Goal: Task Accomplishment & Management: Complete application form

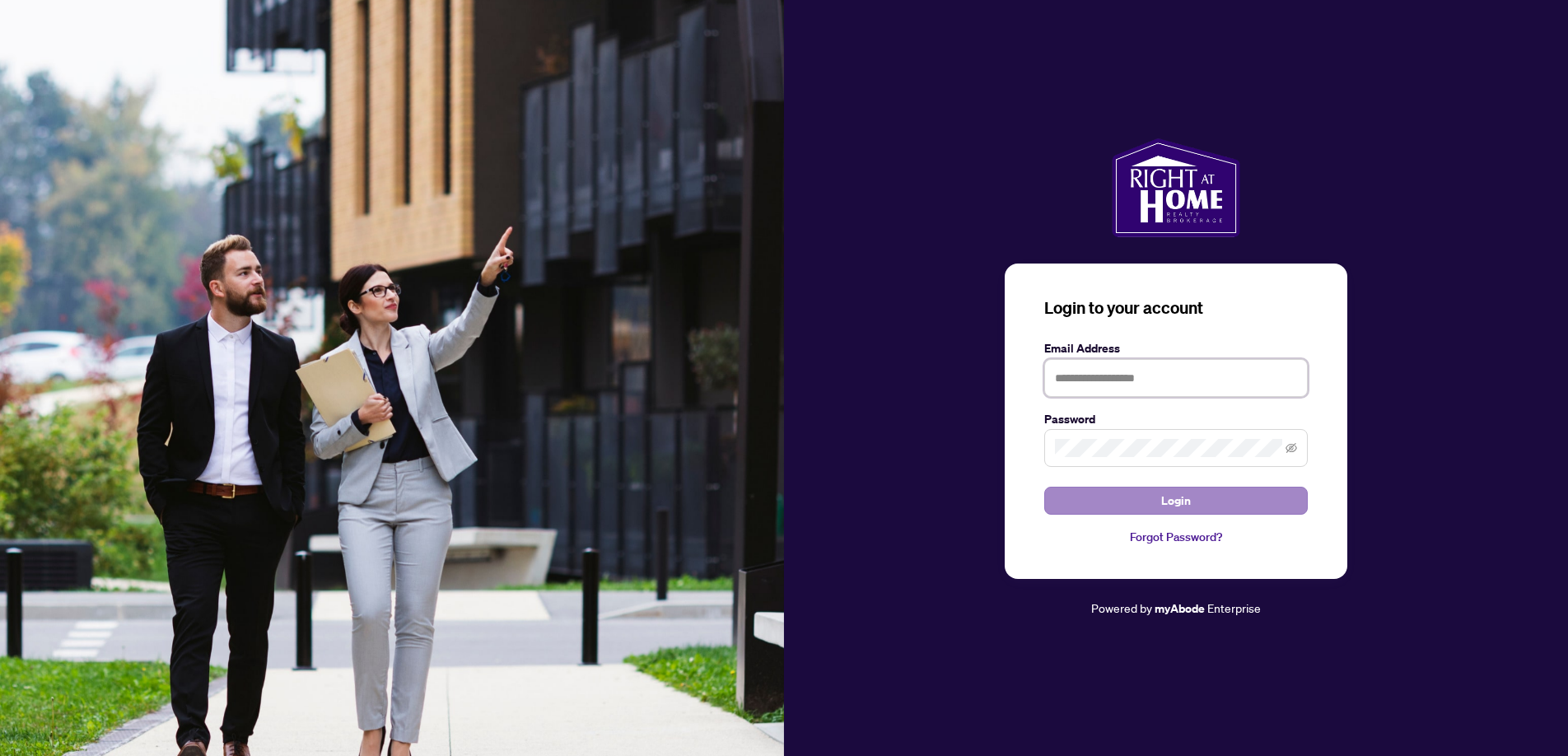
type input "**********"
click at [1198, 501] on button "Login" at bounding box center [1176, 500] width 264 height 28
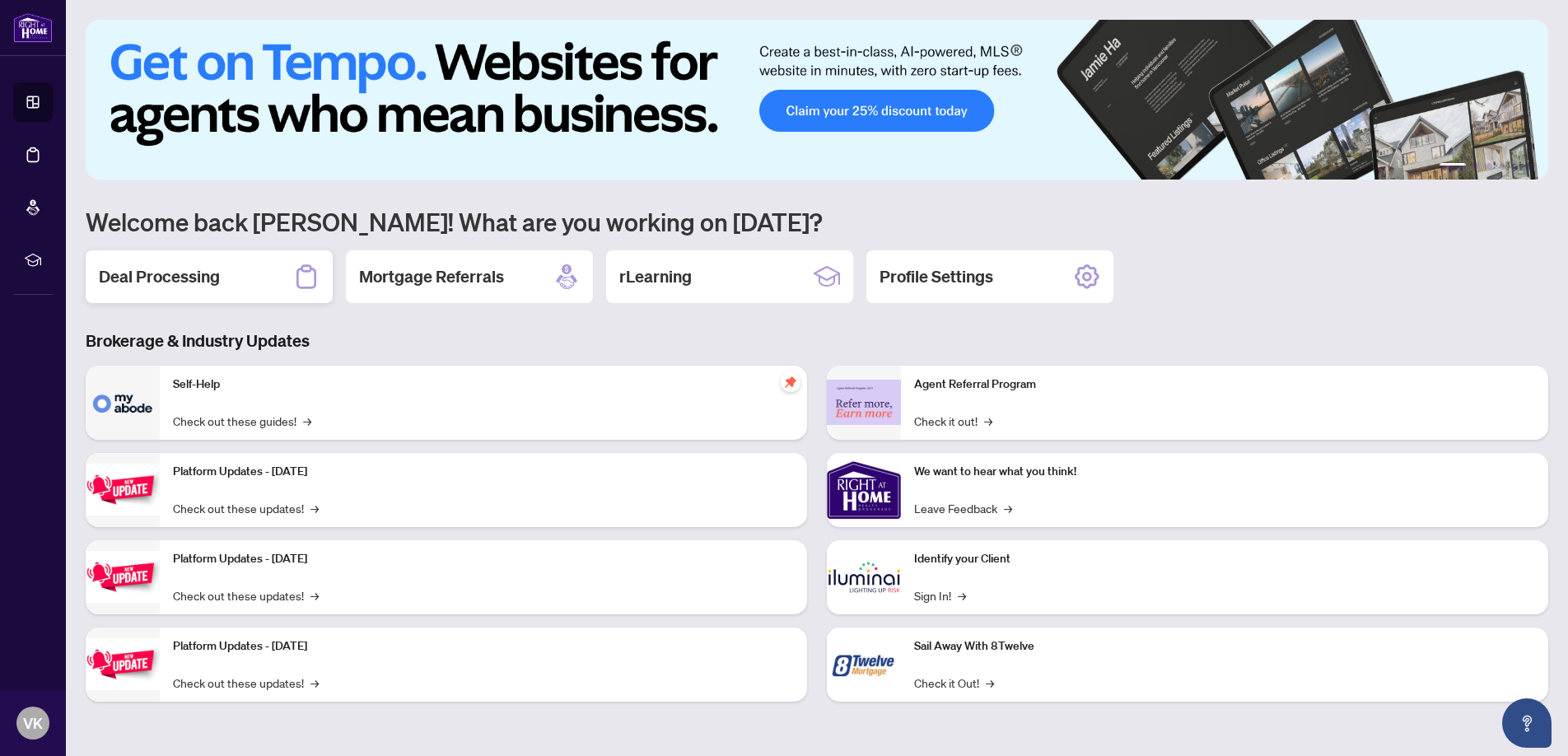
click at [203, 277] on h2 "Deal Processing" at bounding box center [159, 276] width 121 height 23
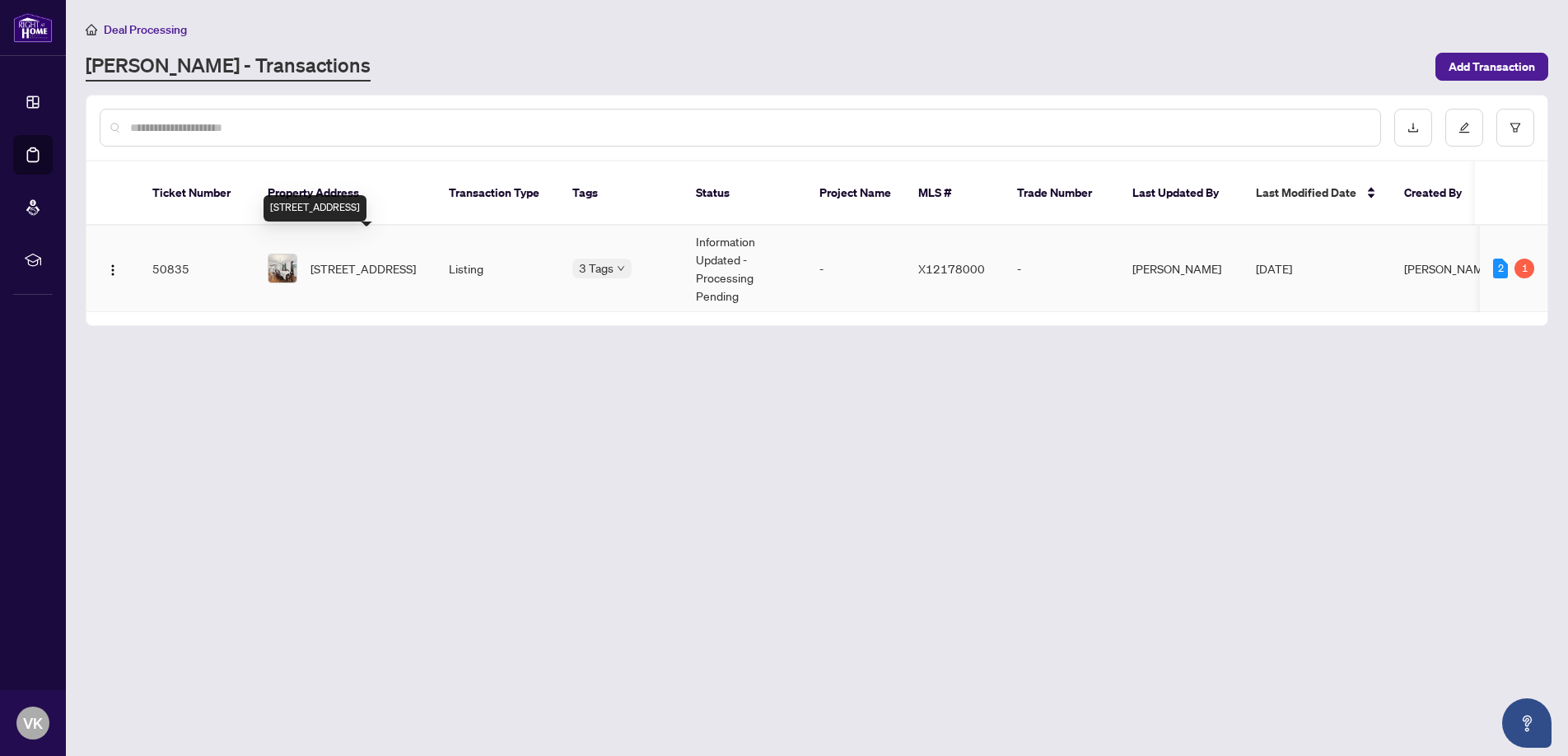
click at [363, 260] on span "[STREET_ADDRESS]" at bounding box center [362, 268] width 105 height 18
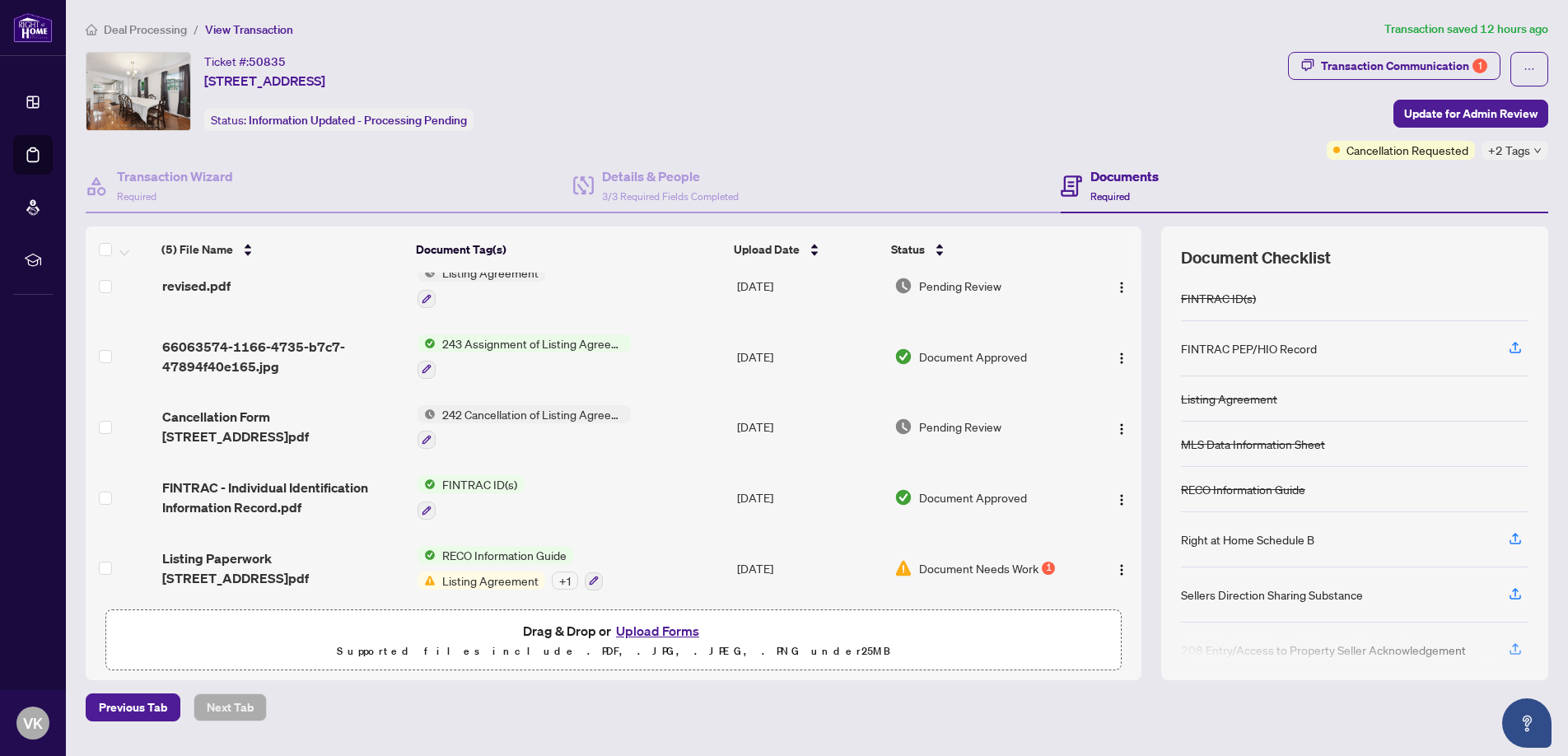
scroll to position [28, 0]
click at [590, 576] on icon "button" at bounding box center [594, 578] width 9 height 9
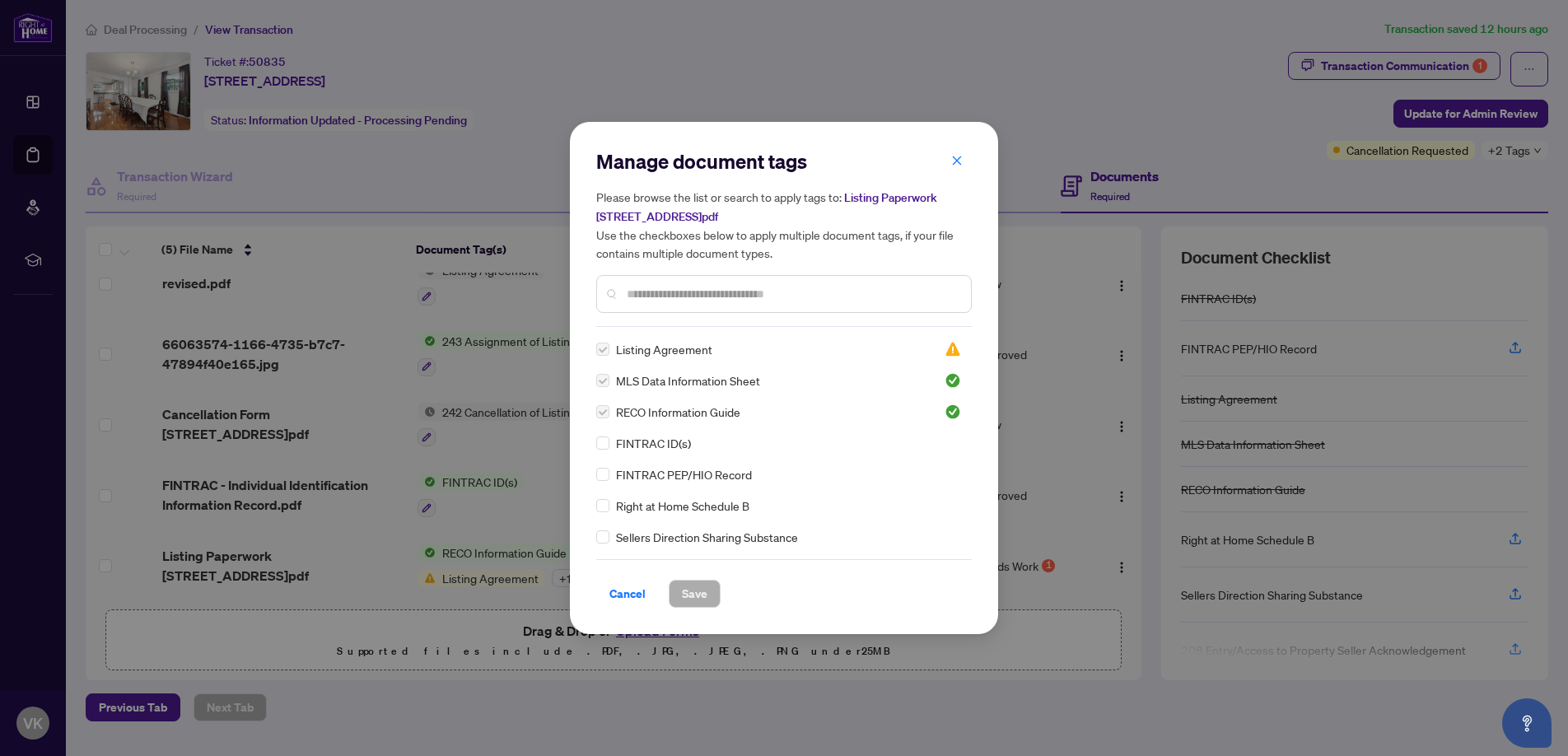
click at [601, 345] on label at bounding box center [603, 349] width 13 height 18
click at [592, 337] on div "Manage document tags Please browse the list or search to apply tags to: Listing…" at bounding box center [784, 378] width 428 height 512
click at [953, 344] on img at bounding box center [953, 350] width 17 height 17
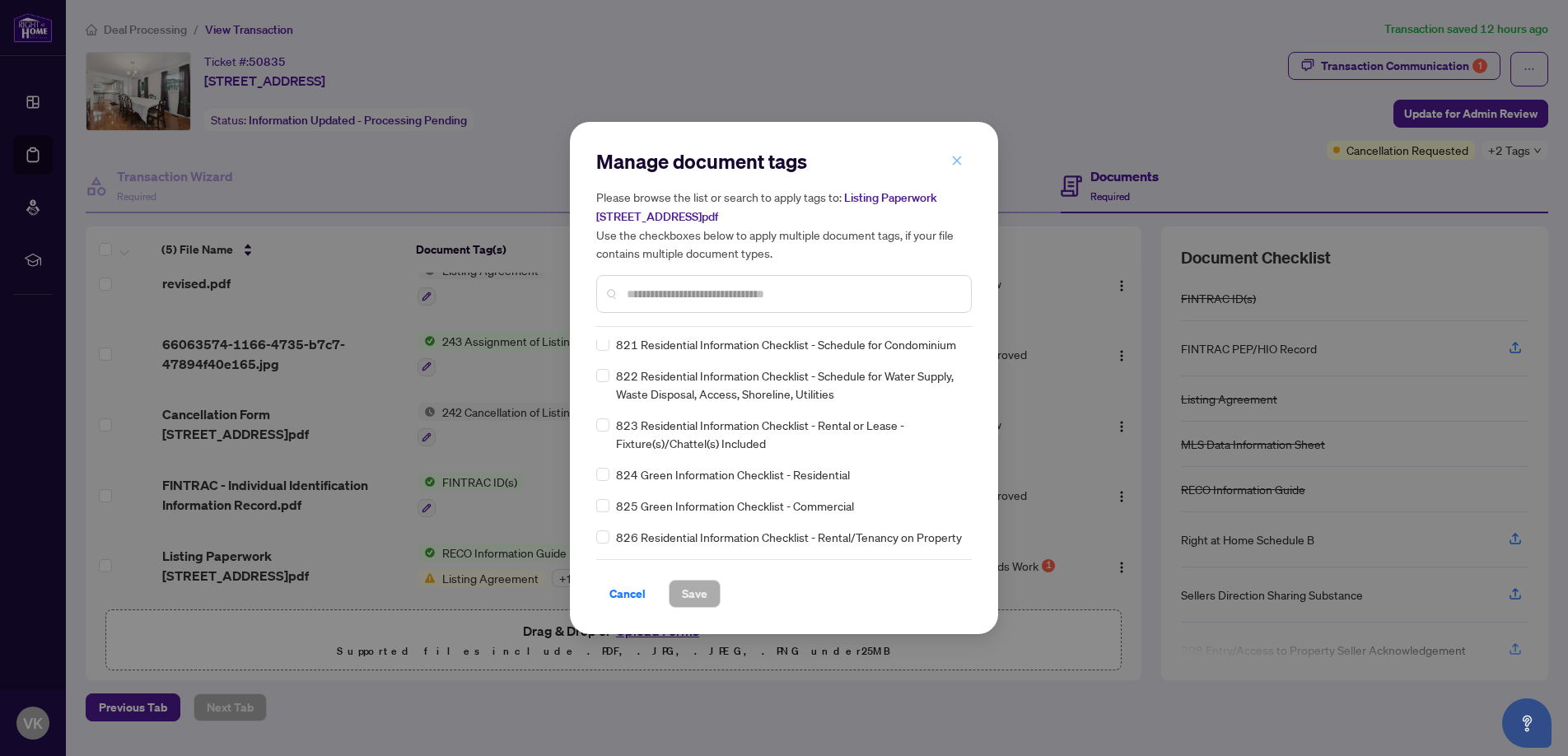
click at [953, 157] on icon "close" at bounding box center [958, 161] width 12 height 12
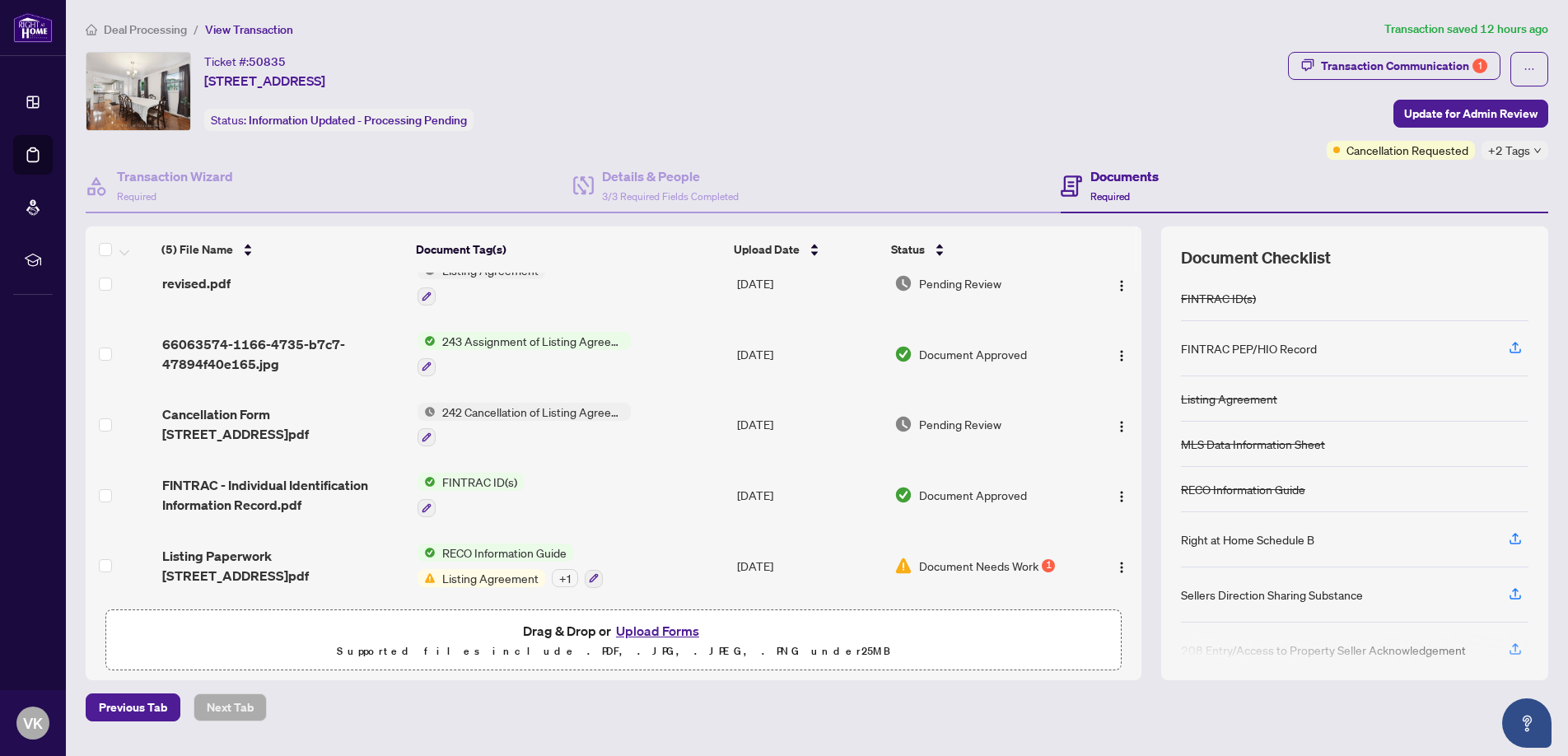
click at [1077, 64] on div "Ticket #: 50835 [STREET_ADDRESS] Status: Information Updated - Processing Pendi…" at bounding box center [684, 92] width 1196 height 79
click at [1089, 54] on div "Ticket #: 50835 [STREET_ADDRESS] Status: Information Updated - Processing Pendi…" at bounding box center [684, 92] width 1196 height 79
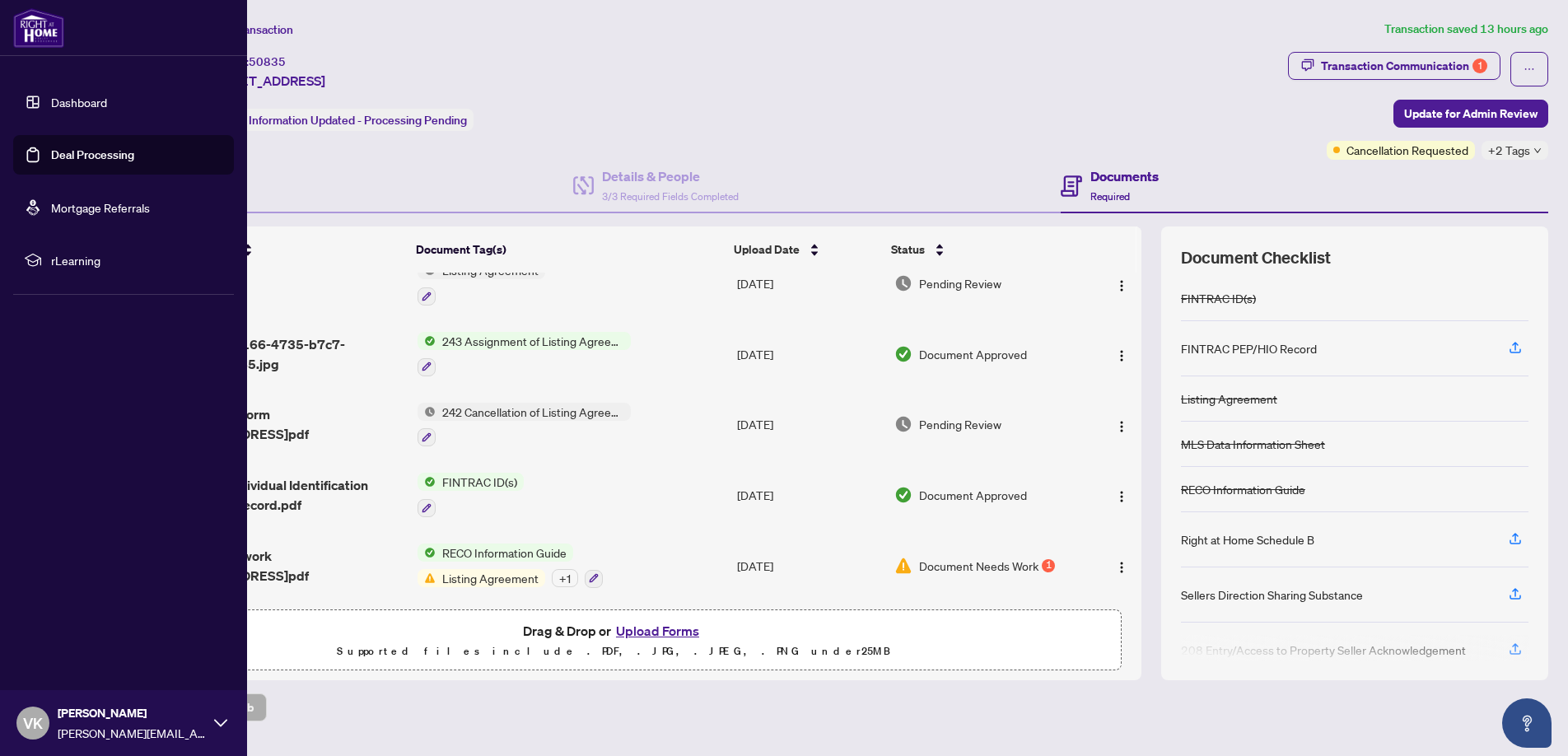
click at [92, 105] on link "Dashboard" at bounding box center [79, 102] width 56 height 15
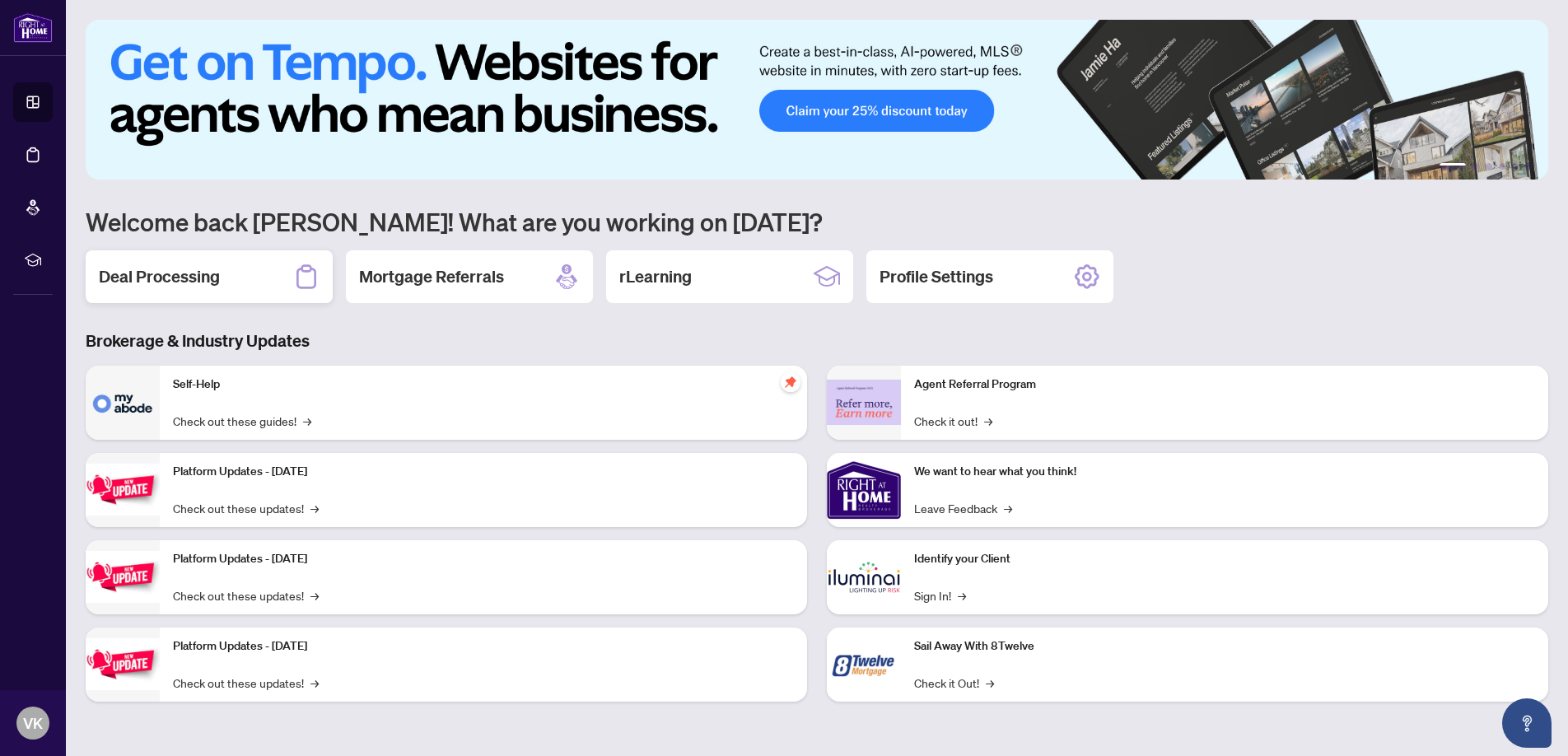
click at [267, 276] on div "Deal Processing" at bounding box center [209, 276] width 247 height 53
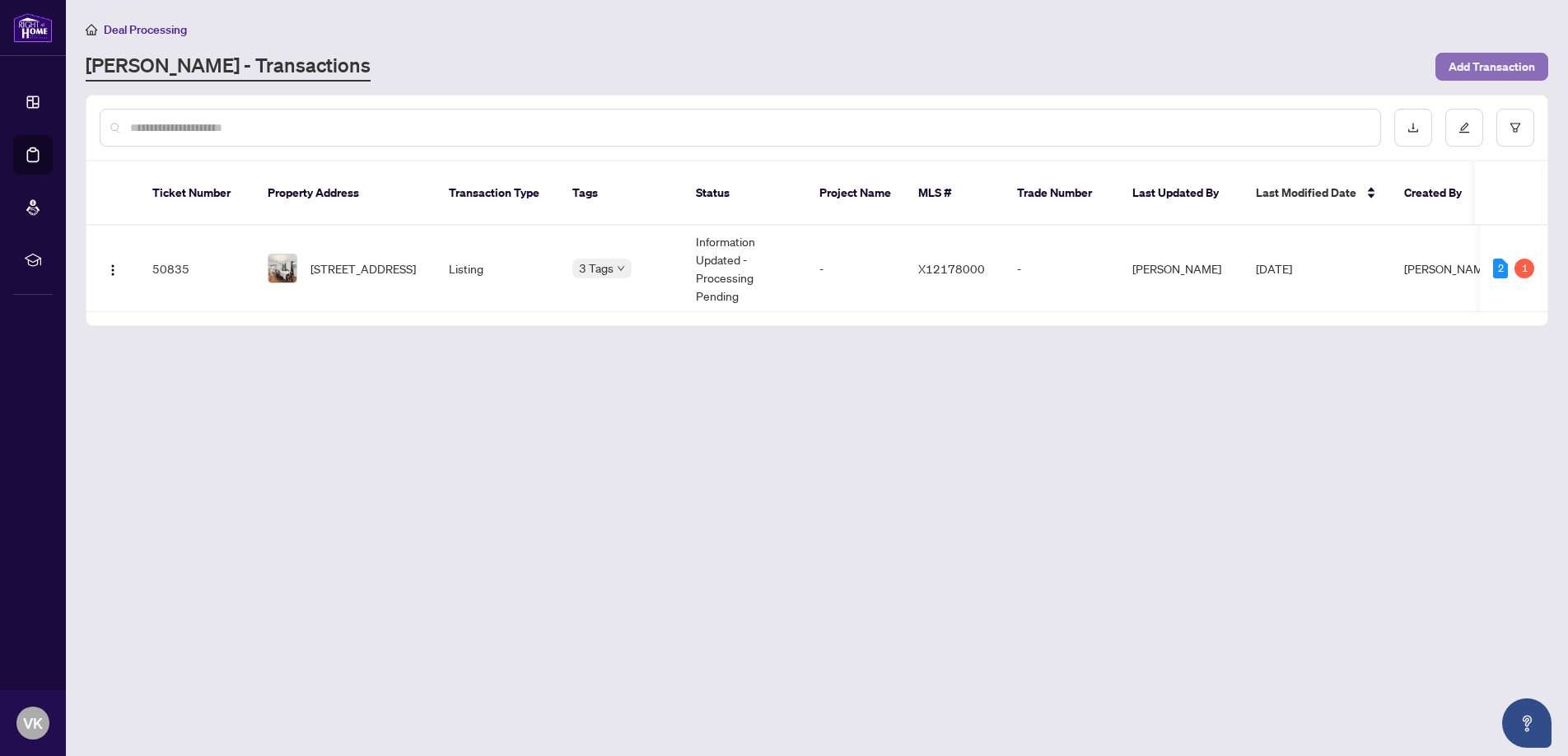
click at [1497, 67] on span "Add Transaction" at bounding box center [1492, 67] width 87 height 26
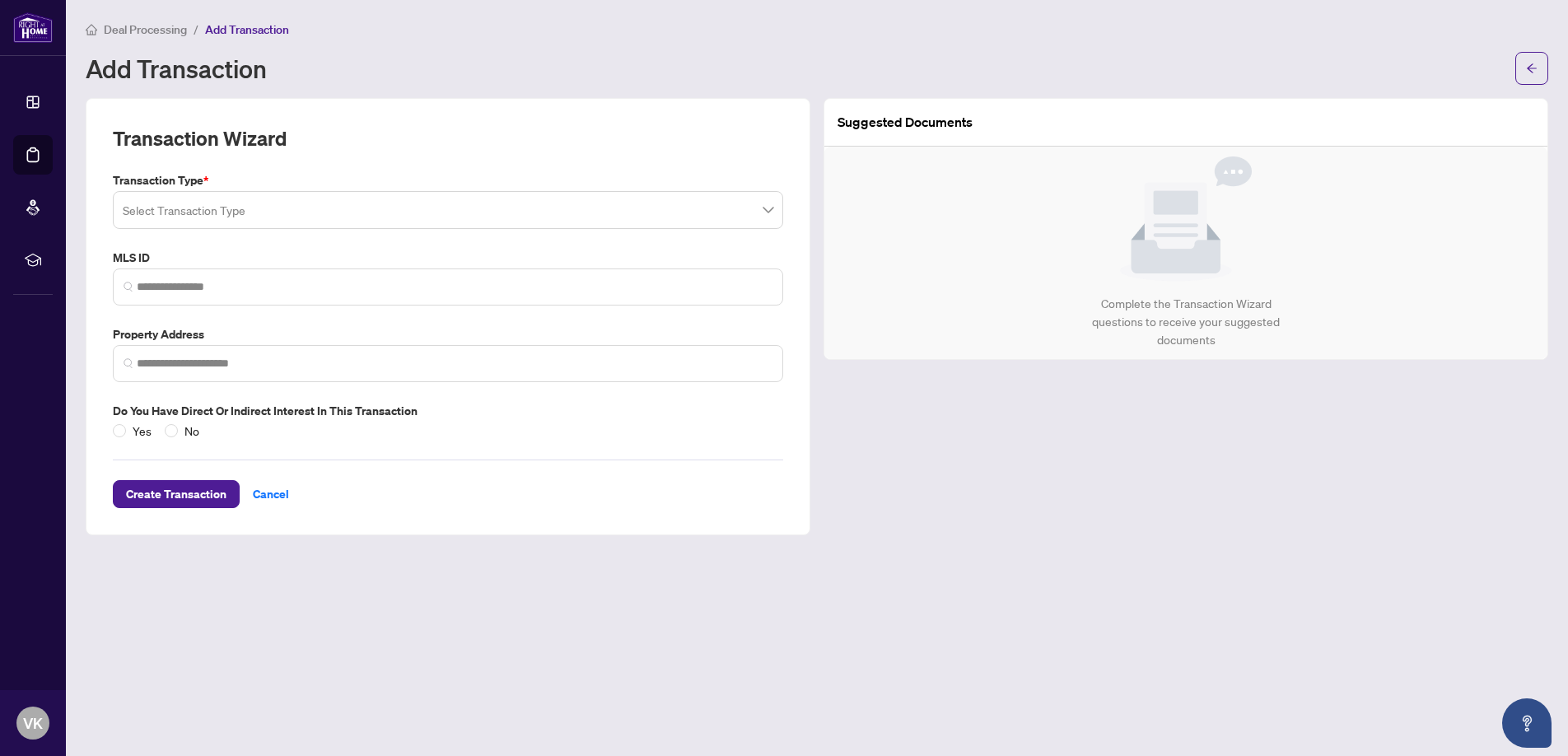
click at [261, 217] on input "search" at bounding box center [441, 212] width 636 height 36
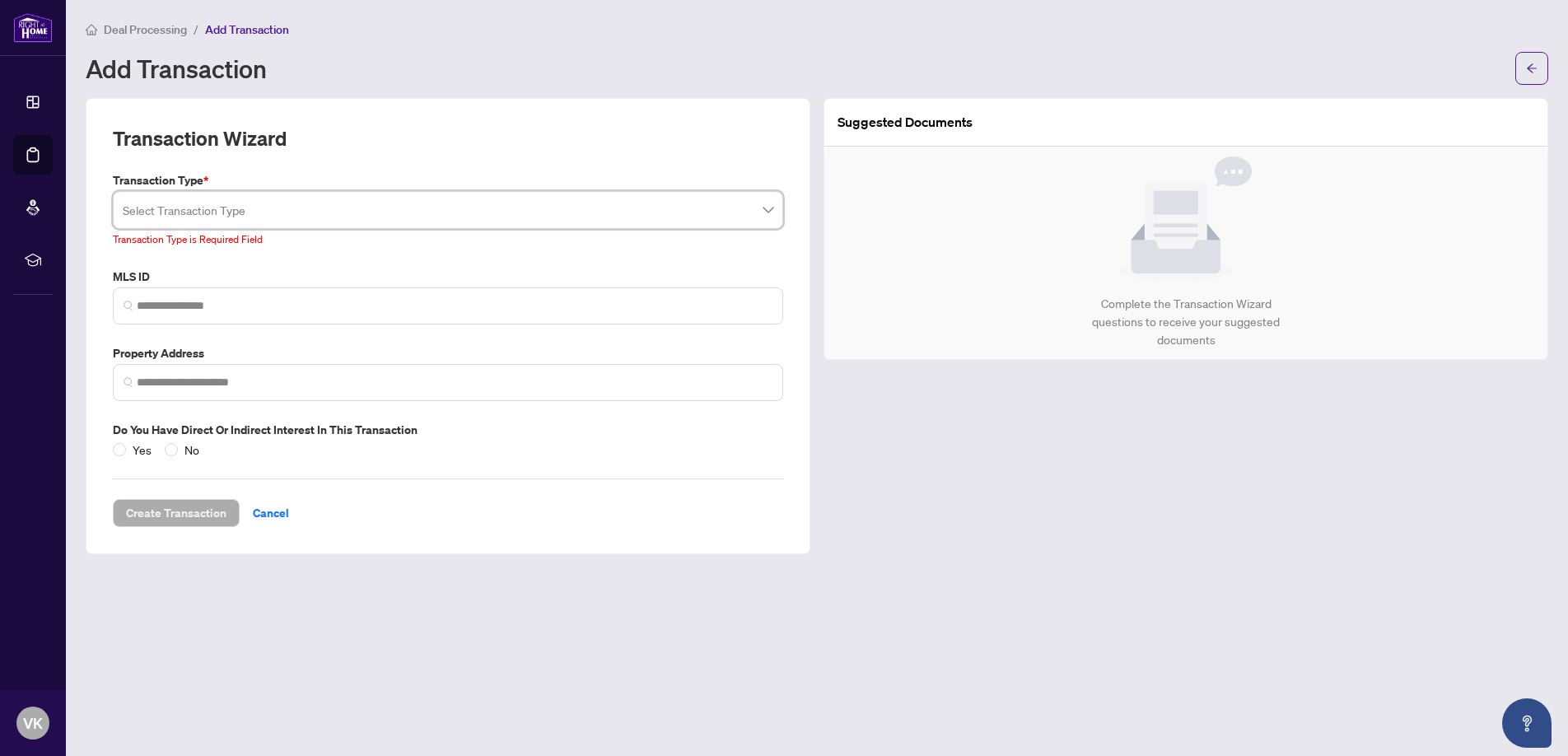
click at [244, 208] on input "search" at bounding box center [441, 212] width 636 height 36
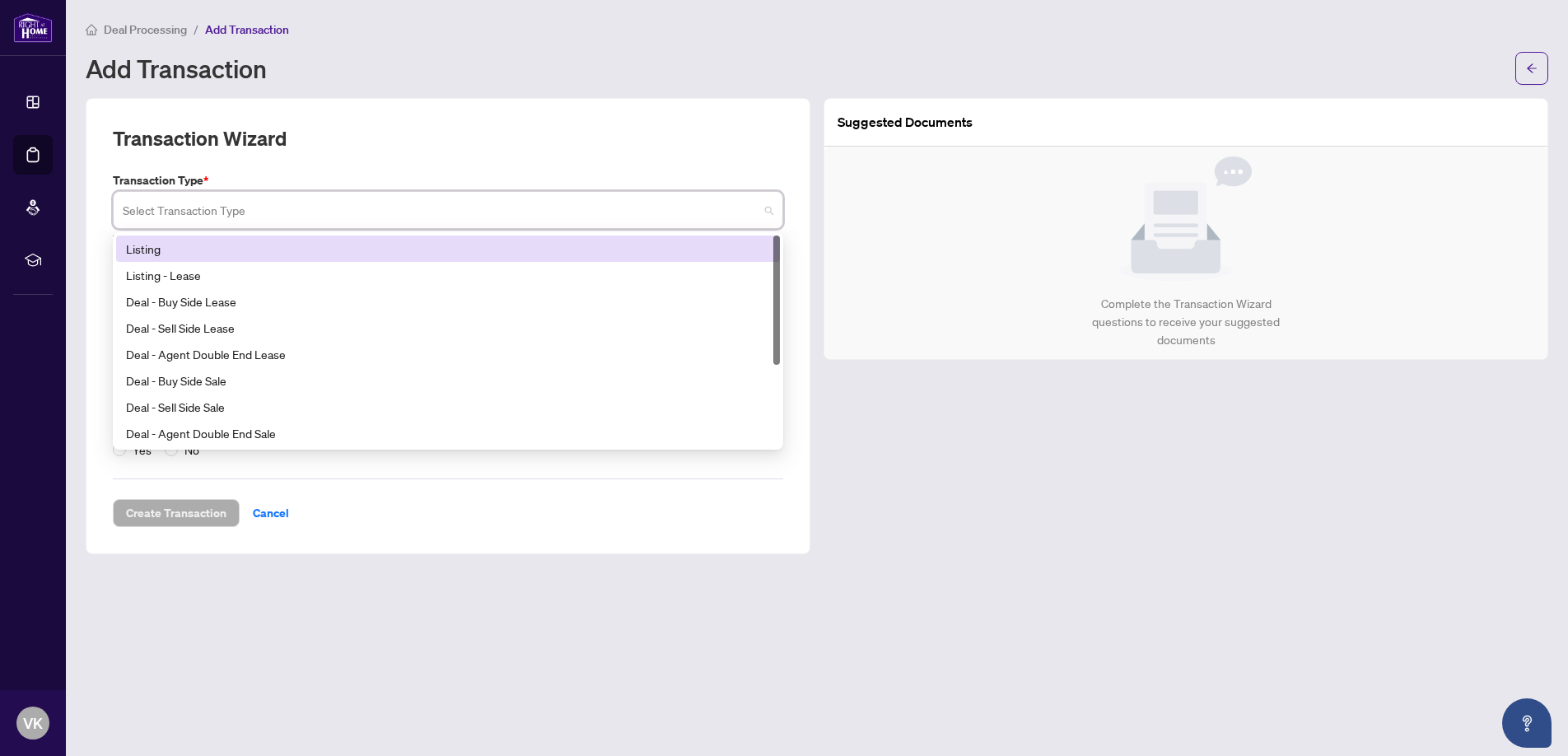
click at [507, 254] on div "Listing" at bounding box center [448, 248] width 644 height 18
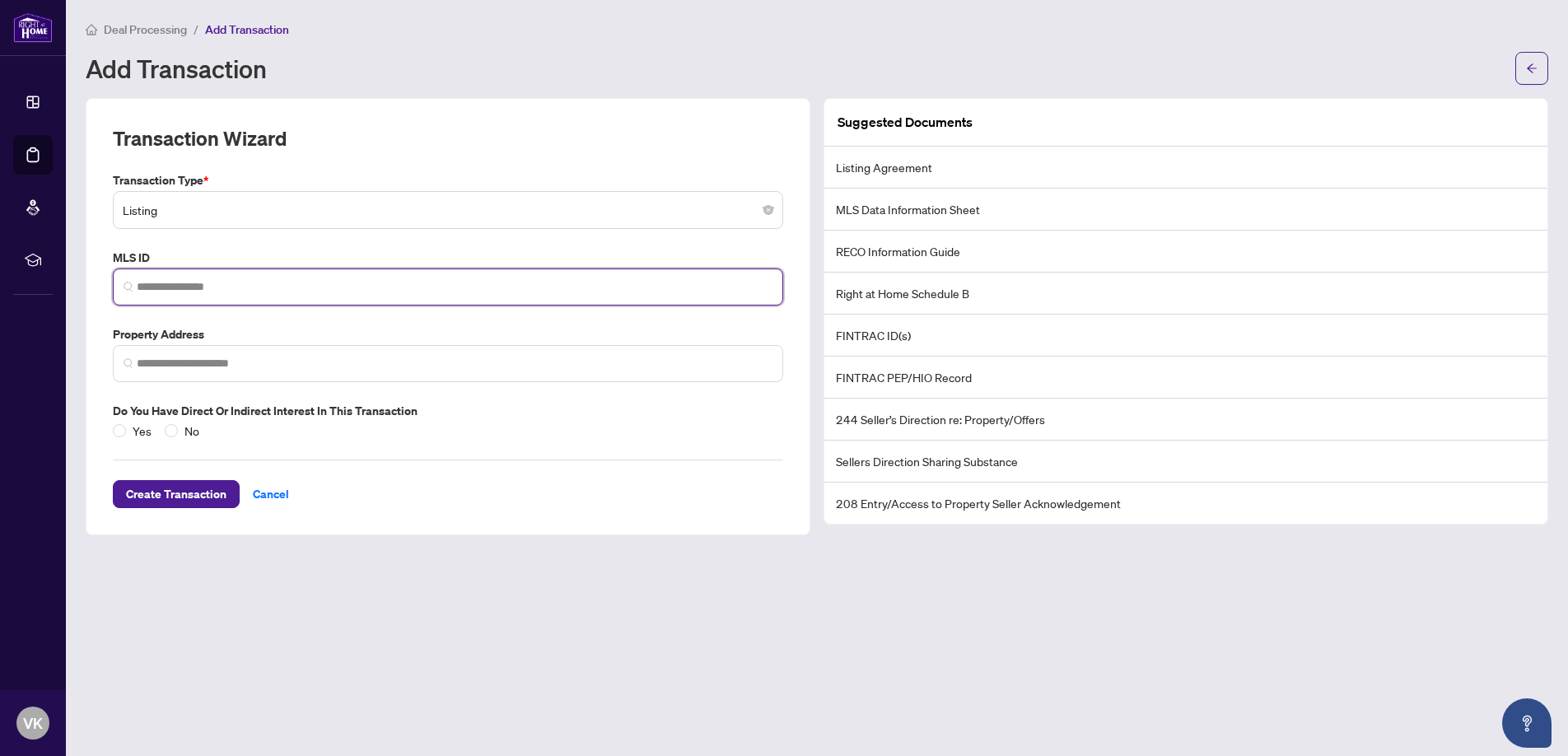
drag, startPoint x: 188, startPoint y: 292, endPoint x: 261, endPoint y: 292, distance: 73.0
click at [189, 292] on input "search" at bounding box center [454, 287] width 636 height 18
paste input "*********"
type input "*********"
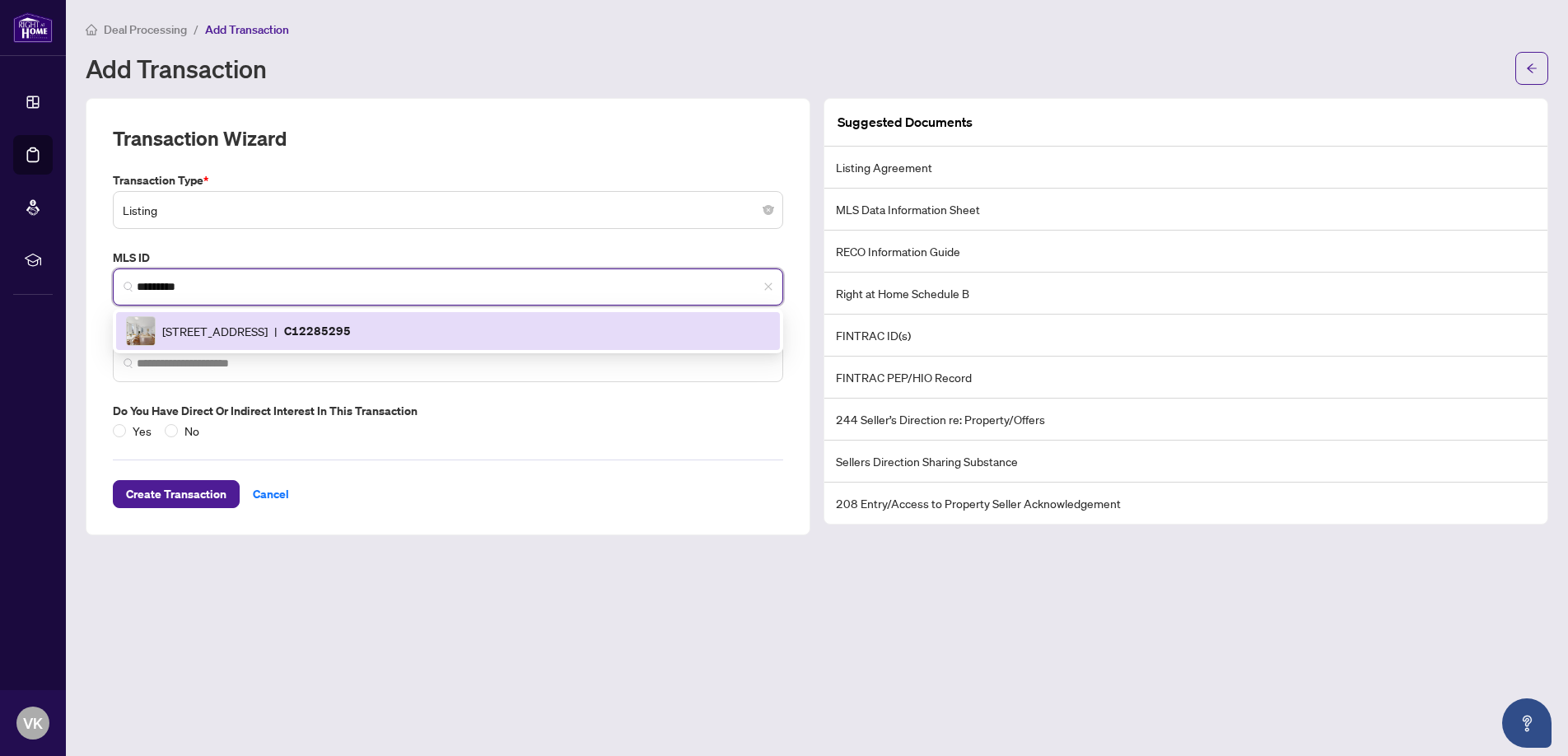
click at [268, 335] on span "[STREET_ADDRESS]" at bounding box center [214, 330] width 105 height 18
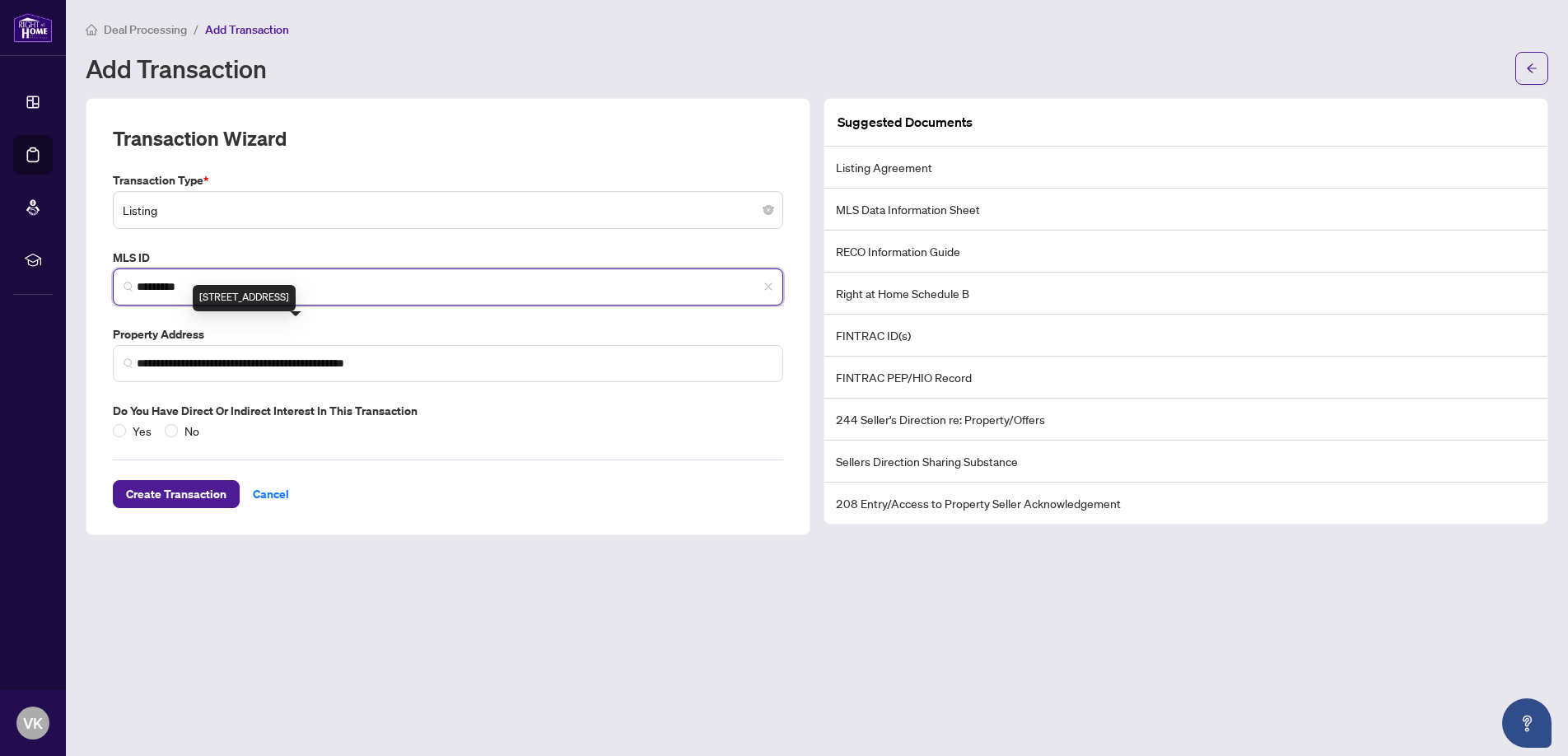
type input "**********"
type input "*********"
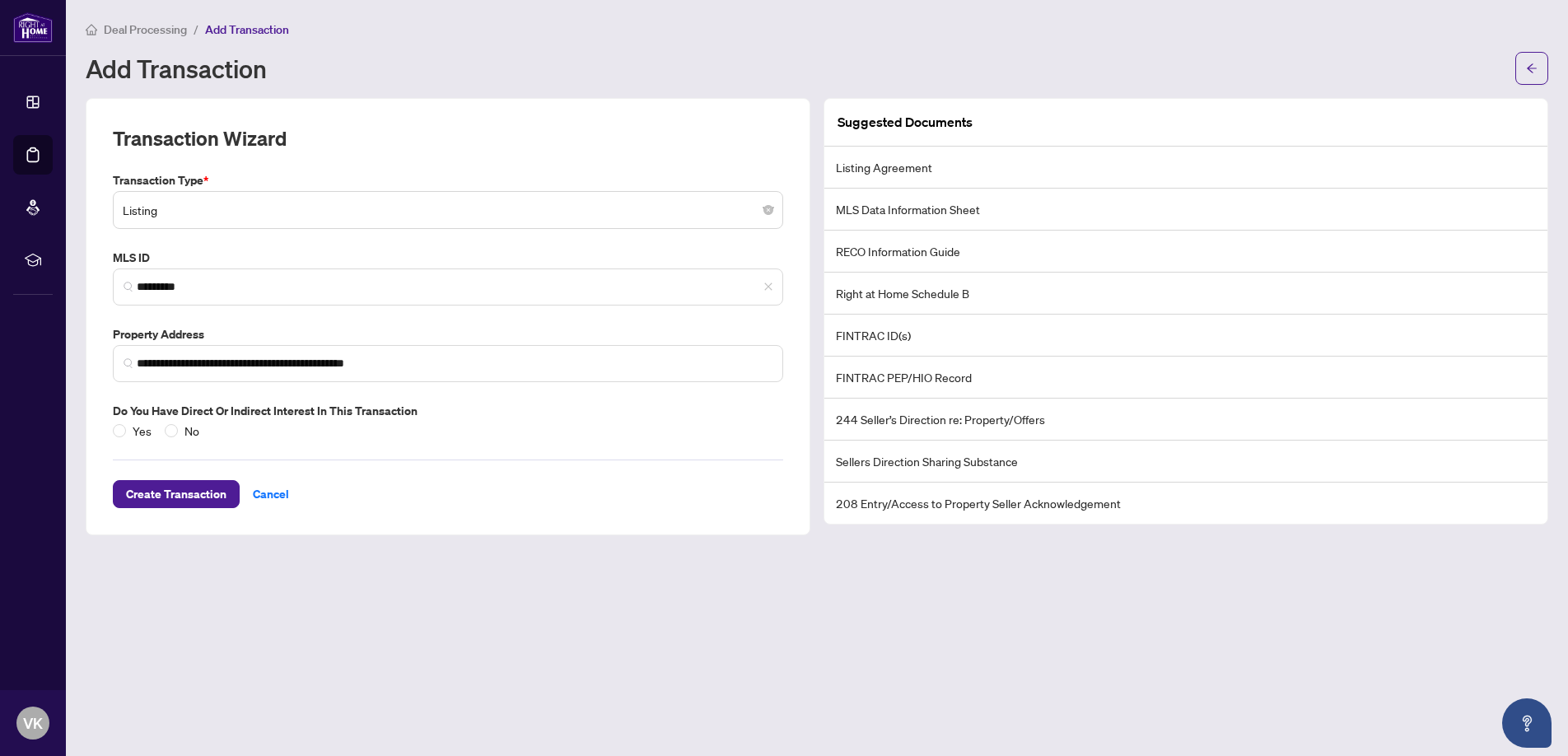
click at [795, 319] on div "**********" at bounding box center [448, 316] width 725 height 437
click at [175, 437] on label "No" at bounding box center [185, 430] width 41 height 18
click at [153, 487] on span "Create Transaction" at bounding box center [175, 494] width 100 height 26
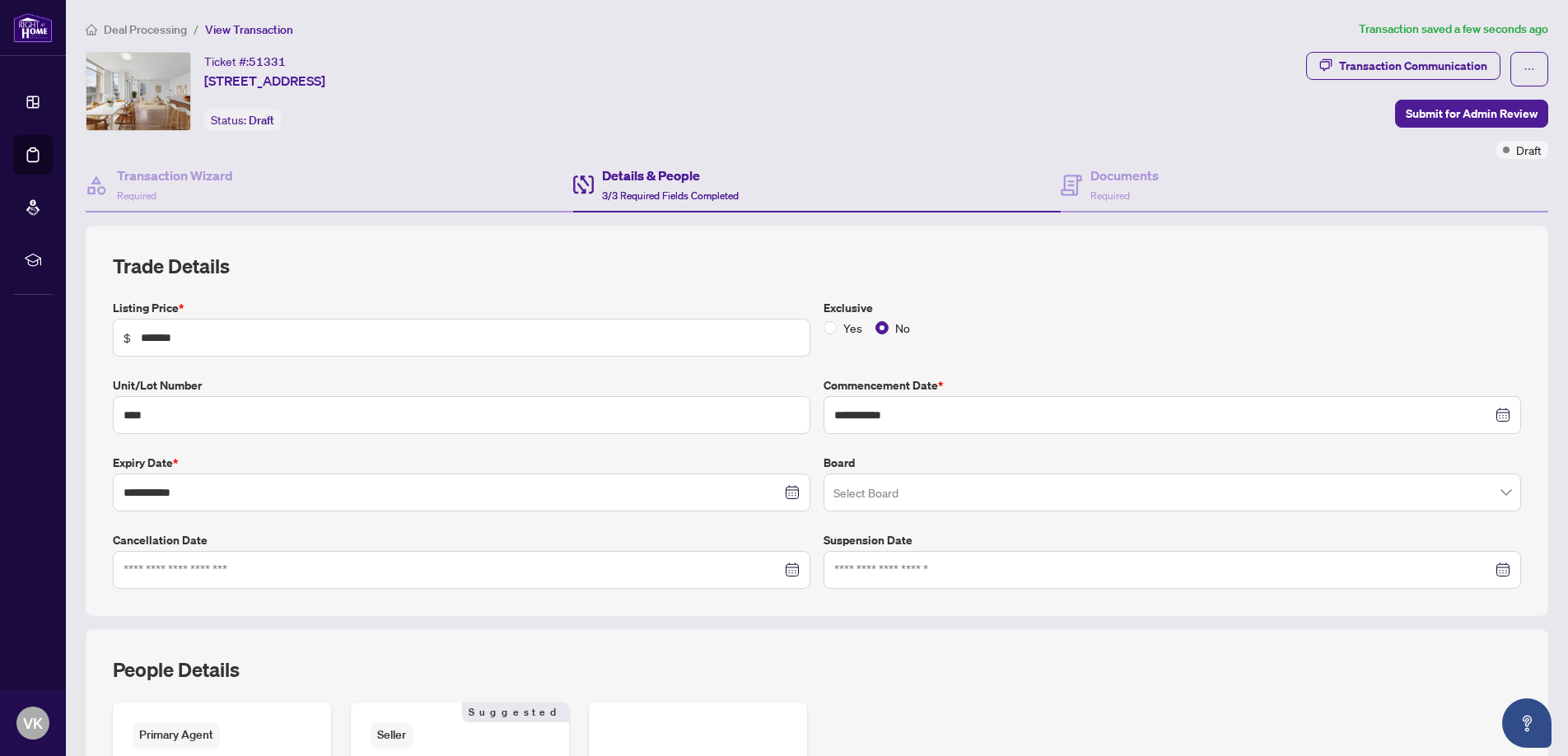
click at [917, 500] on input "search" at bounding box center [1165, 495] width 663 height 36
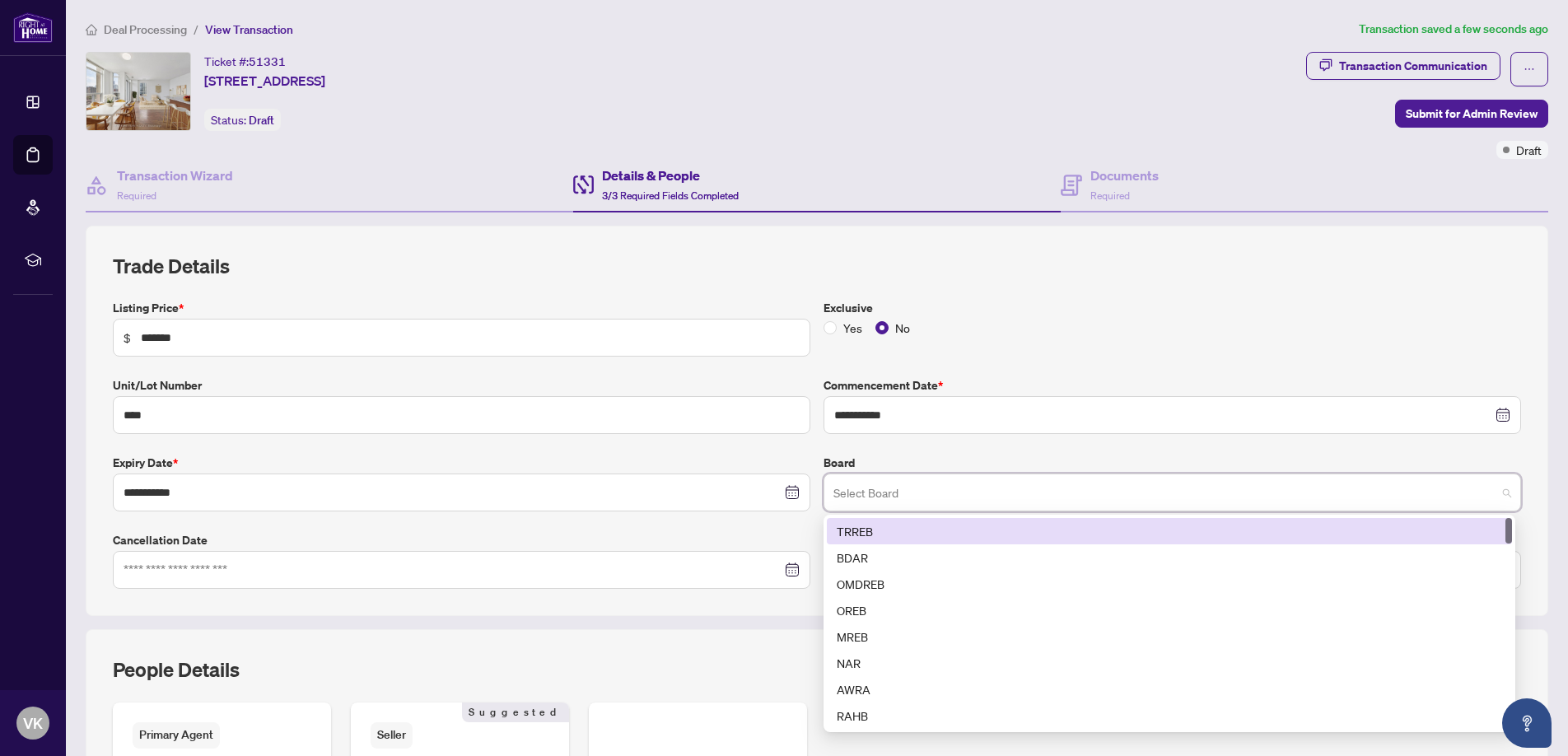
click at [906, 532] on div "TRREB" at bounding box center [1170, 530] width 666 height 18
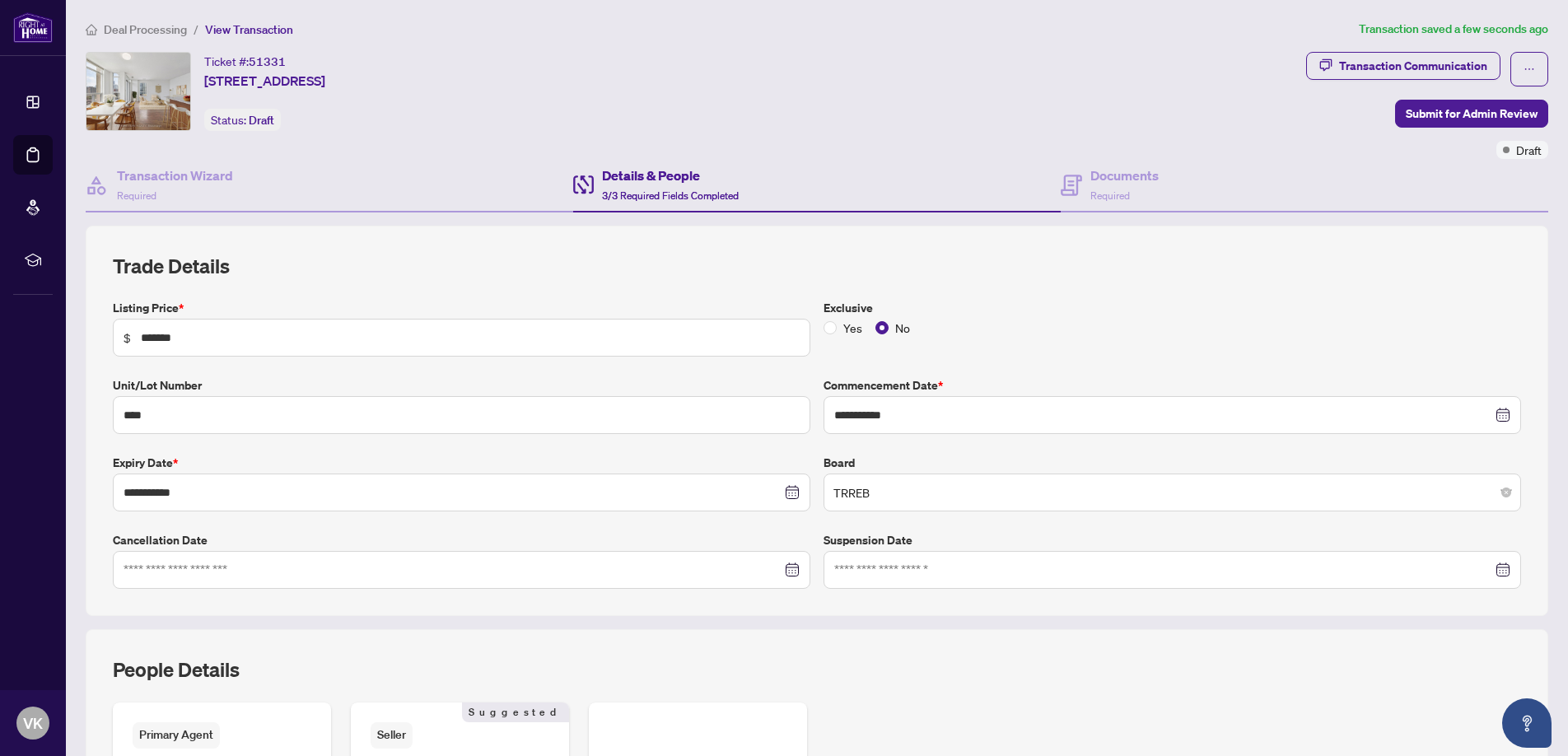
click at [650, 270] on h2 "Trade Details" at bounding box center [817, 265] width 1409 height 26
click at [664, 175] on h4 "Details & People" at bounding box center [670, 174] width 137 height 19
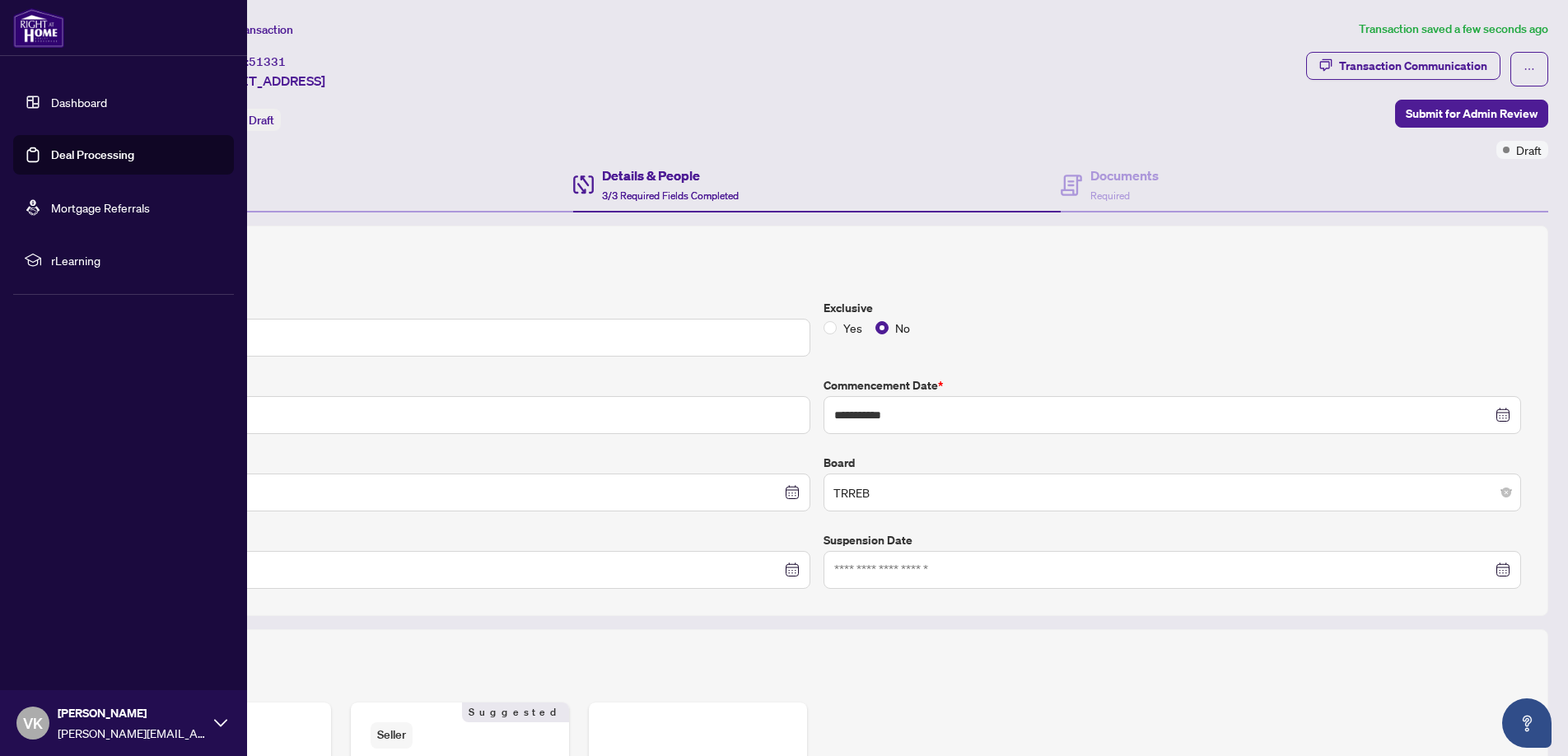
click at [51, 99] on link "Dashboard" at bounding box center [79, 102] width 56 height 15
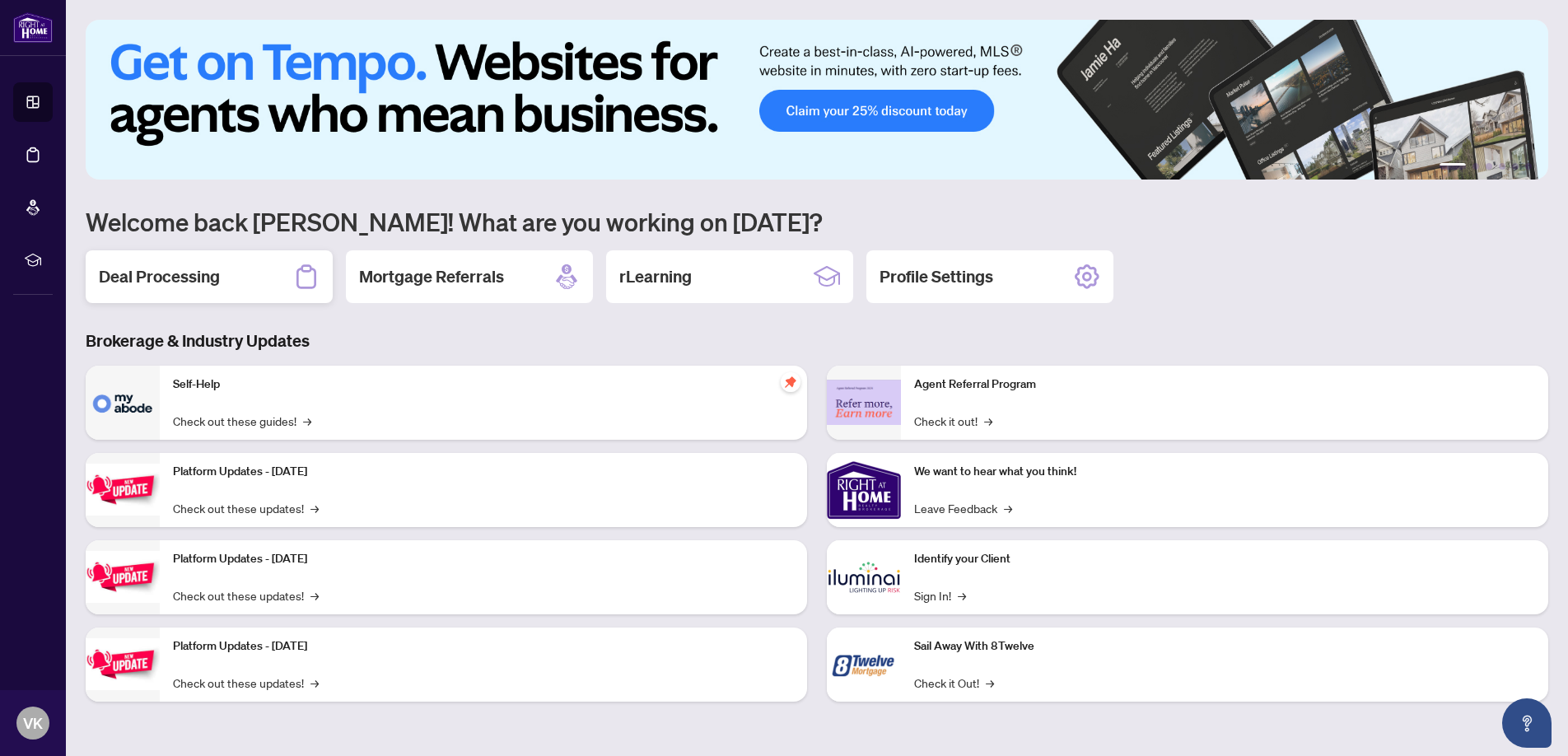
click at [198, 251] on div "Deal Processing" at bounding box center [209, 276] width 247 height 53
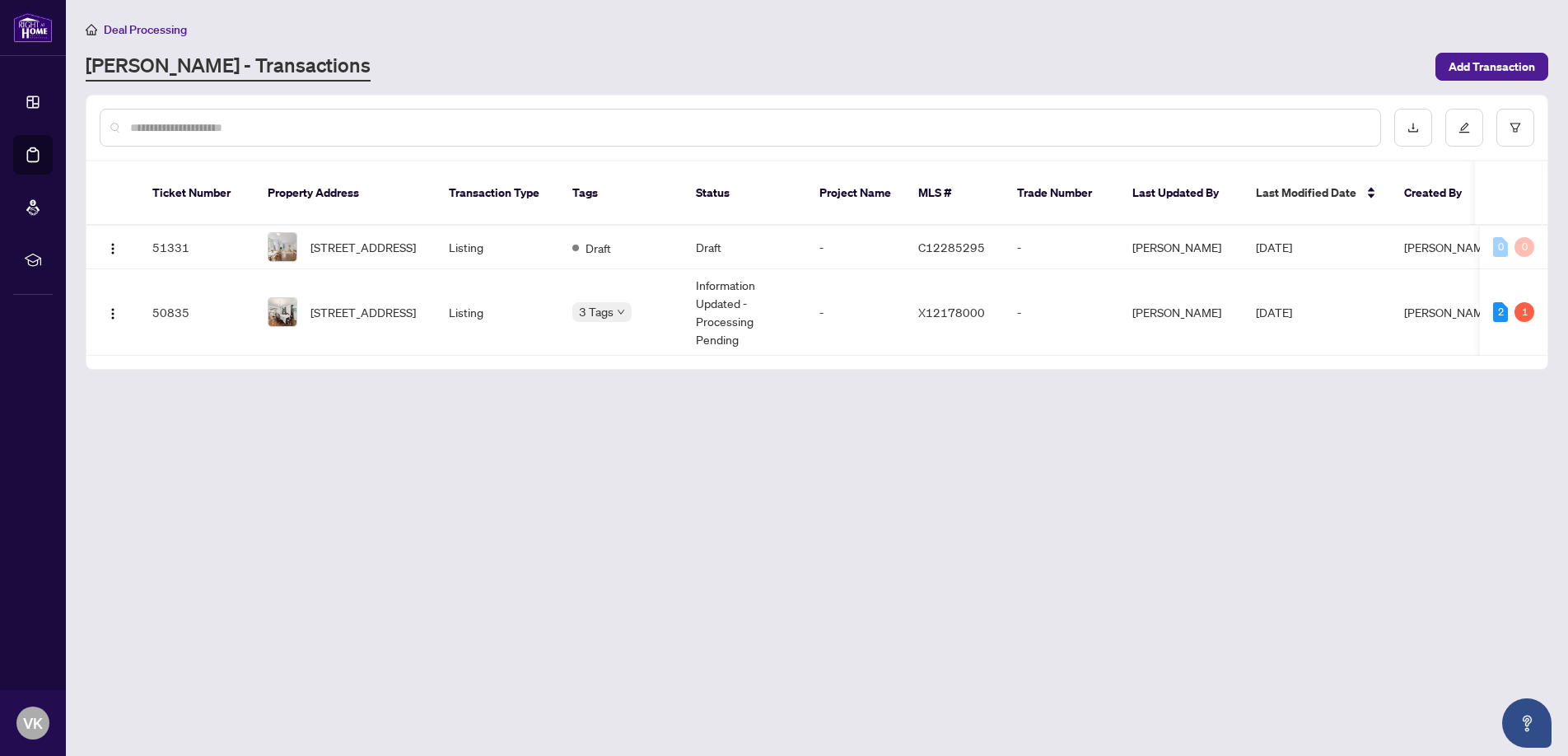
click at [244, 60] on link "[PERSON_NAME] - Transactions" at bounding box center [228, 67] width 285 height 29
click at [378, 112] on div at bounding box center [740, 127] width 1281 height 38
click at [1039, 64] on div "[PERSON_NAME] - Transactions" at bounding box center [756, 67] width 1340 height 29
click at [390, 238] on span "[STREET_ADDRESS]" at bounding box center [362, 246] width 105 height 18
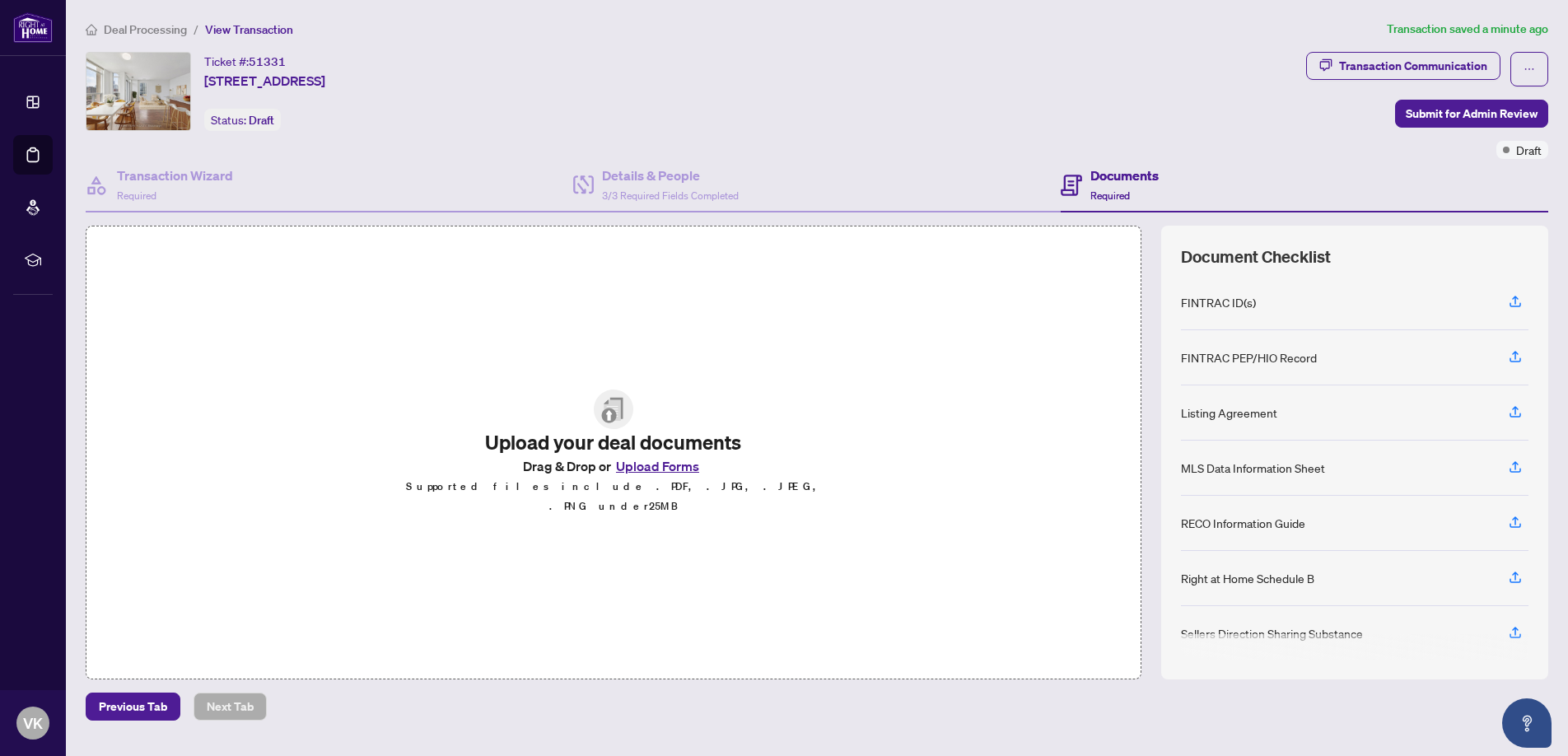
click at [671, 475] on button "Upload Forms" at bounding box center [658, 465] width 93 height 21
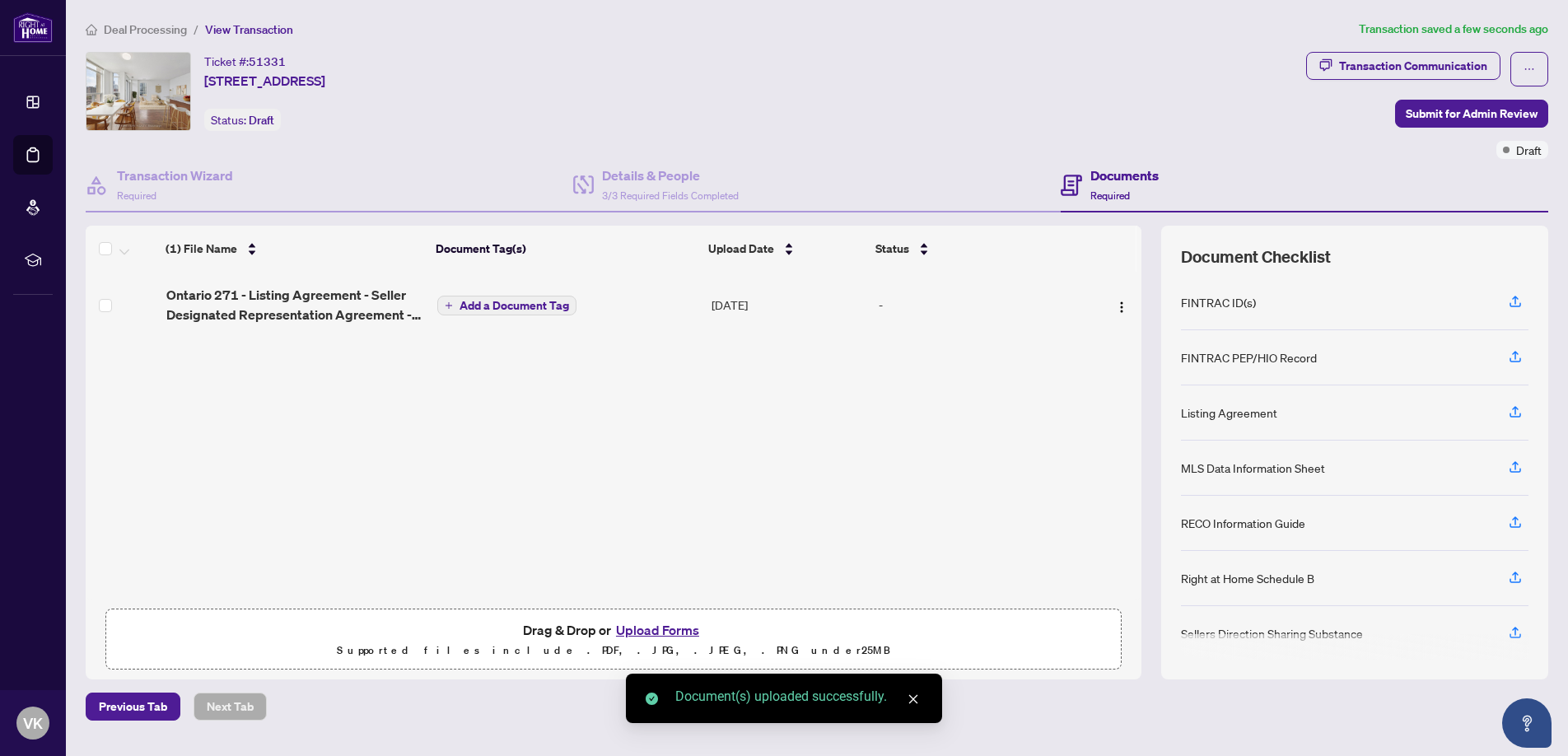
click at [514, 302] on span "Add a Document Tag" at bounding box center [514, 306] width 110 height 12
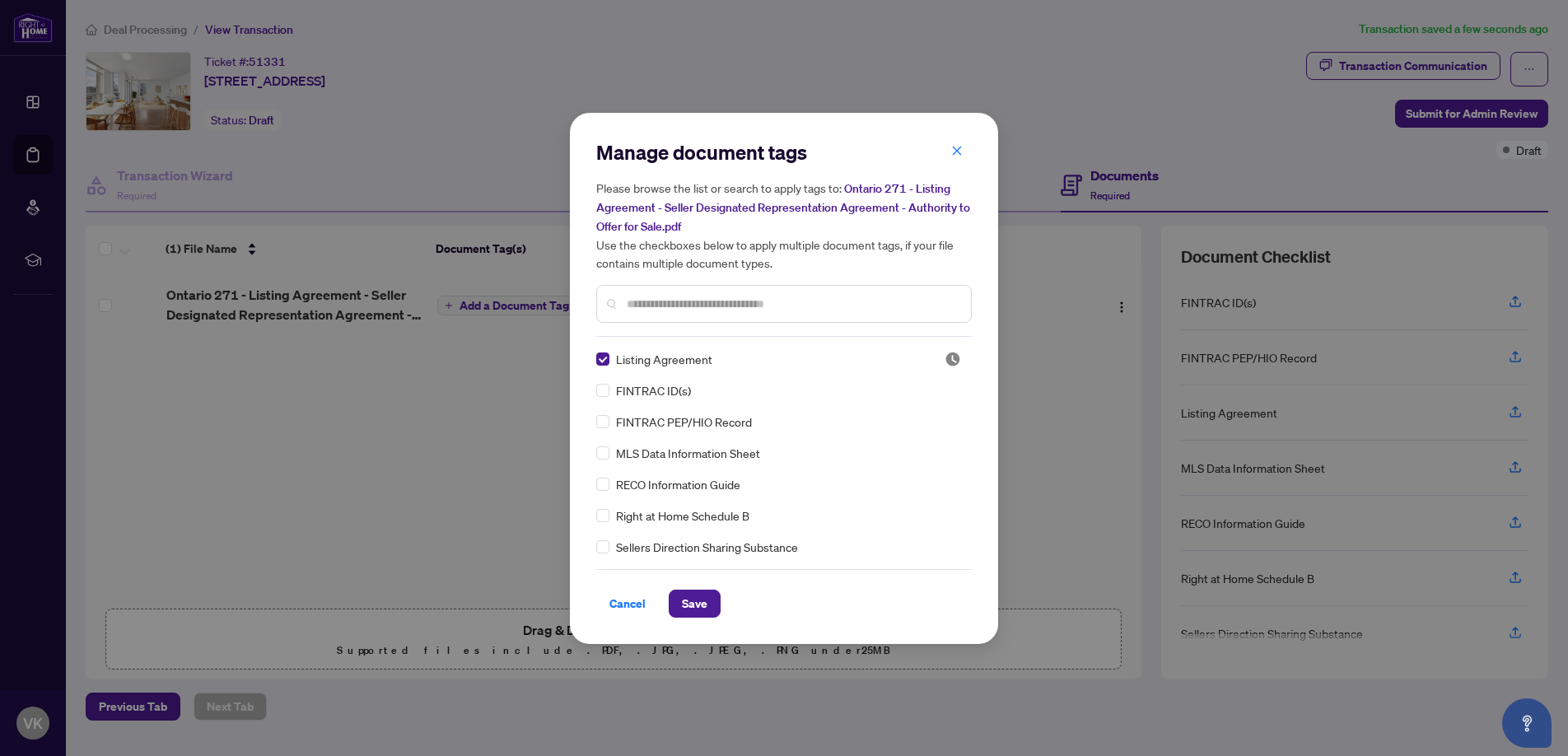
scroll to position [330, 0]
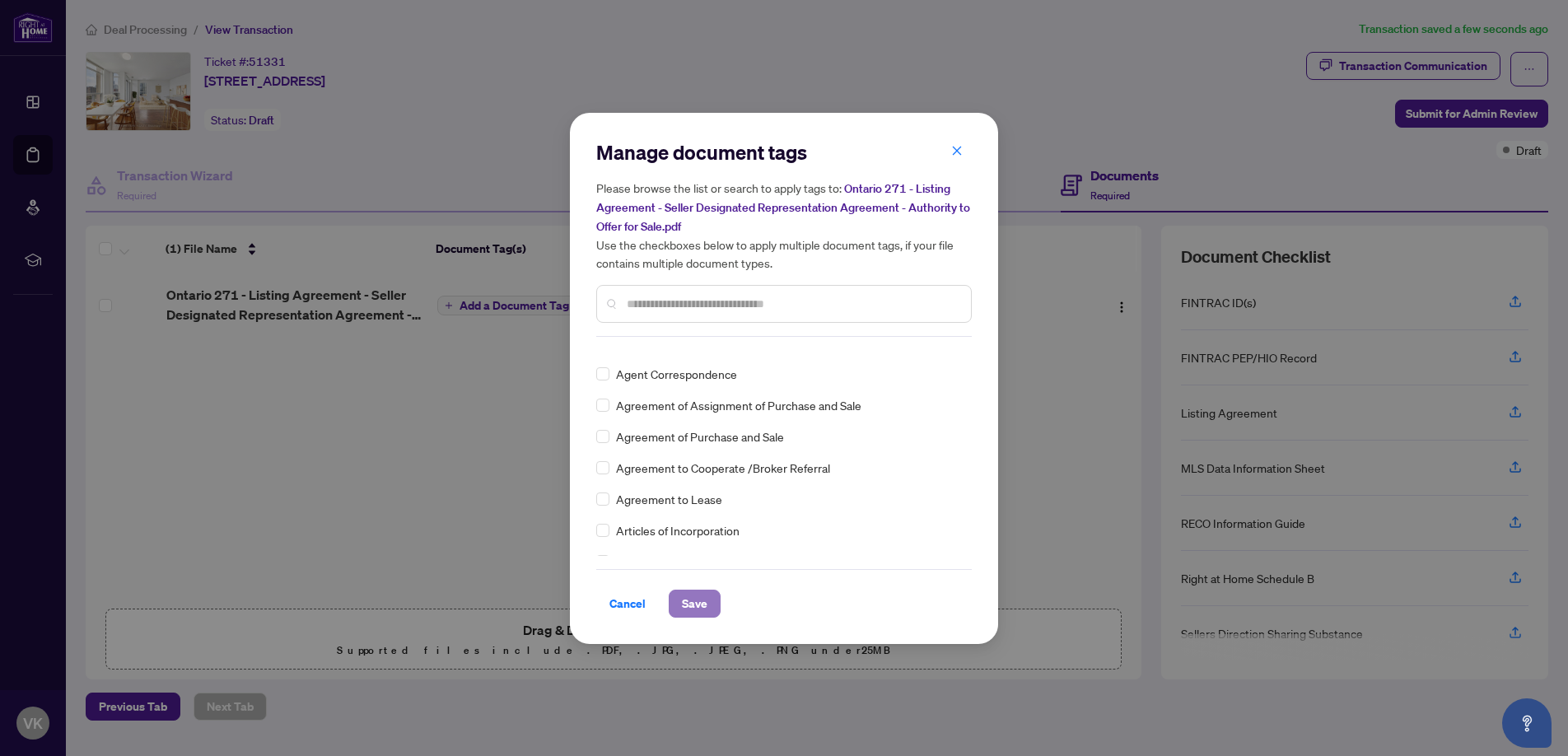
click at [698, 601] on span "Save" at bounding box center [695, 603] width 25 height 26
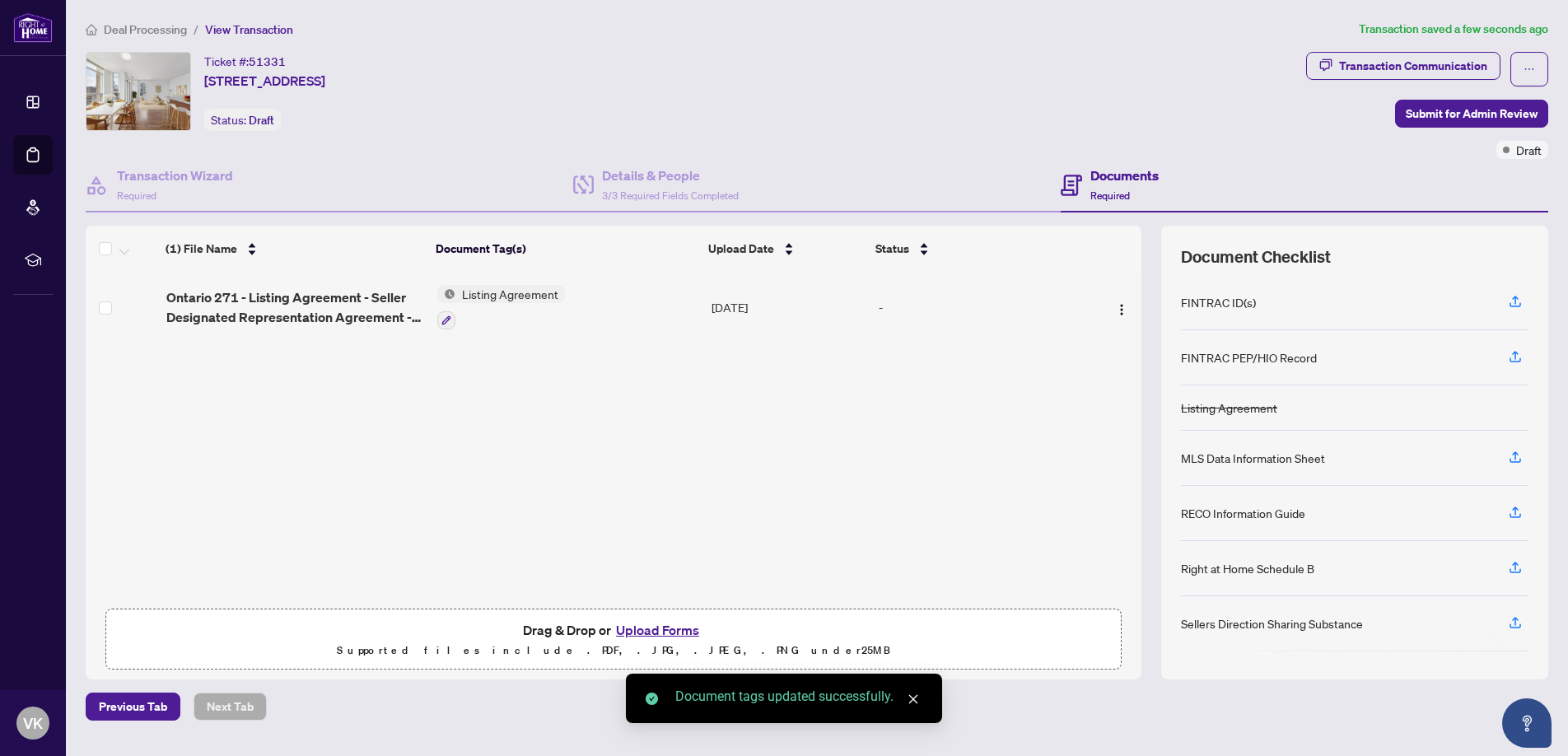
click at [659, 628] on button "Upload Forms" at bounding box center [658, 630] width 93 height 21
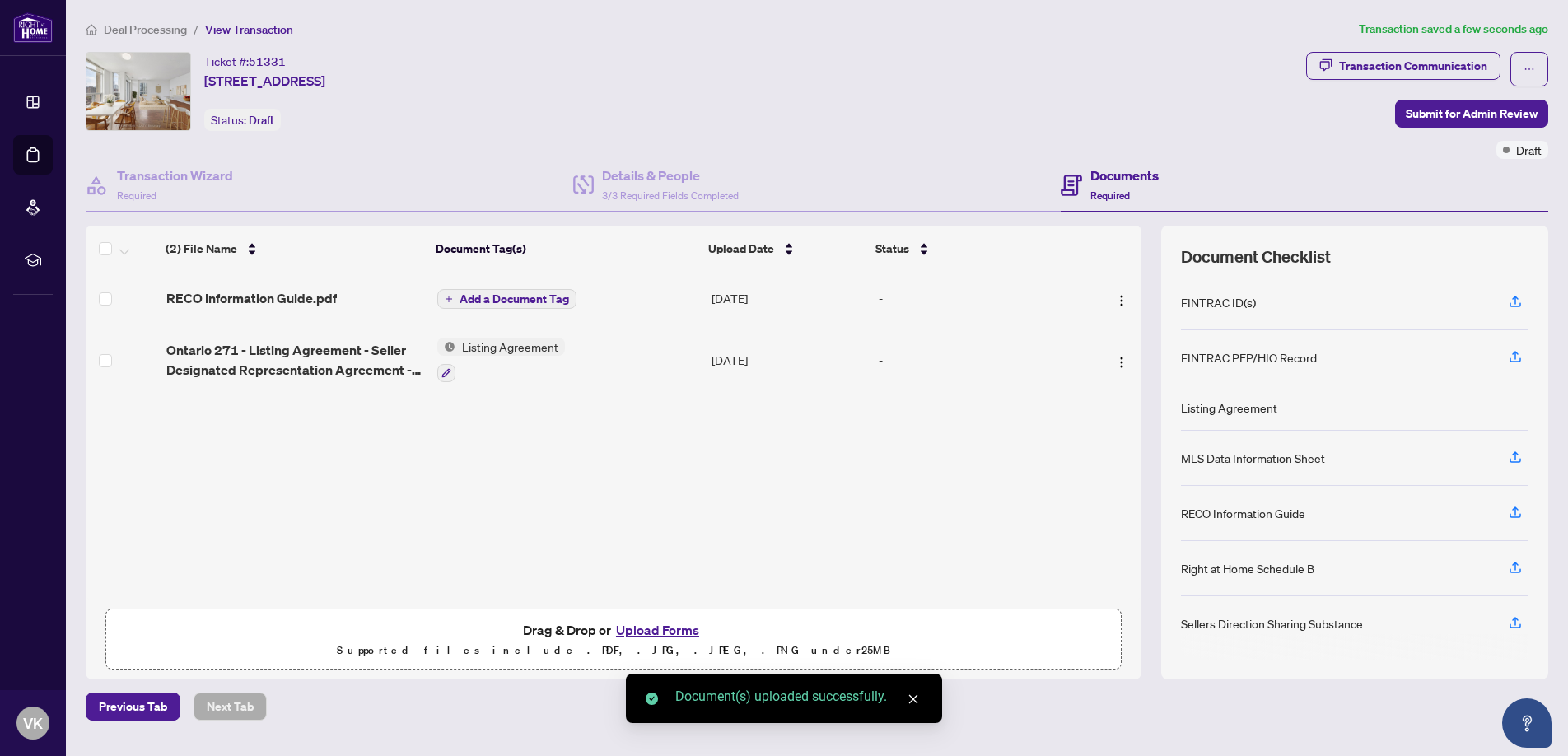
click at [537, 295] on span "Add a Document Tag" at bounding box center [514, 299] width 110 height 12
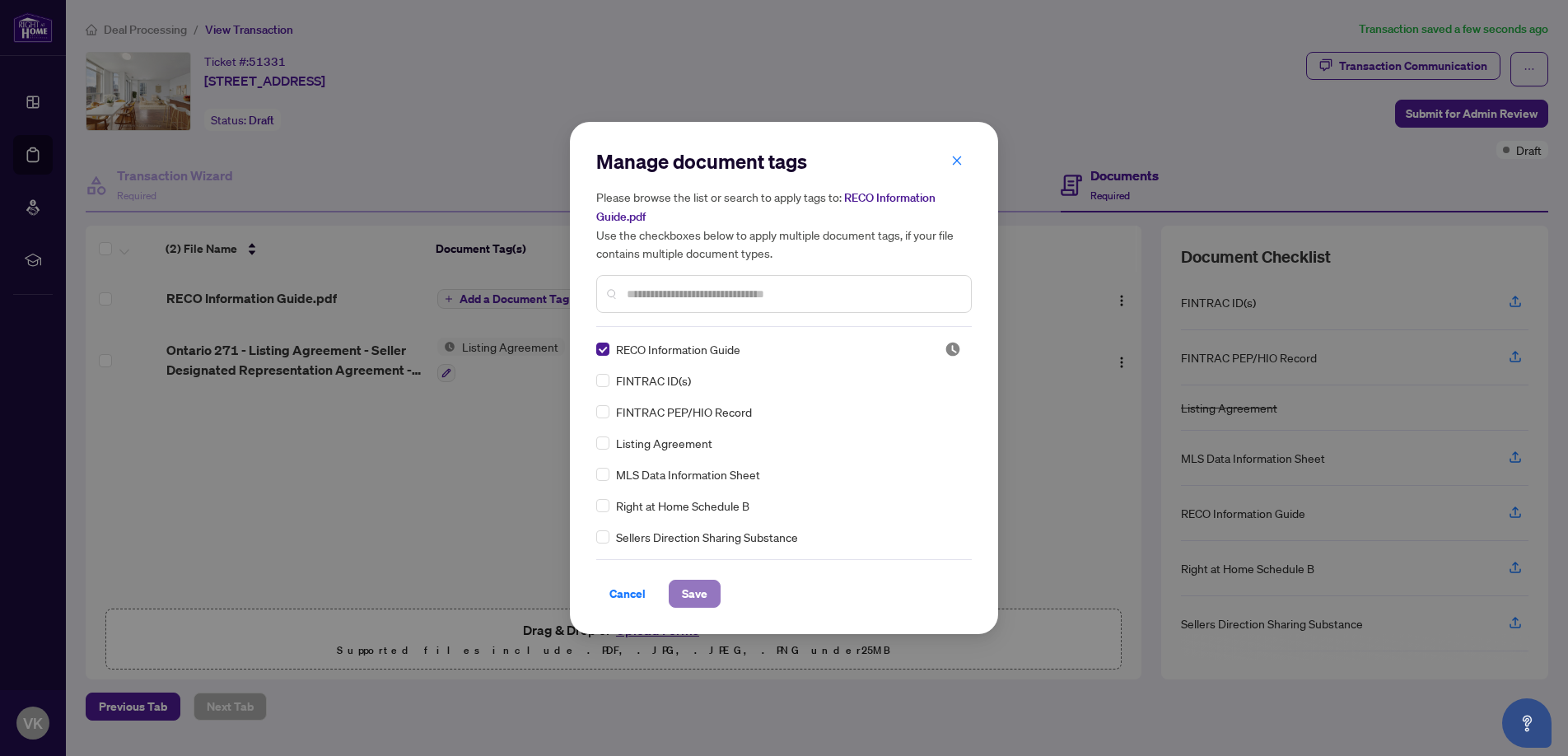
click at [700, 595] on span "Save" at bounding box center [695, 593] width 25 height 26
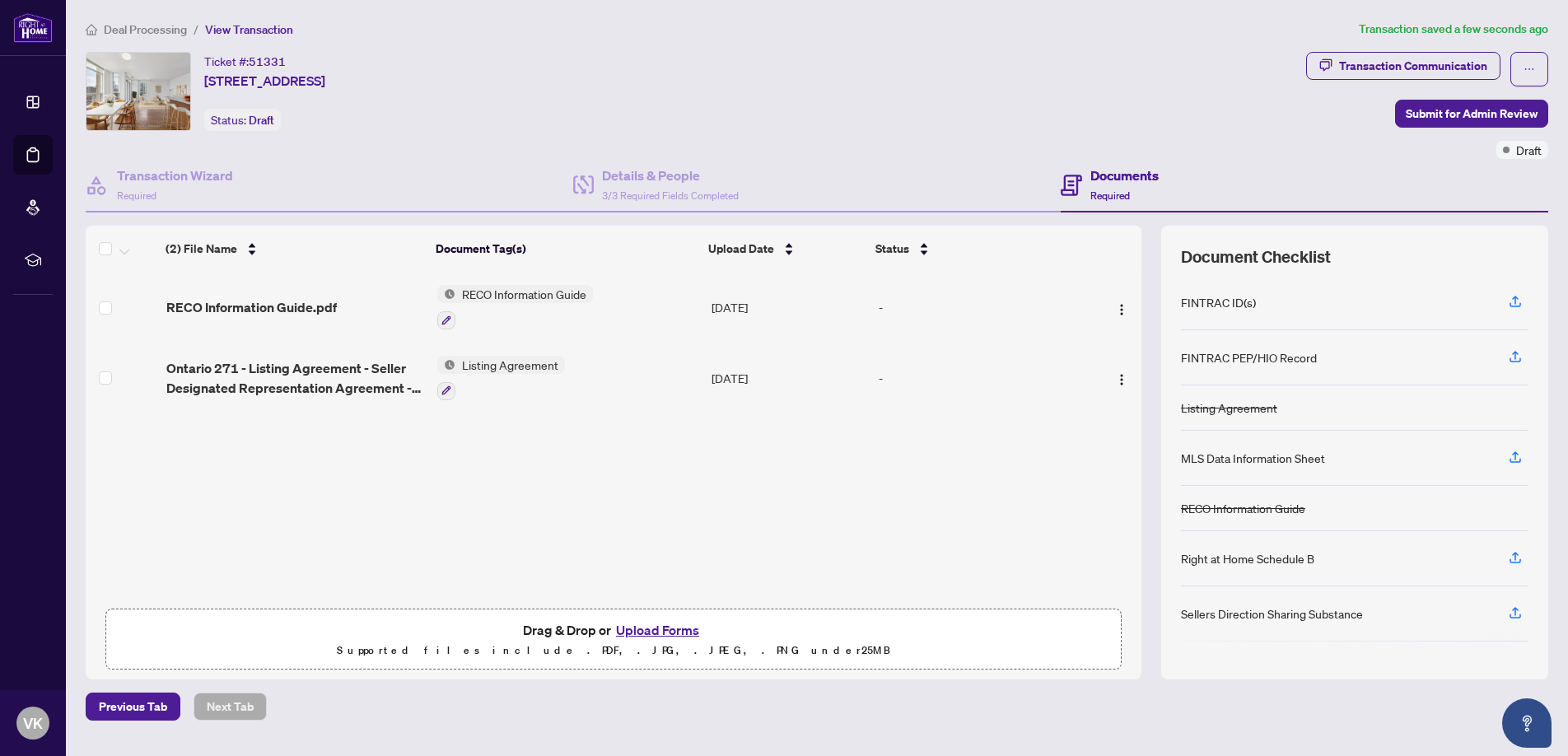
click at [655, 625] on button "Upload Forms" at bounding box center [658, 630] width 93 height 21
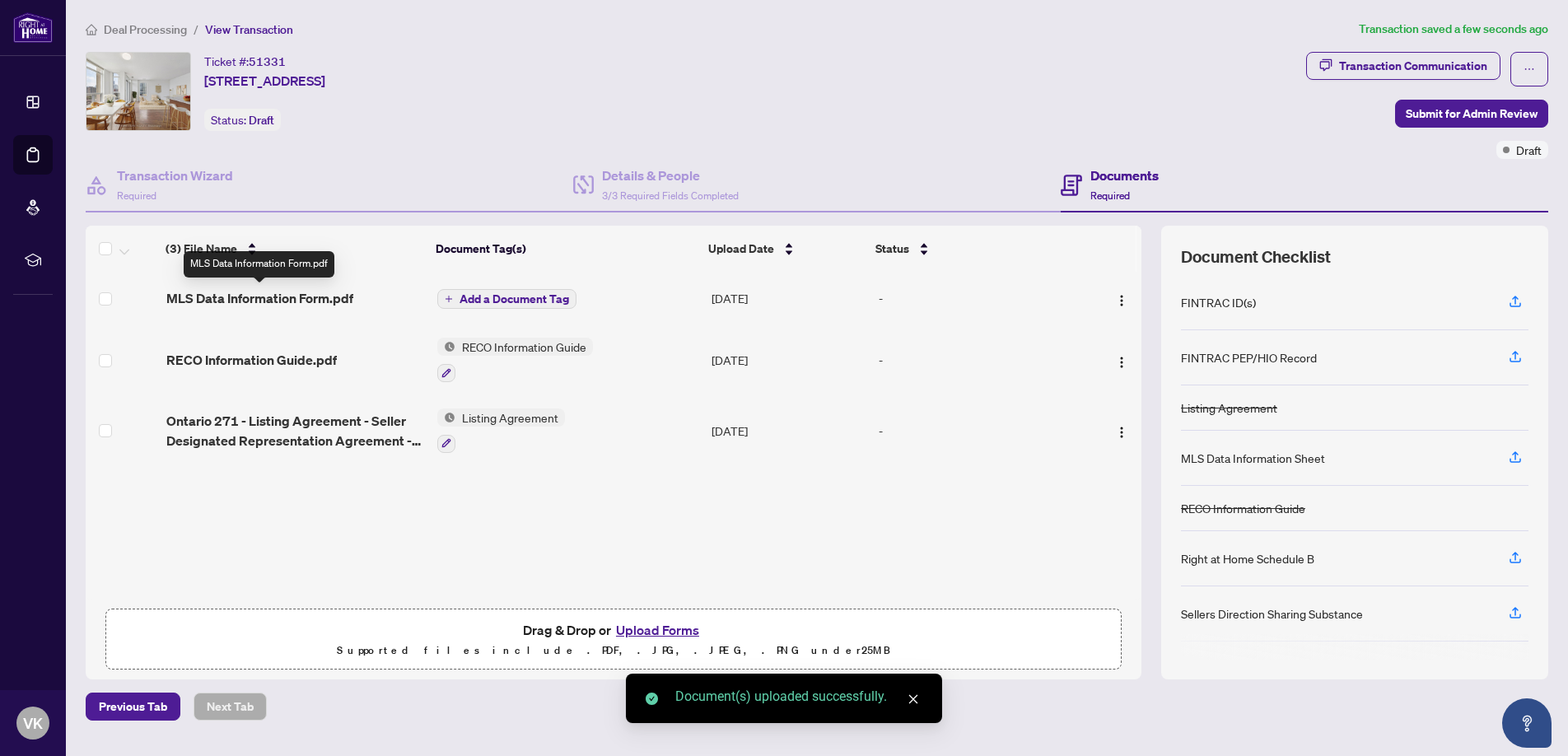
click at [244, 299] on span "MLS Data Information Form.pdf" at bounding box center [260, 298] width 187 height 19
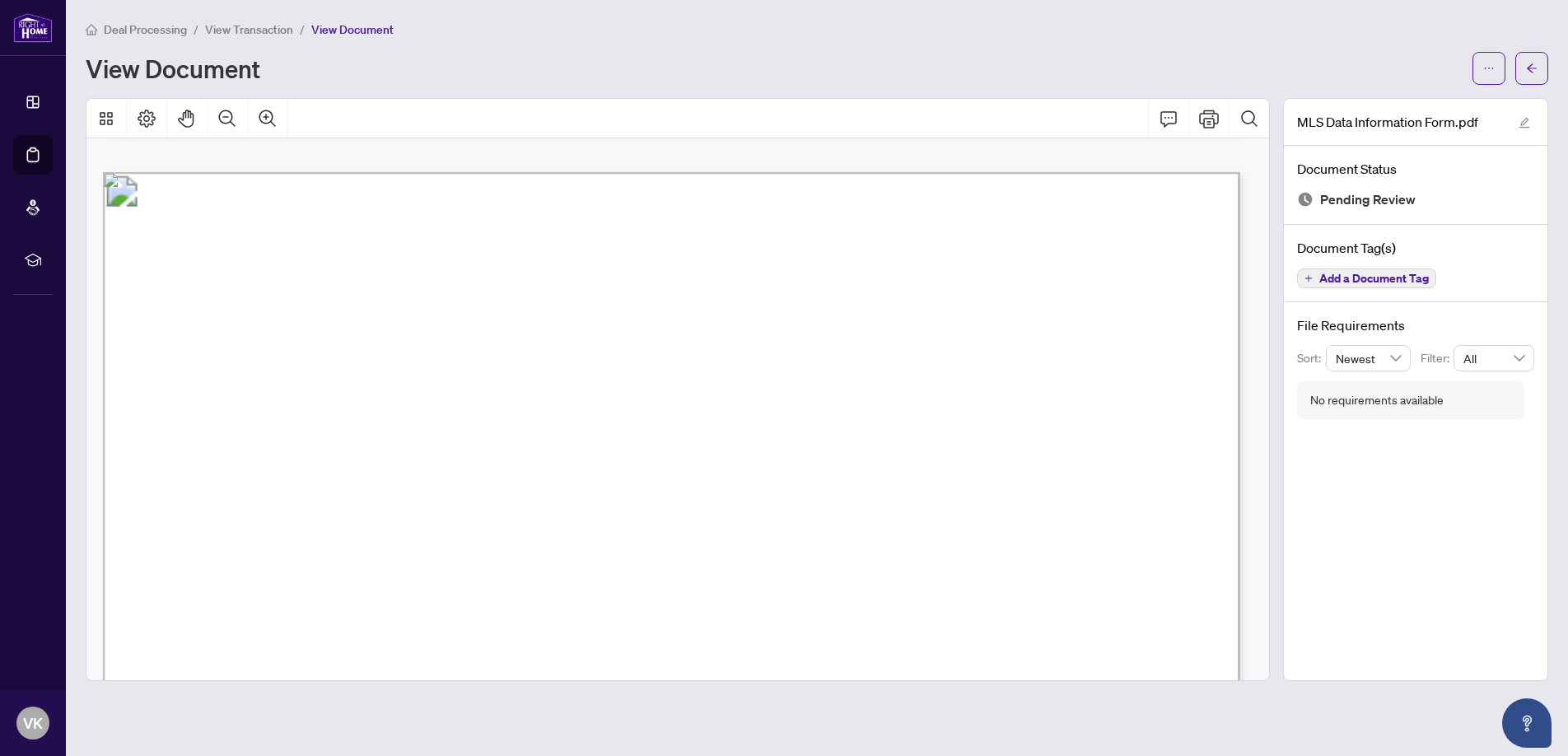
scroll to position [1112, 0]
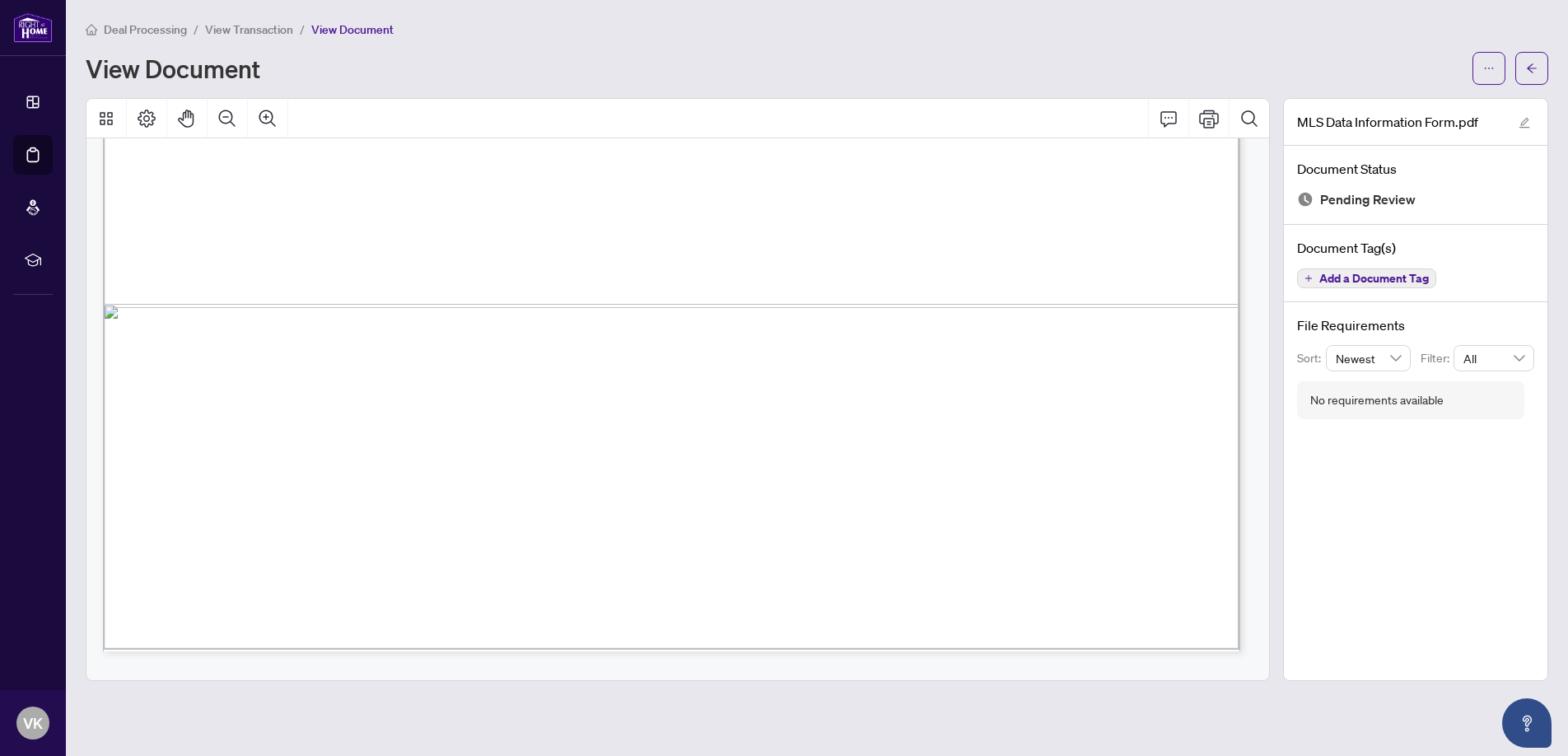
click at [1413, 274] on span "Add a Document Tag" at bounding box center [1374, 278] width 110 height 12
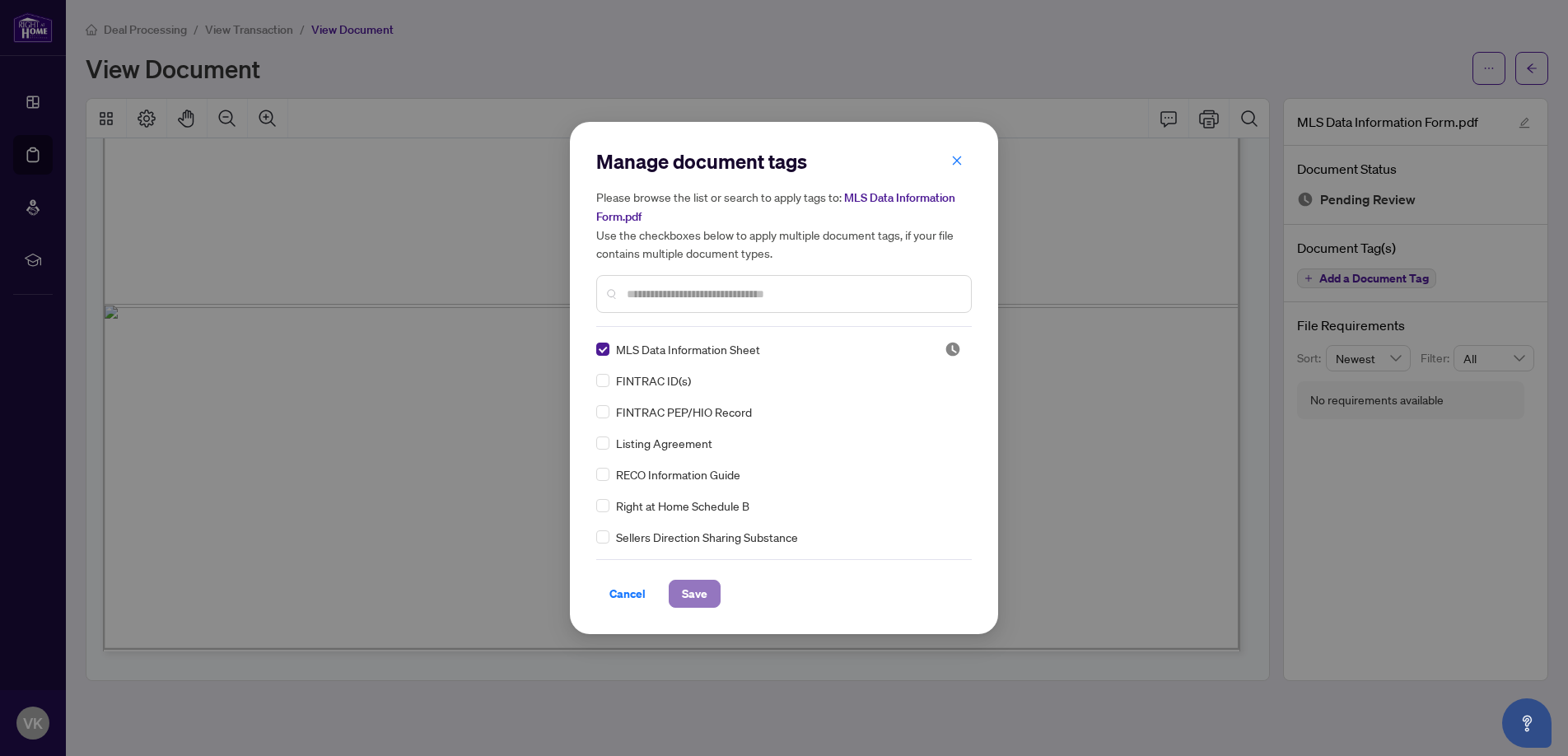
click at [701, 597] on span "Save" at bounding box center [695, 593] width 25 height 26
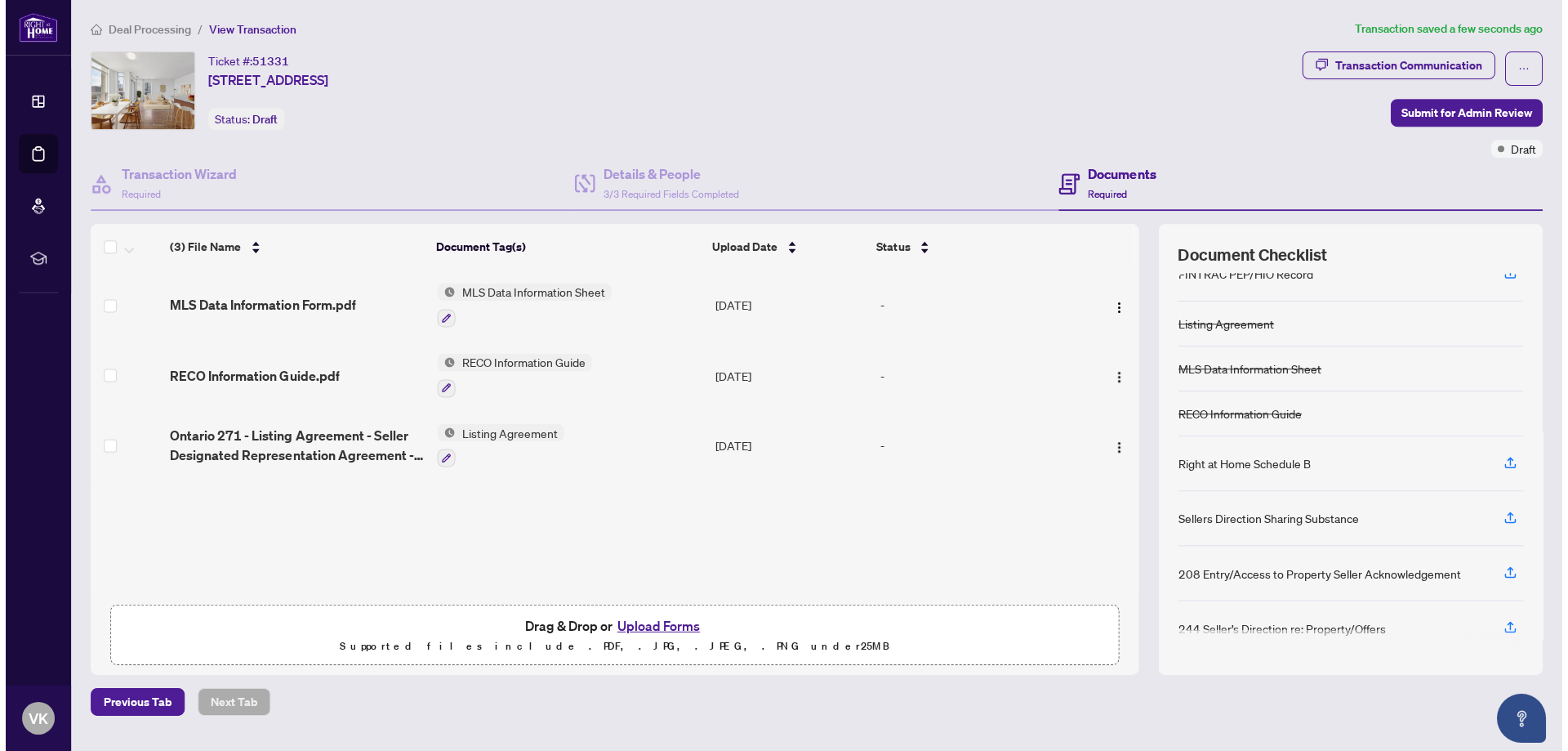
scroll to position [88, 0]
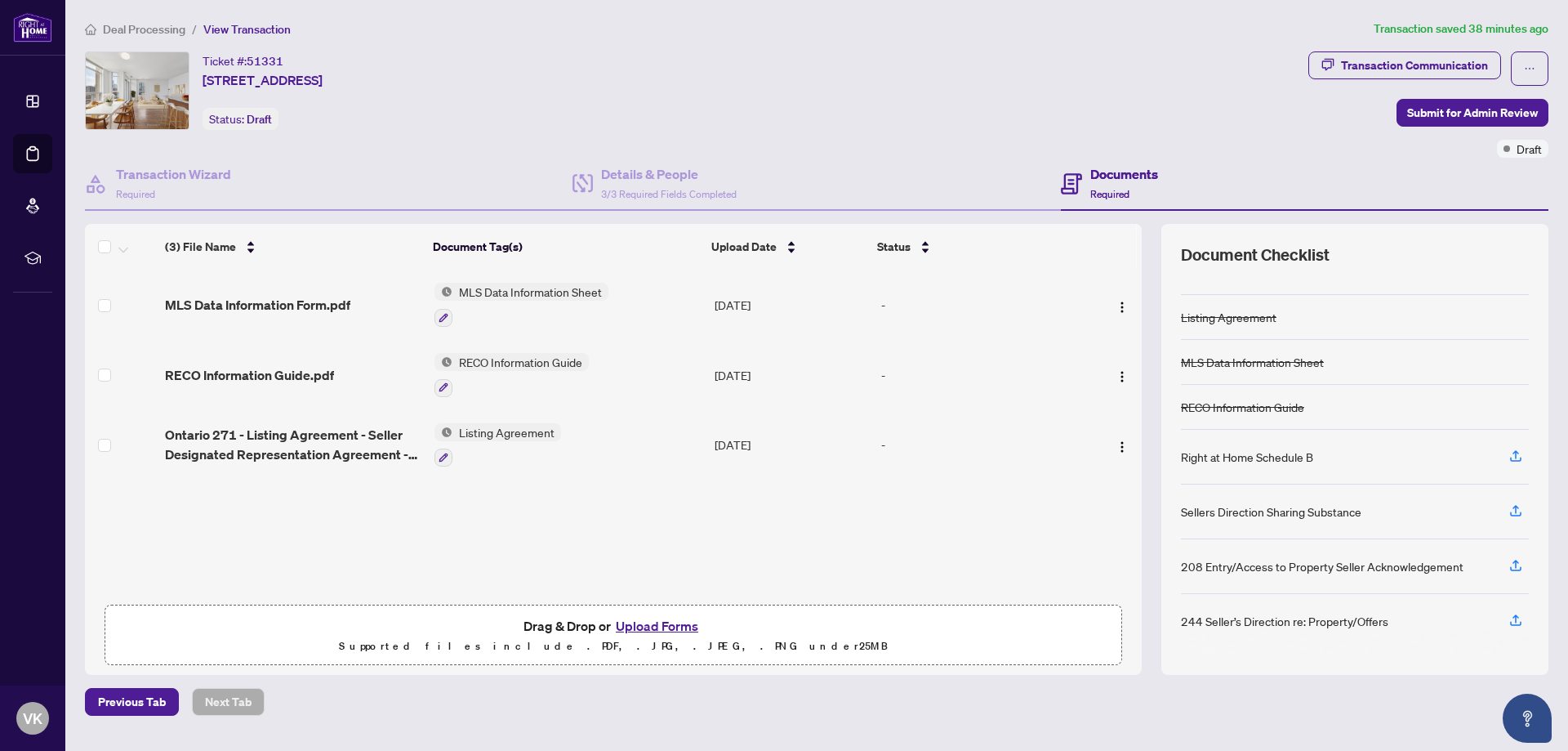
click at [663, 626] on button "Upload Forms" at bounding box center [657, 626] width 92 height 21
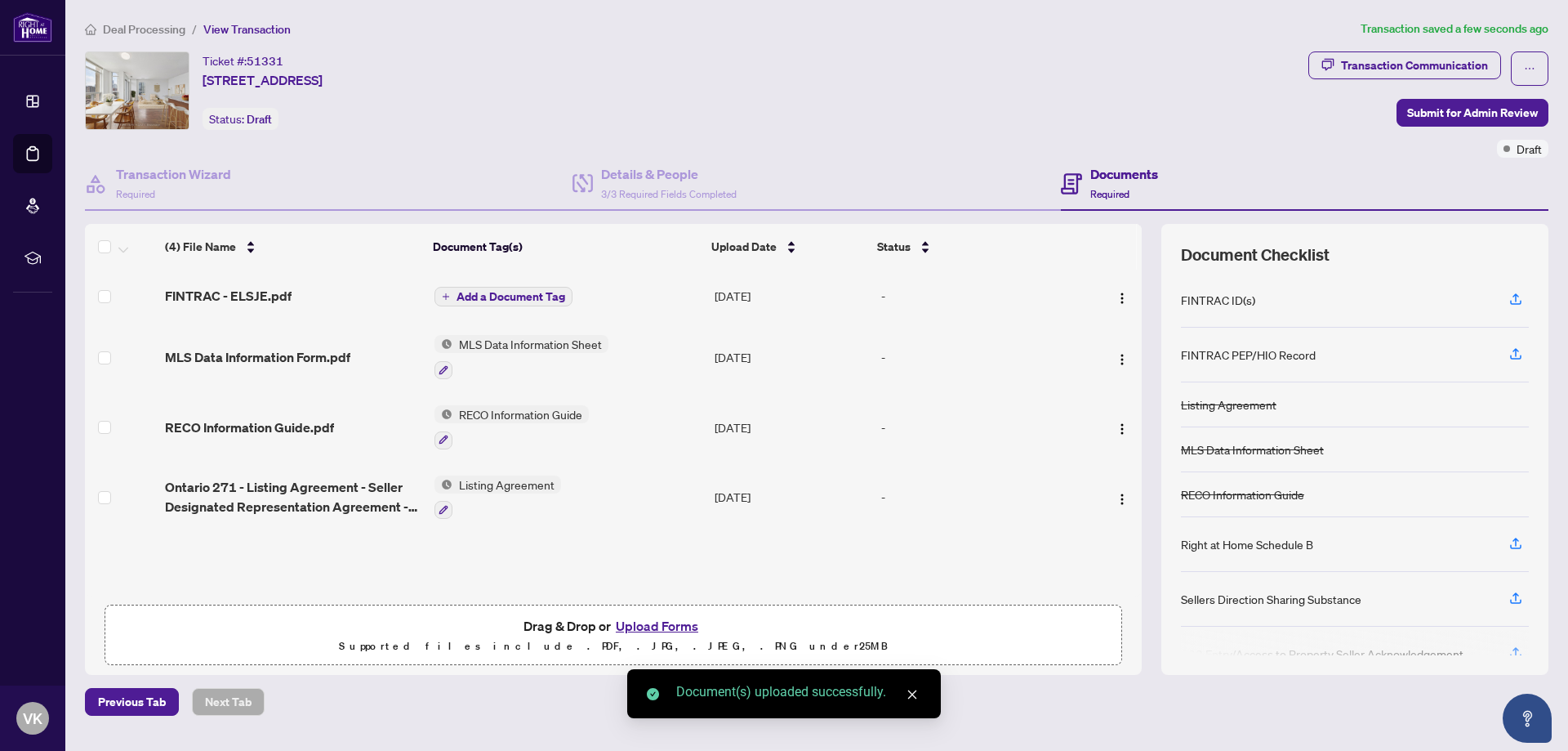
click at [527, 296] on span "Add a Document Tag" at bounding box center [511, 297] width 109 height 12
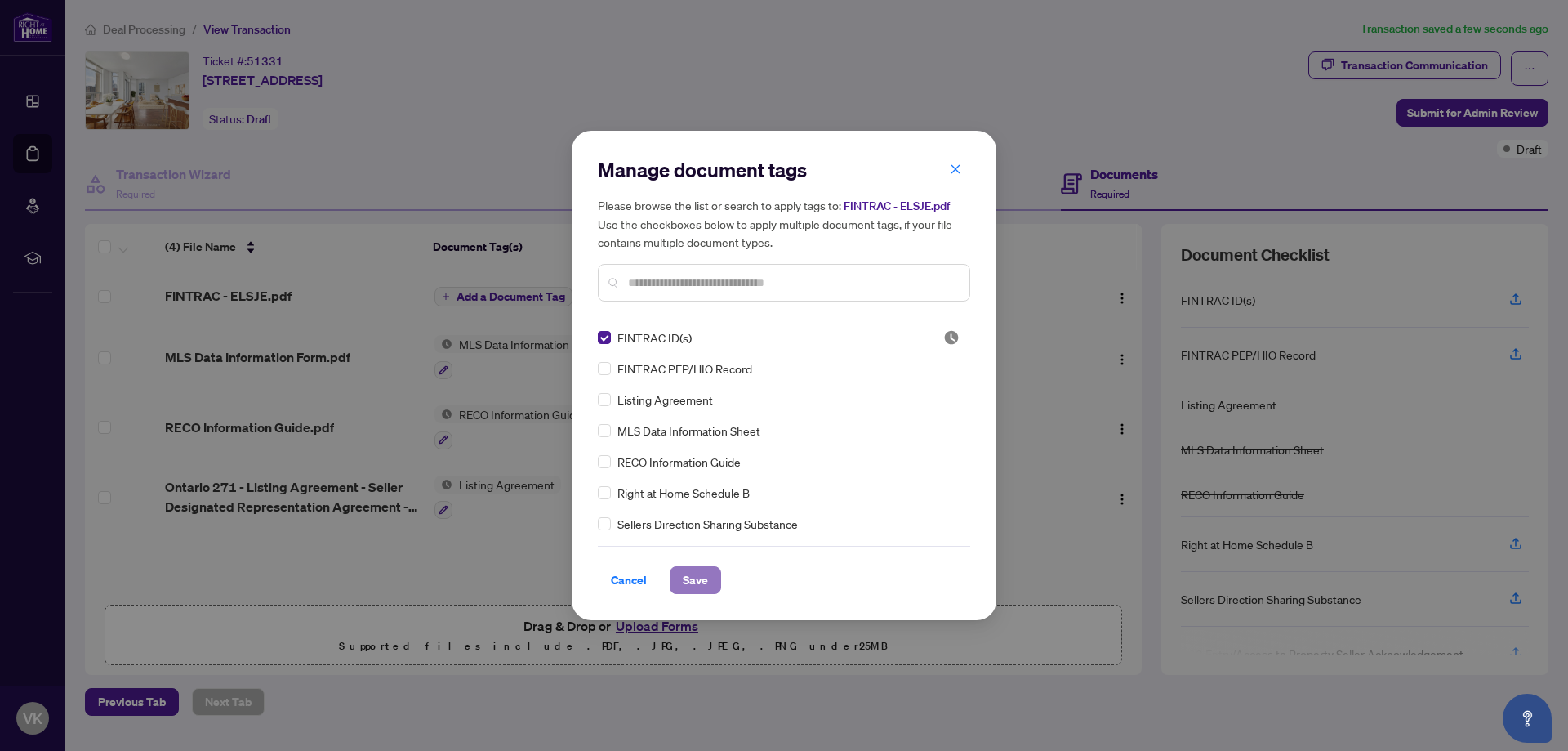
click at [708, 579] on button "Save" at bounding box center [695, 580] width 52 height 28
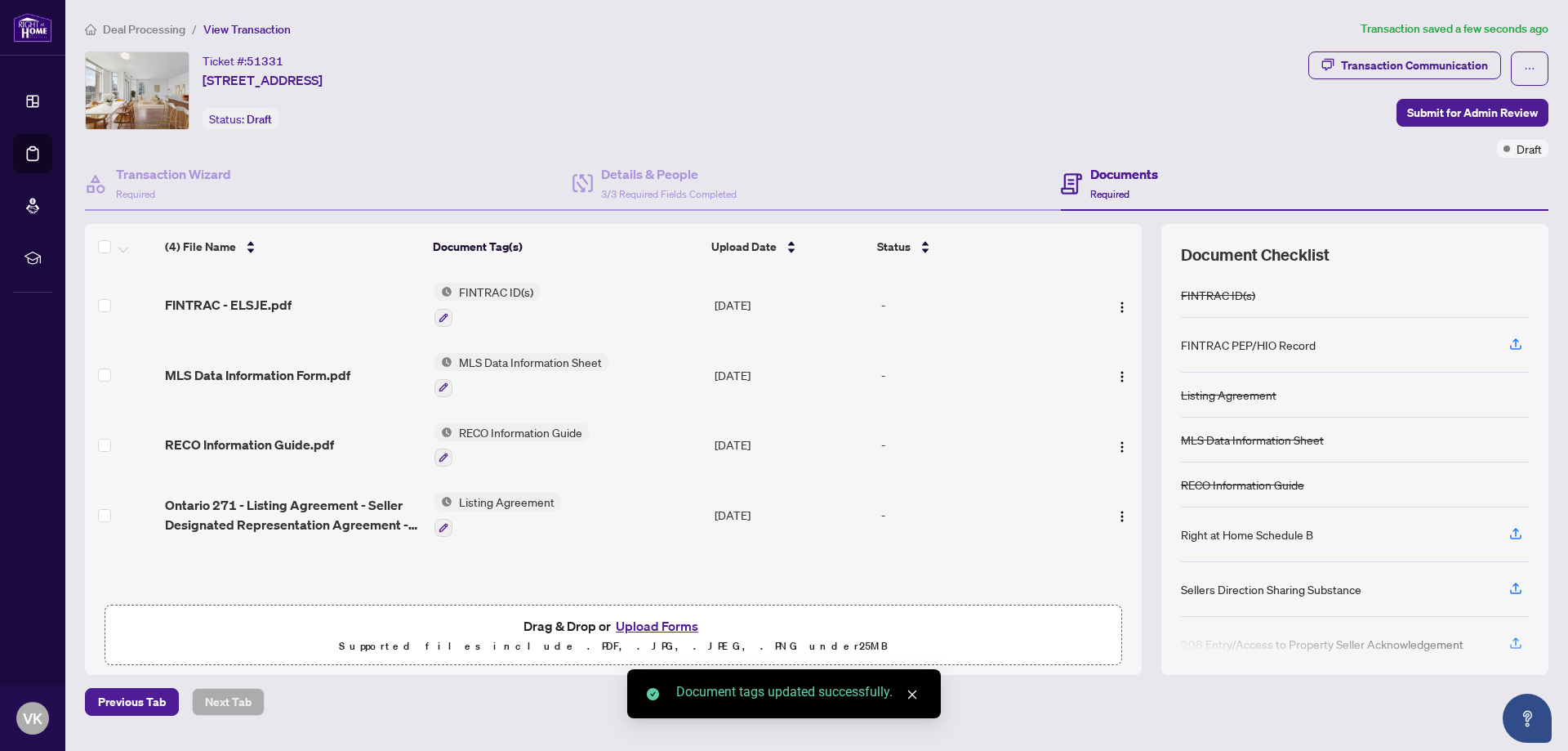
click at [647, 621] on button "Upload Forms" at bounding box center [657, 626] width 92 height 21
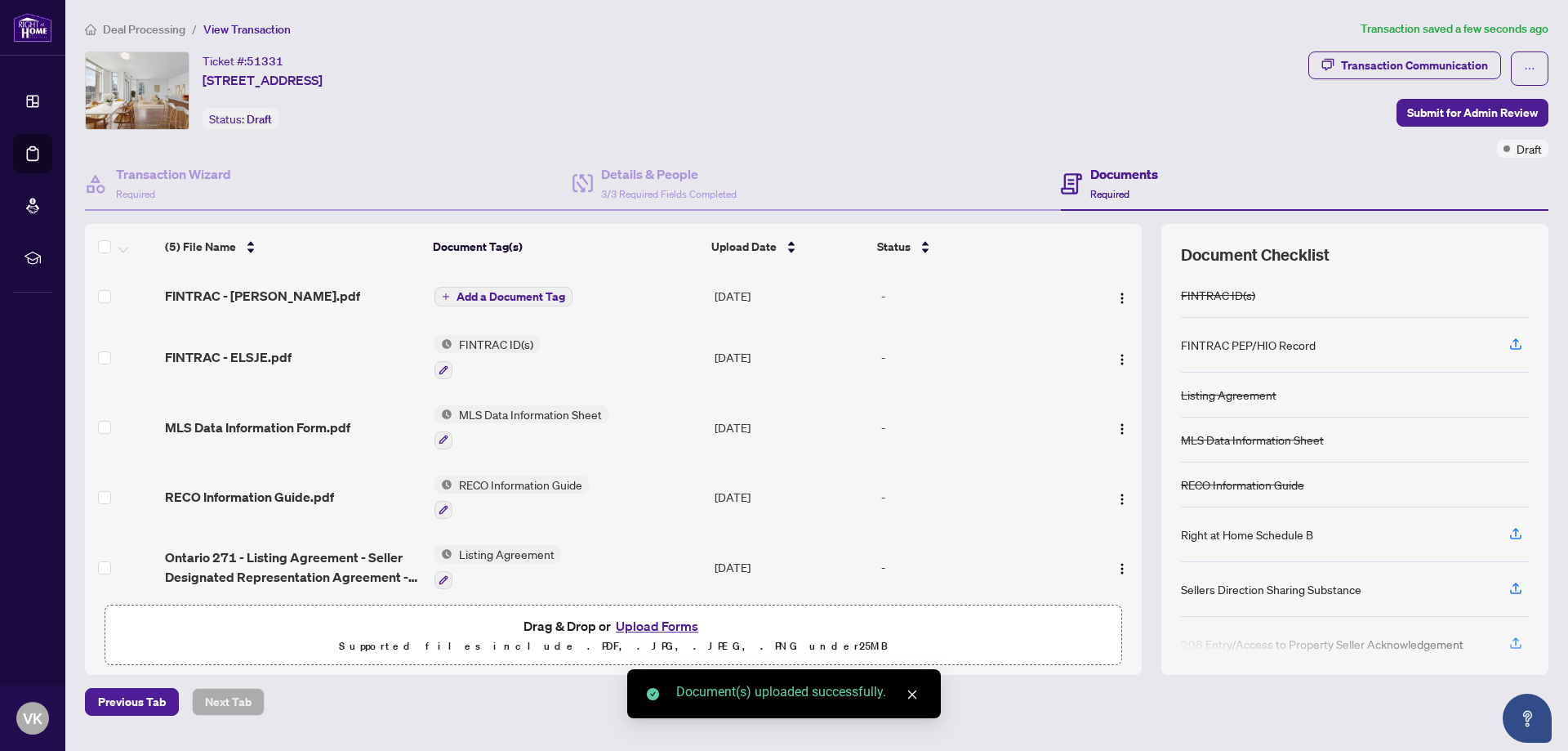
scroll to position [10, 0]
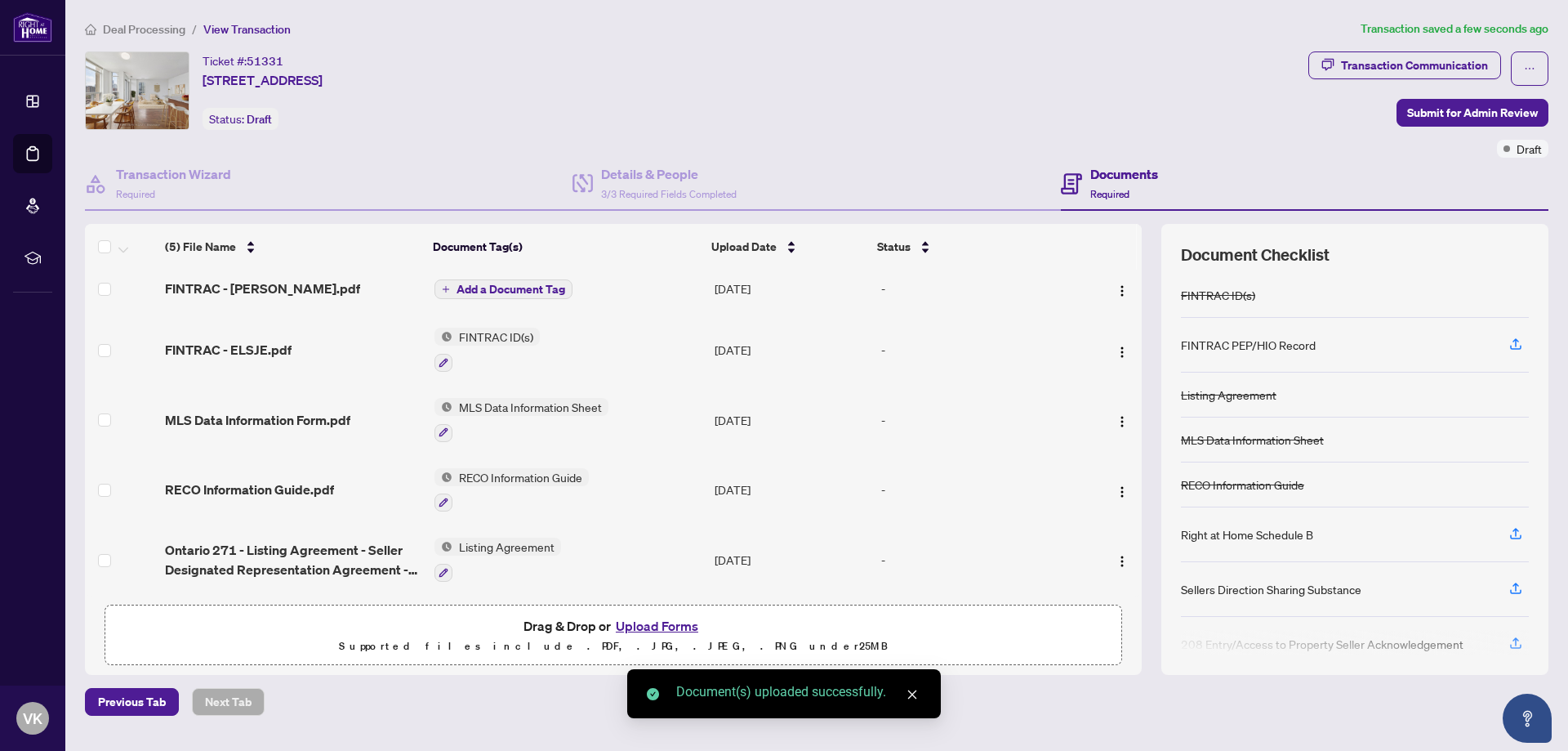
click at [489, 278] on div "Add a Document Tag" at bounding box center [503, 289] width 138 height 21
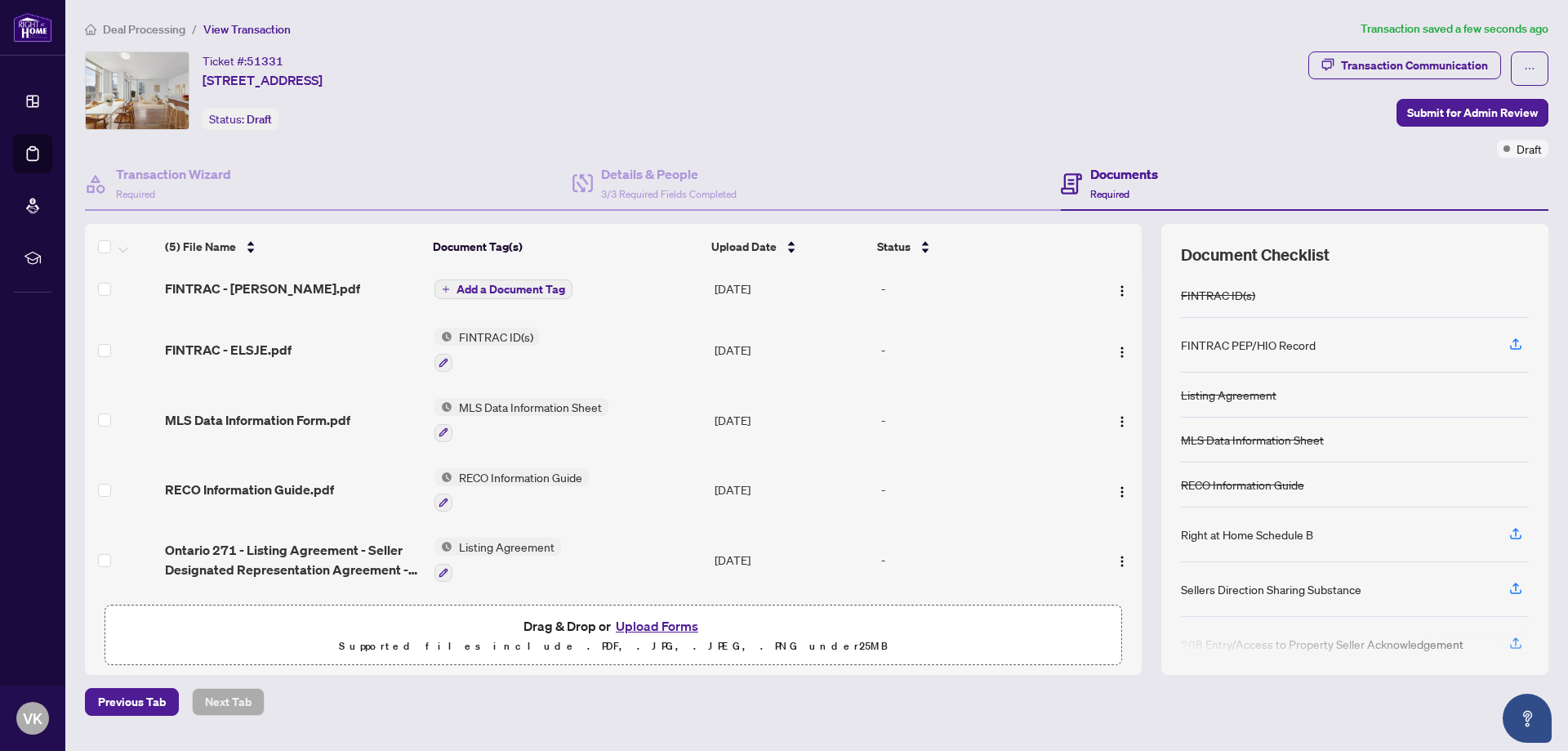
click at [493, 287] on span "Add a Document Tag" at bounding box center [511, 289] width 109 height 12
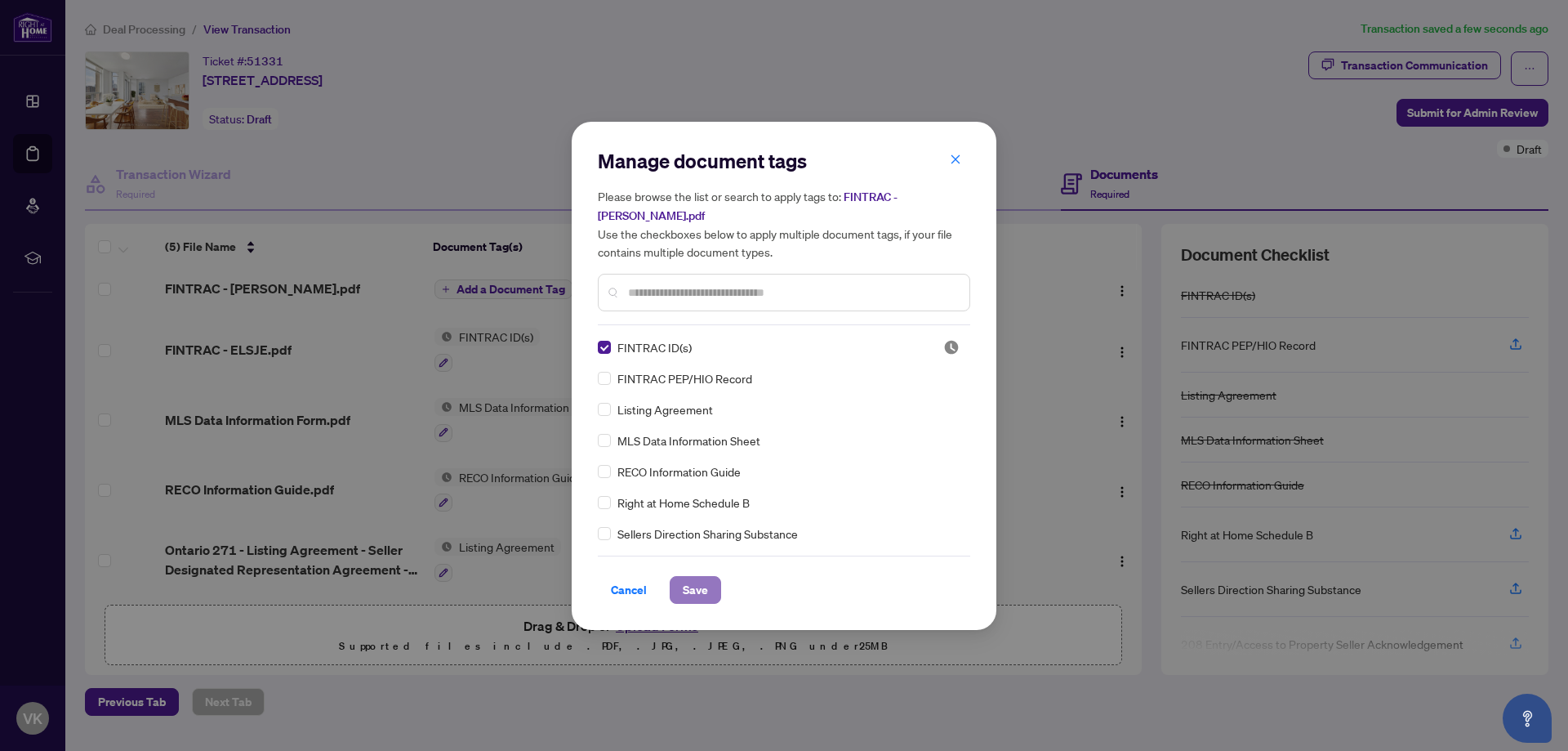
click at [690, 584] on span "Save" at bounding box center [695, 590] width 25 height 26
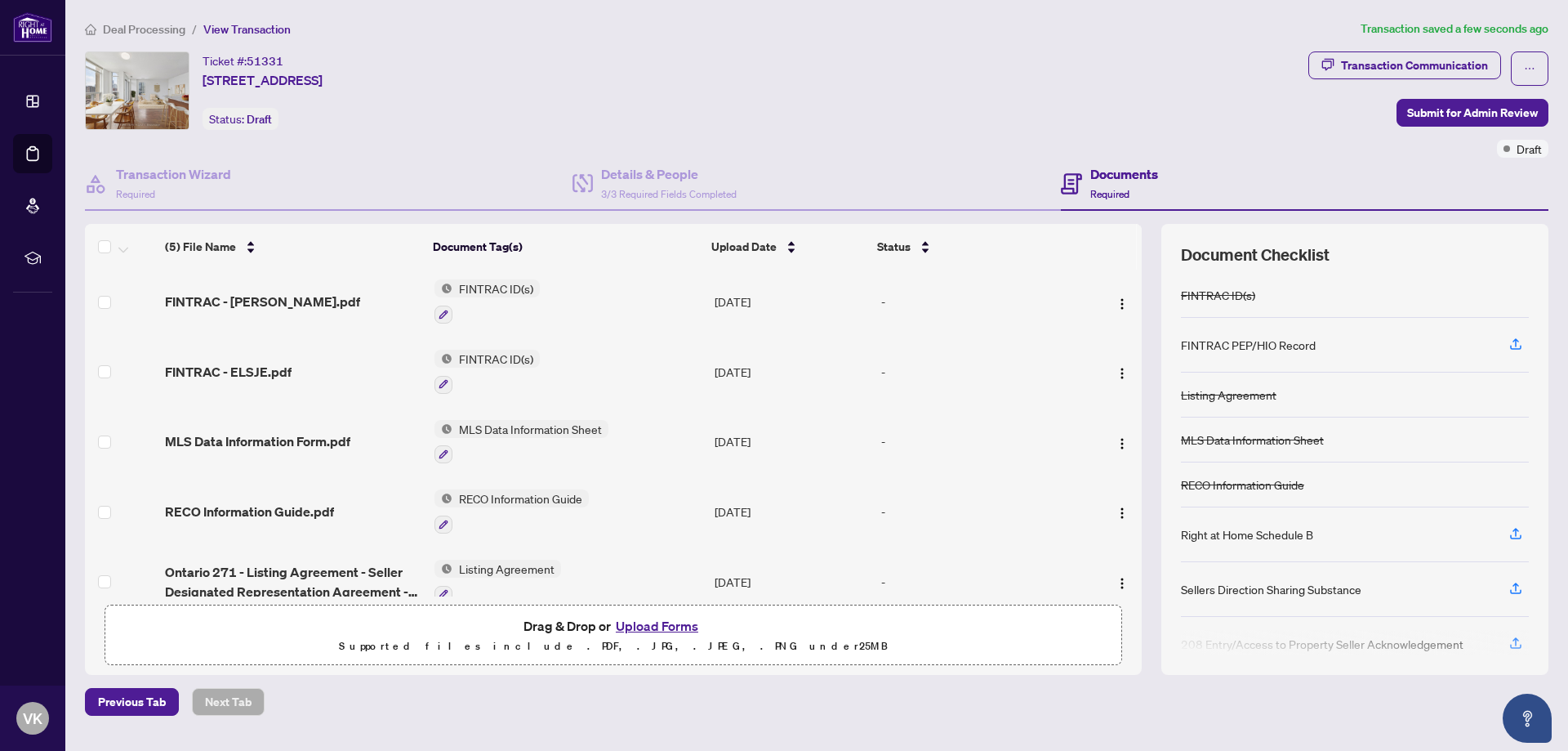
scroll to position [0, 0]
click at [1488, 114] on span "Submit for Admin Review" at bounding box center [1473, 112] width 130 height 26
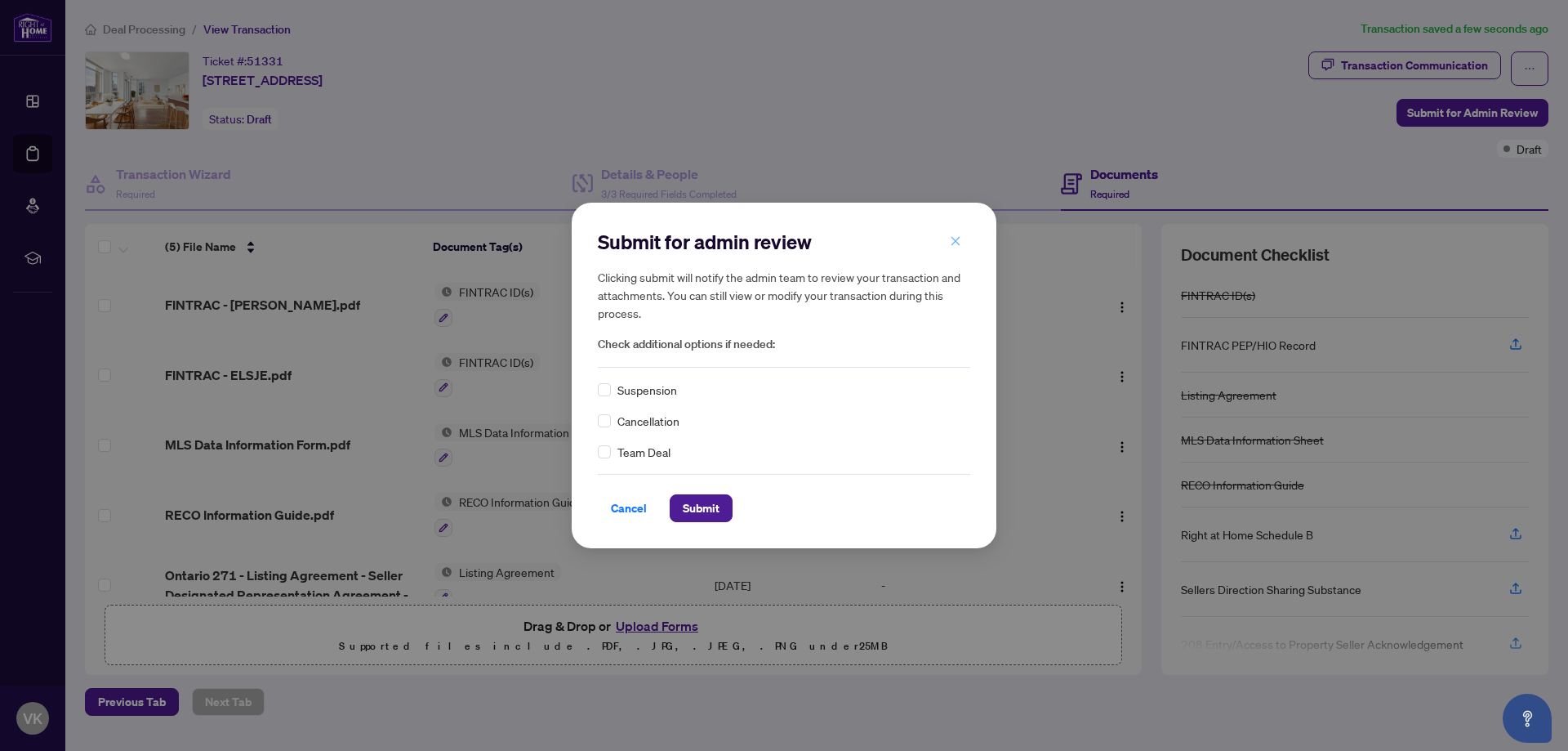
click at [957, 243] on icon "close" at bounding box center [955, 240] width 9 height 9
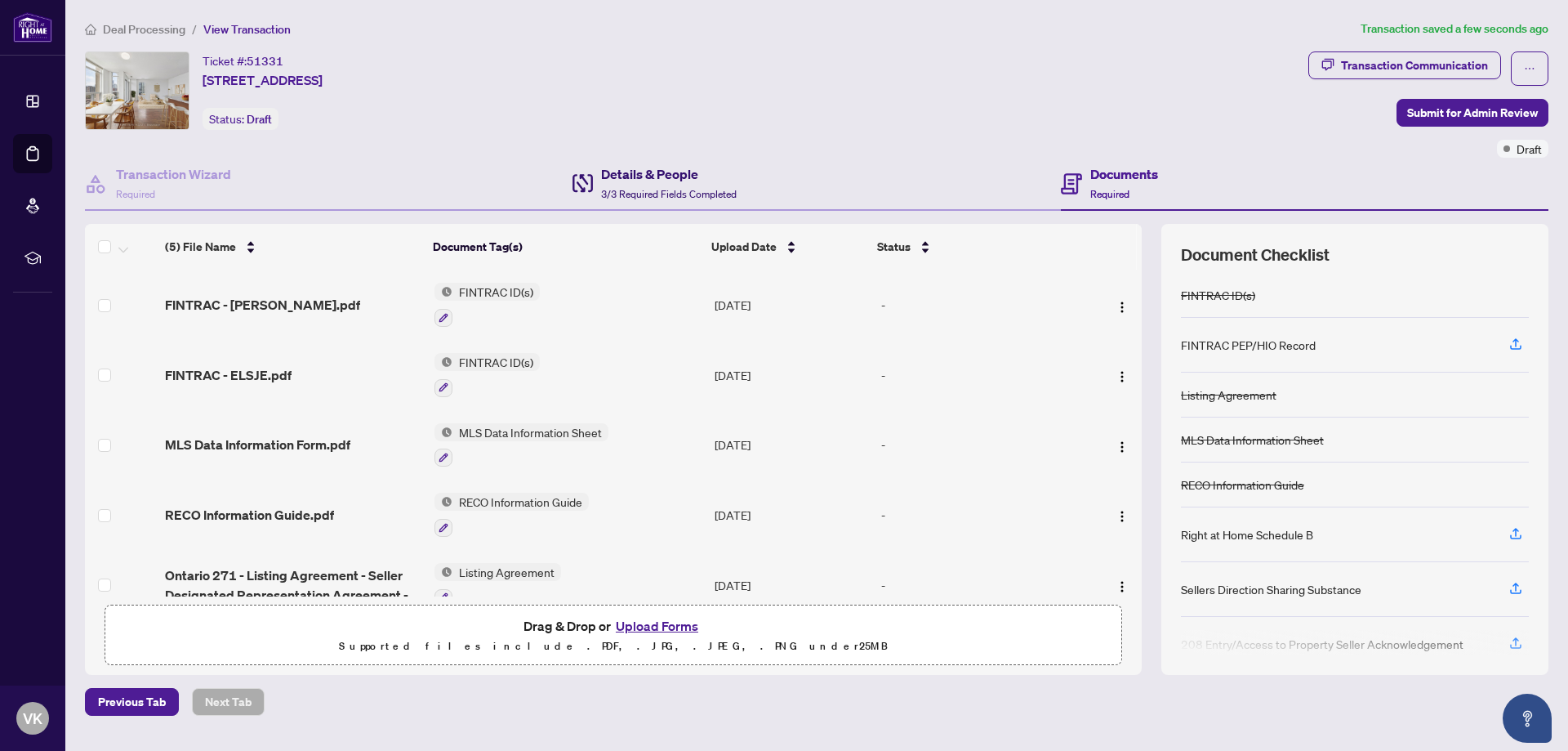
click at [641, 168] on h4 "Details & People" at bounding box center [669, 173] width 135 height 19
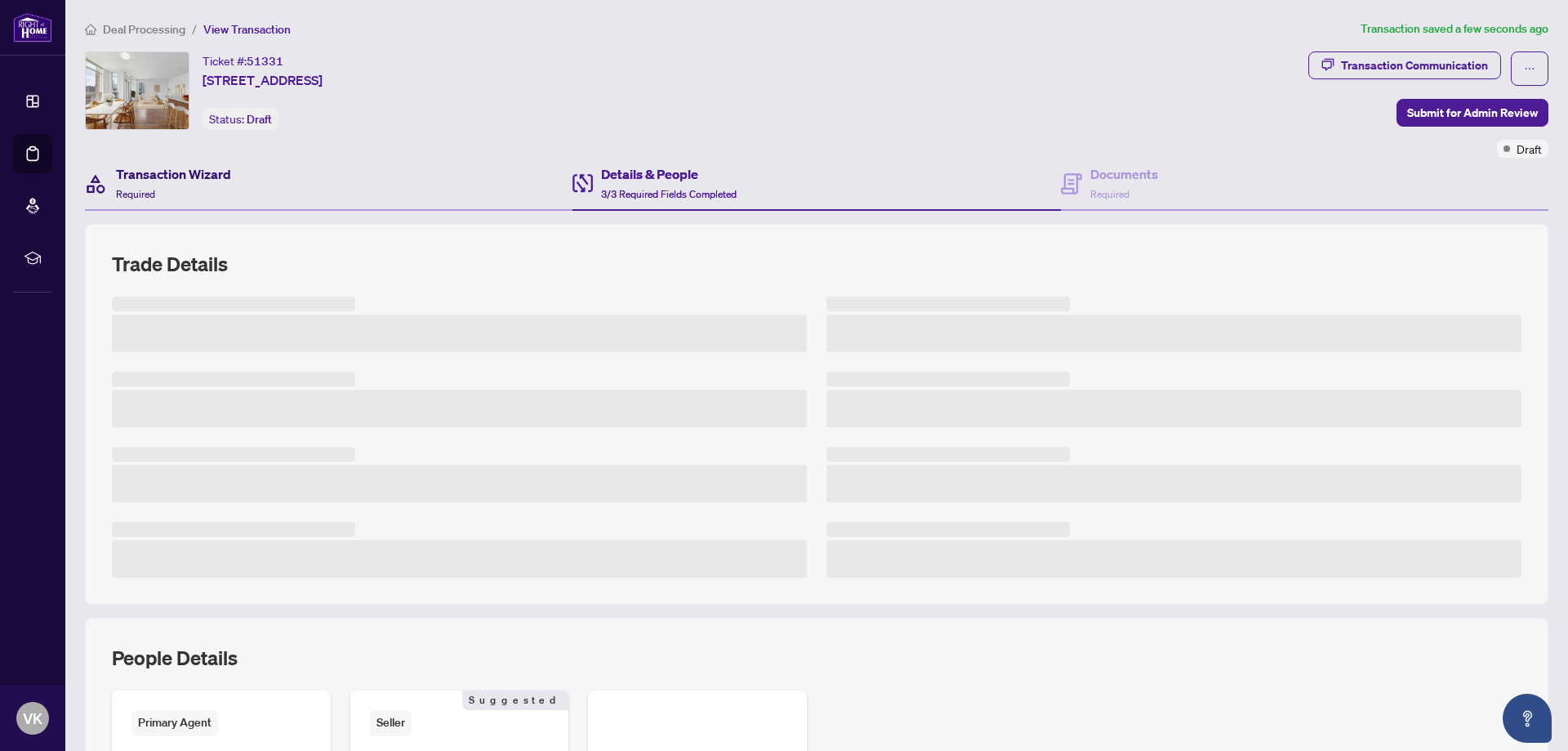
click at [135, 164] on h4 "Transaction Wizard" at bounding box center [174, 173] width 115 height 19
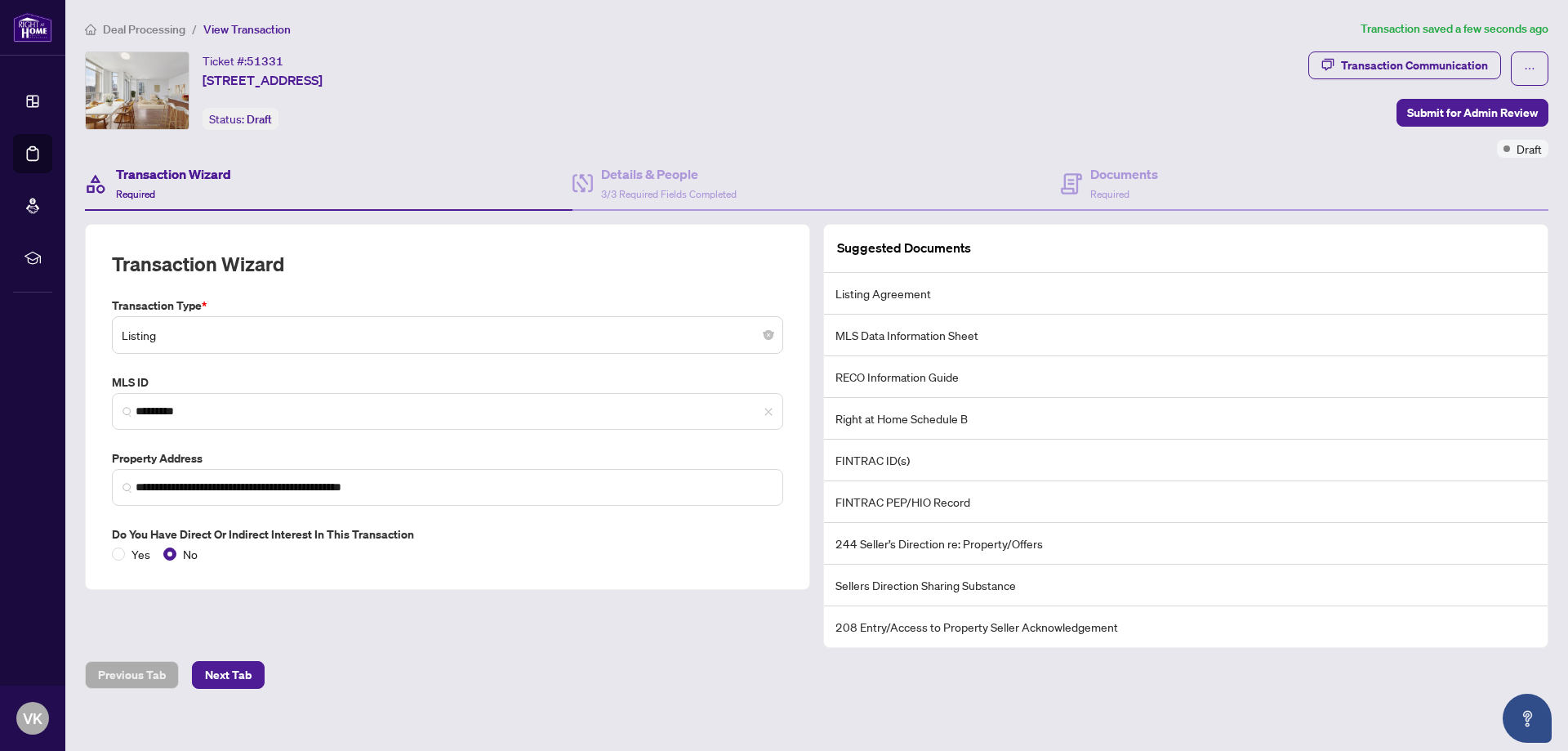
click at [221, 702] on main "**********" at bounding box center [817, 376] width 1503 height 751
click at [240, 673] on span "Next Tab" at bounding box center [228, 674] width 47 height 26
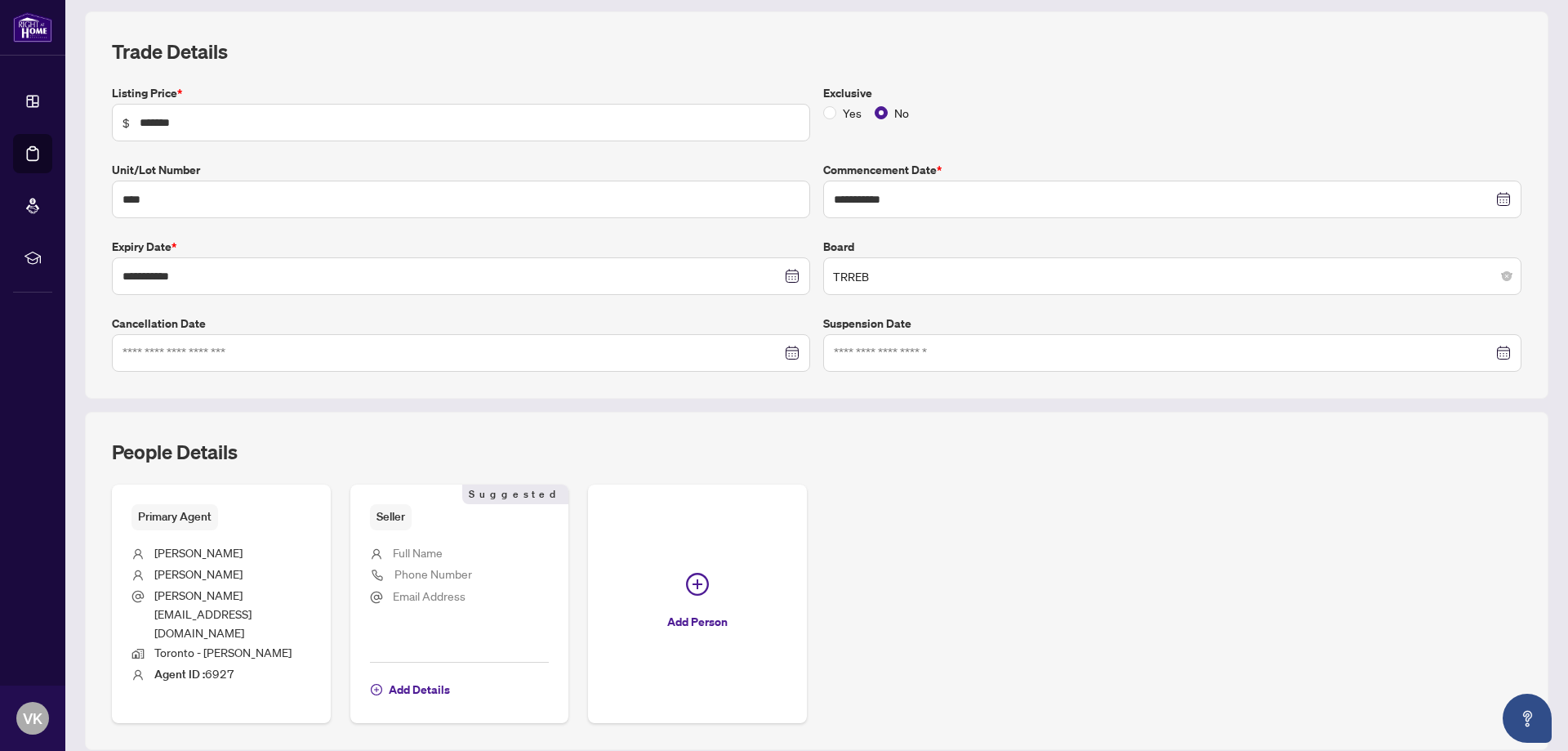
scroll to position [235, 0]
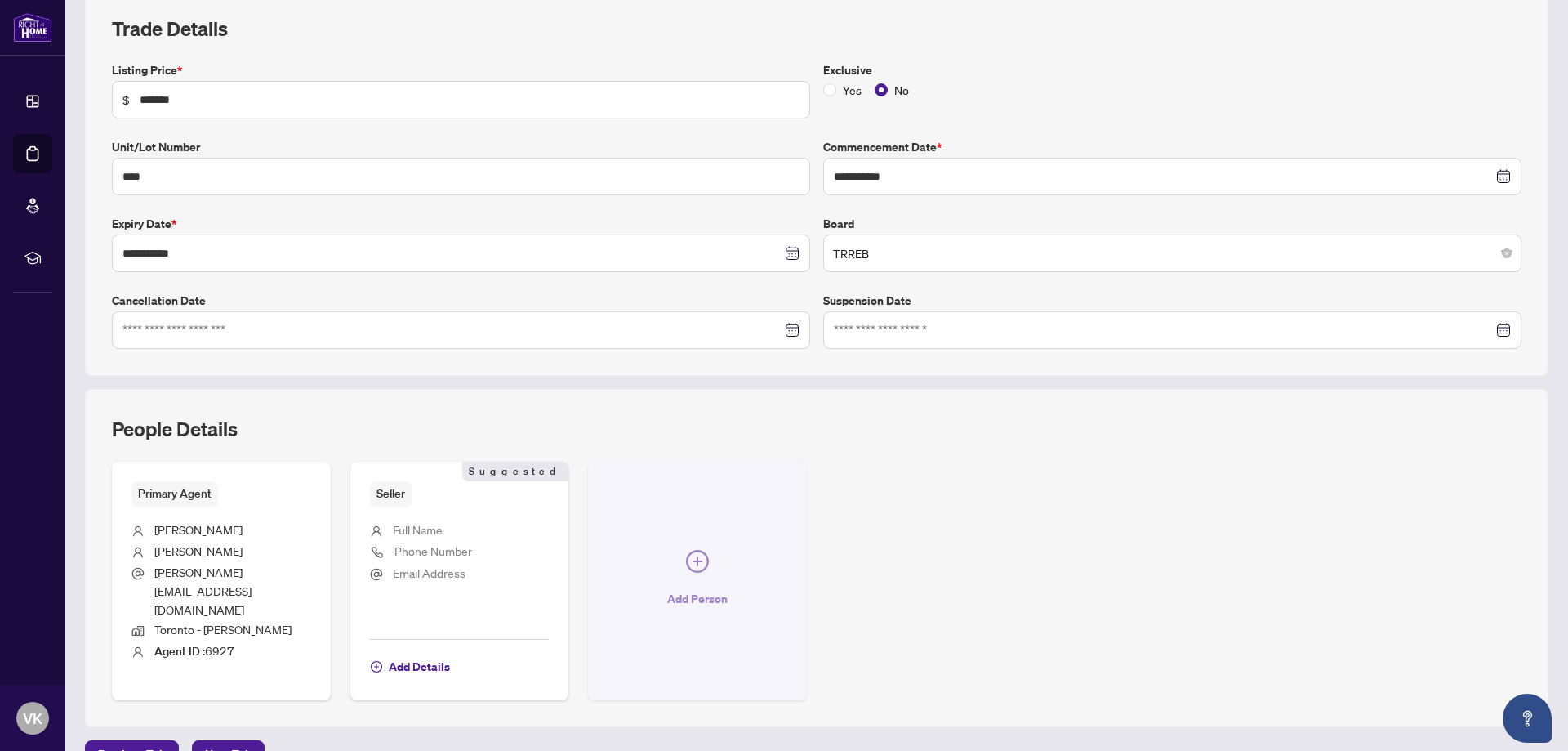
click at [695, 550] on icon "plus-circle" at bounding box center [697, 561] width 23 height 23
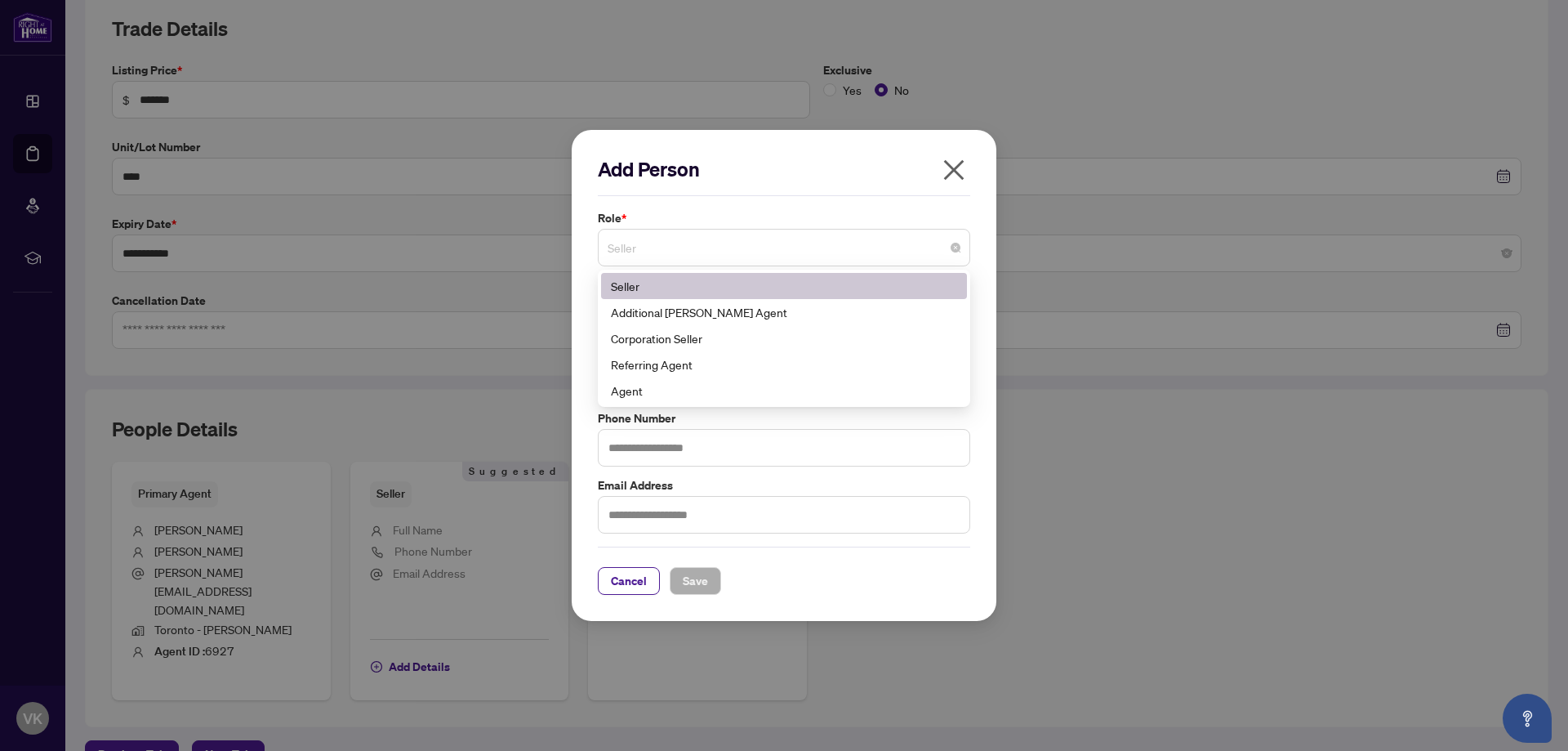
click at [685, 250] on span "Seller" at bounding box center [784, 247] width 353 height 31
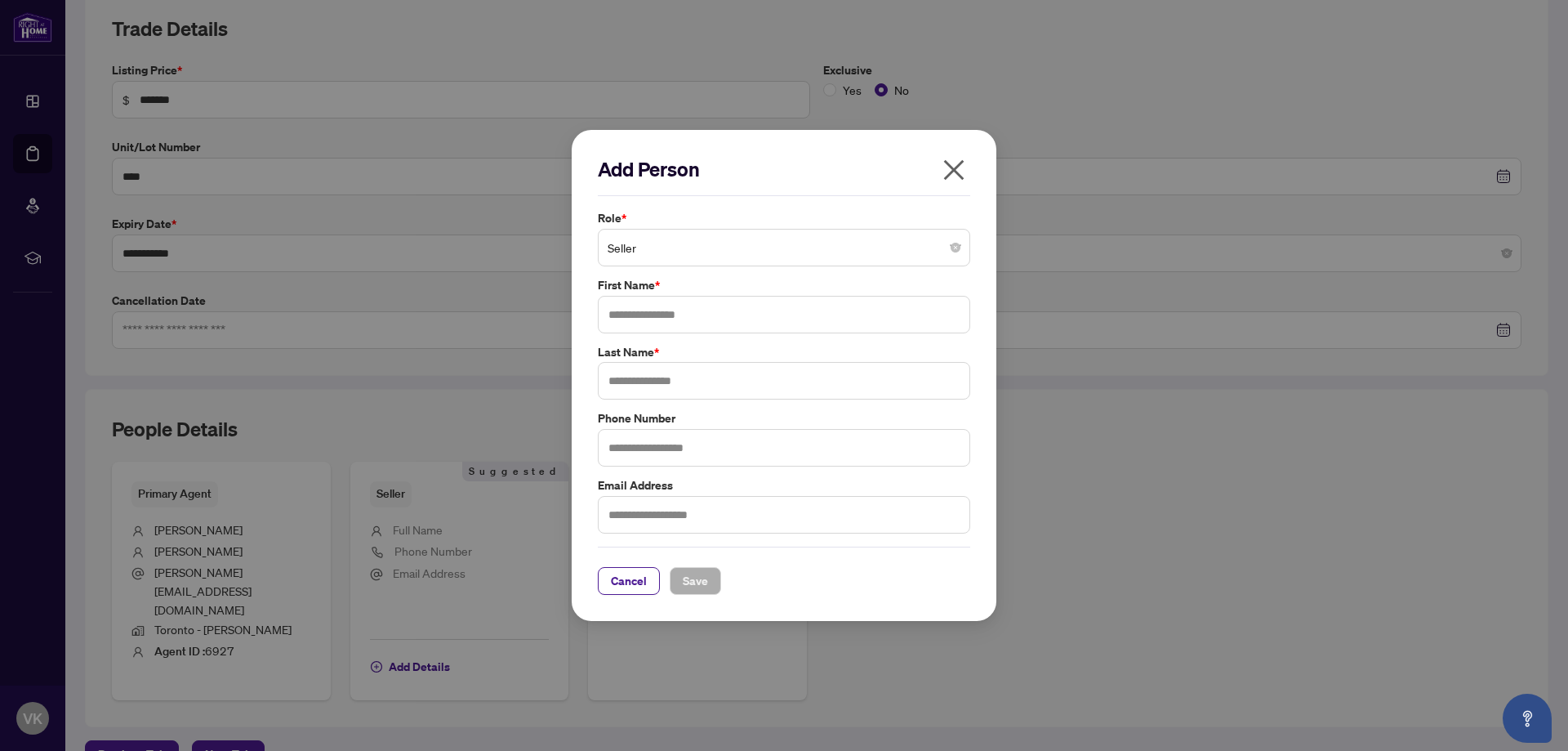
drag, startPoint x: 964, startPoint y: 161, endPoint x: 805, endPoint y: 264, distance: 189.4
click at [963, 160] on icon "close" at bounding box center [954, 170] width 26 height 26
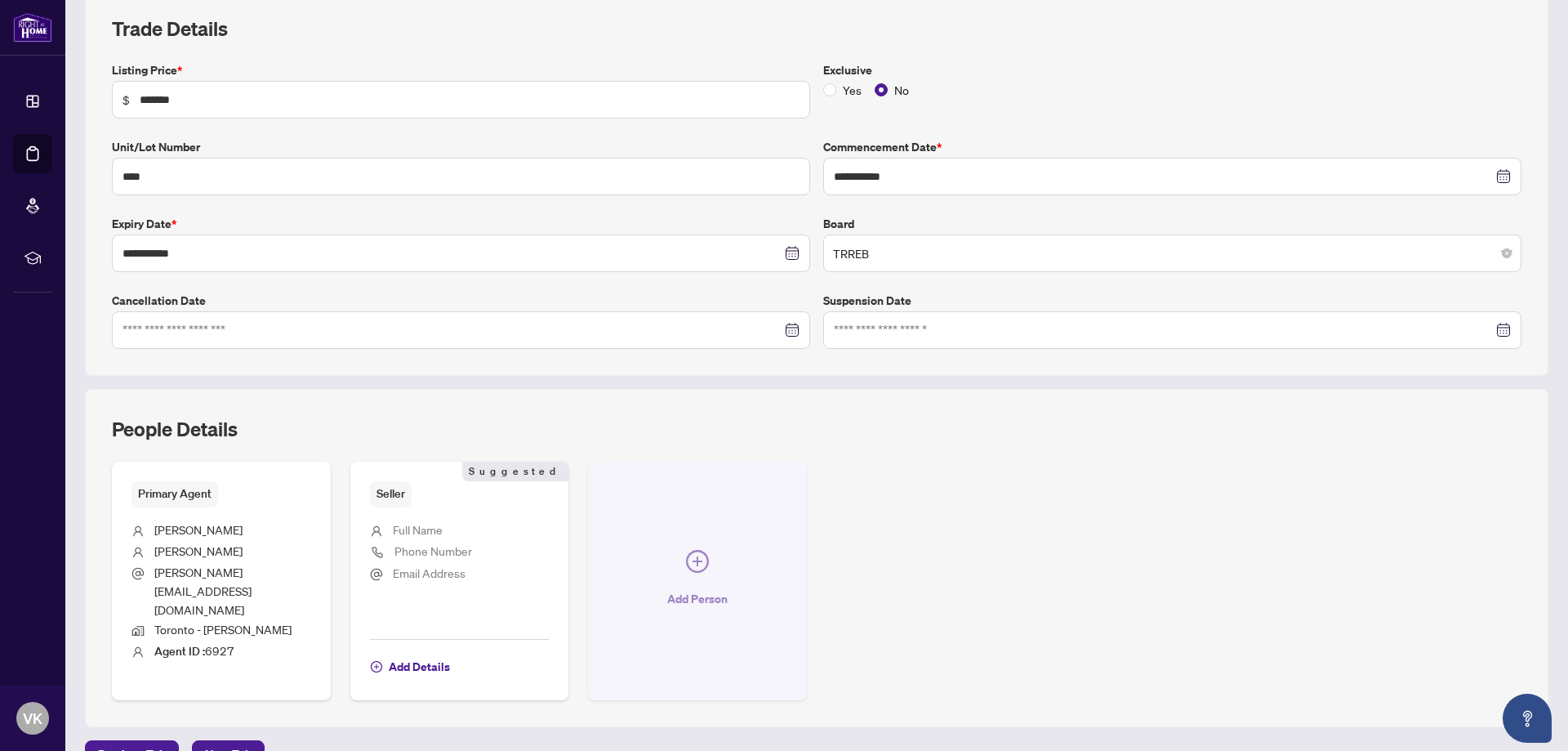
click at [698, 550] on icon "plus-circle" at bounding box center [697, 561] width 23 height 23
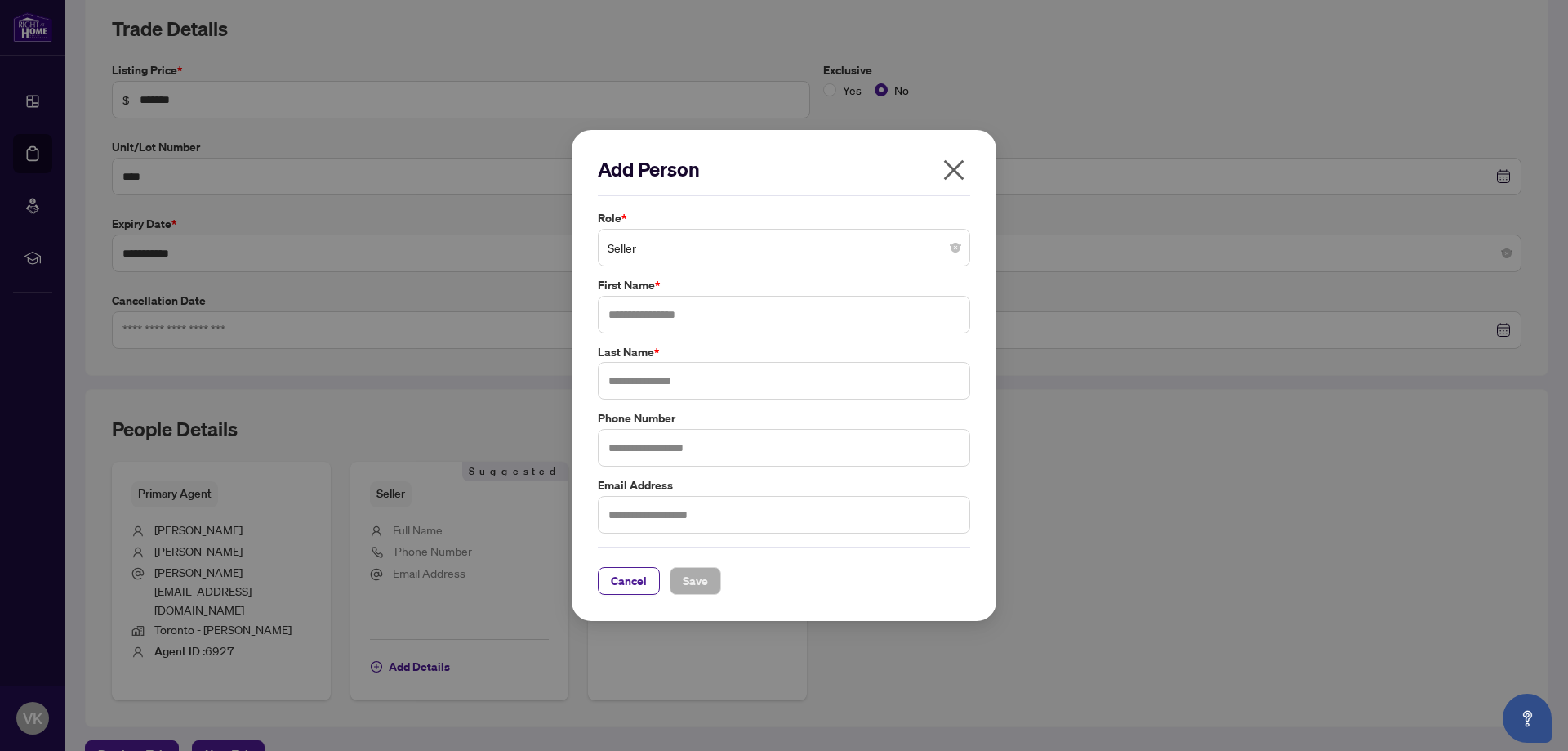
click at [761, 237] on span "Seller" at bounding box center [784, 247] width 353 height 31
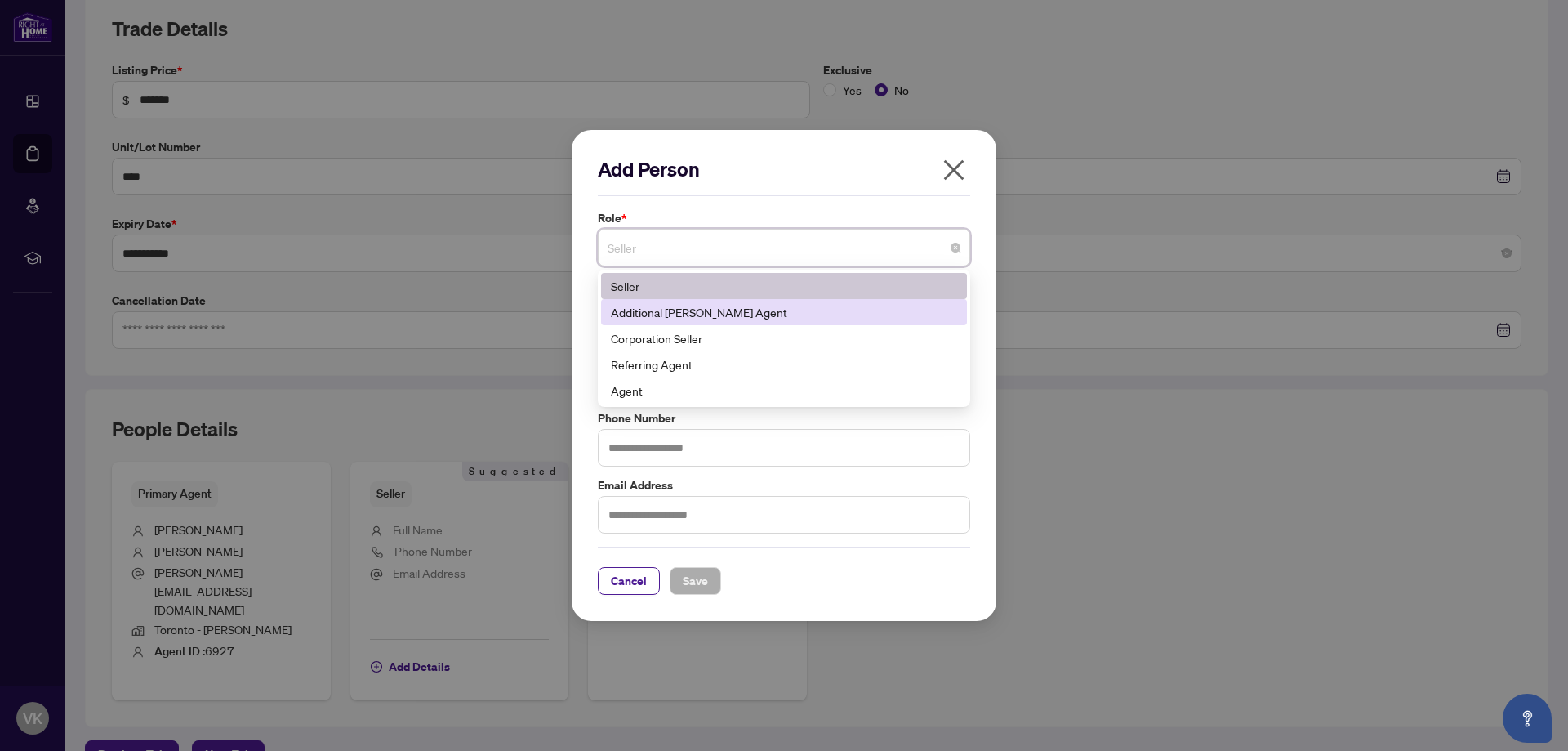
click at [697, 308] on div "Additional [PERSON_NAME] Agent" at bounding box center [784, 312] width 346 height 18
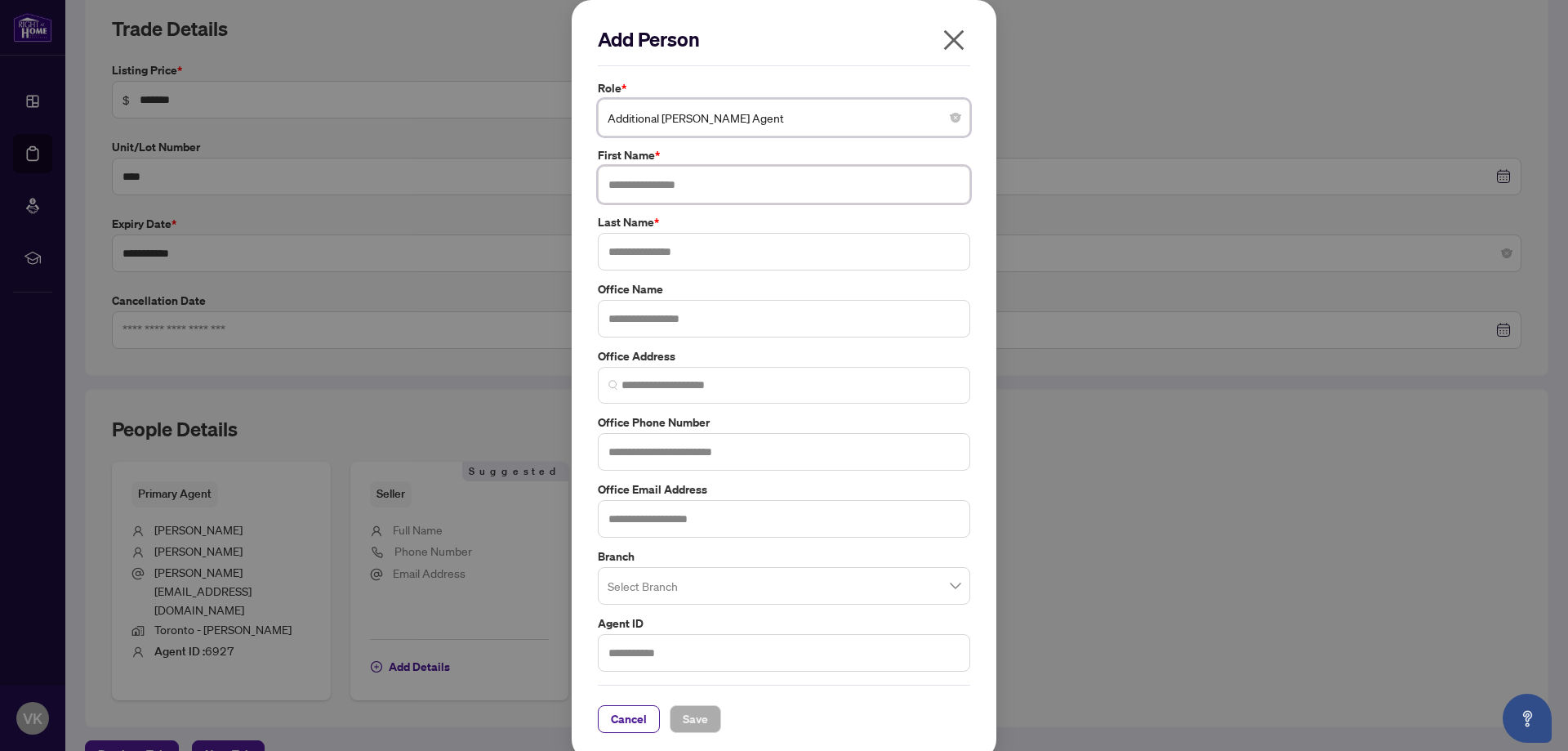
click at [753, 186] on input "text" at bounding box center [784, 184] width 373 height 38
type input "********"
type input "****"
click at [688, 324] on input "text" at bounding box center [784, 319] width 373 height 38
type input "**********"
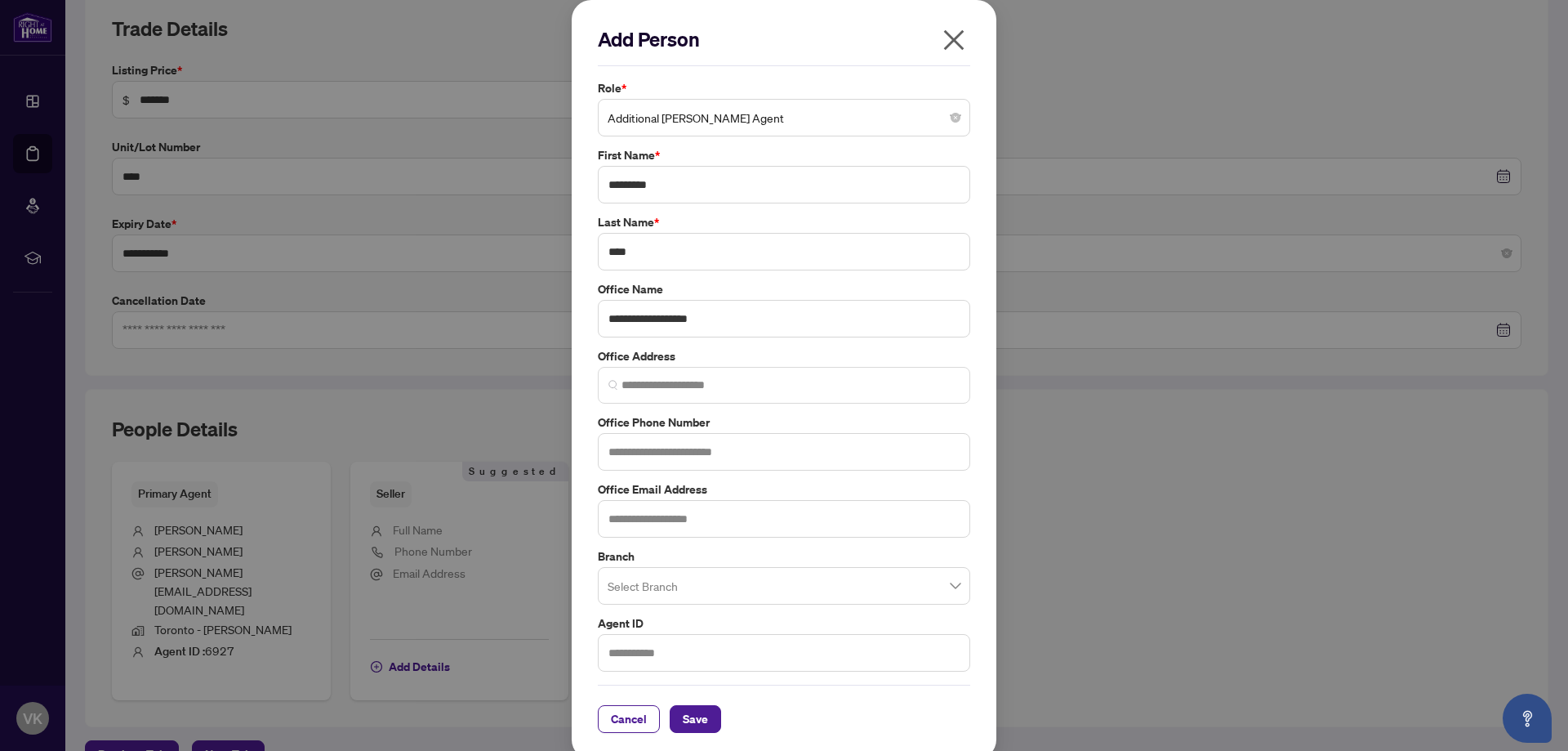
drag, startPoint x: 842, startPoint y: 350, endPoint x: 1026, endPoint y: 382, distance: 186.8
click at [842, 351] on label "Office Address" at bounding box center [784, 355] width 373 height 18
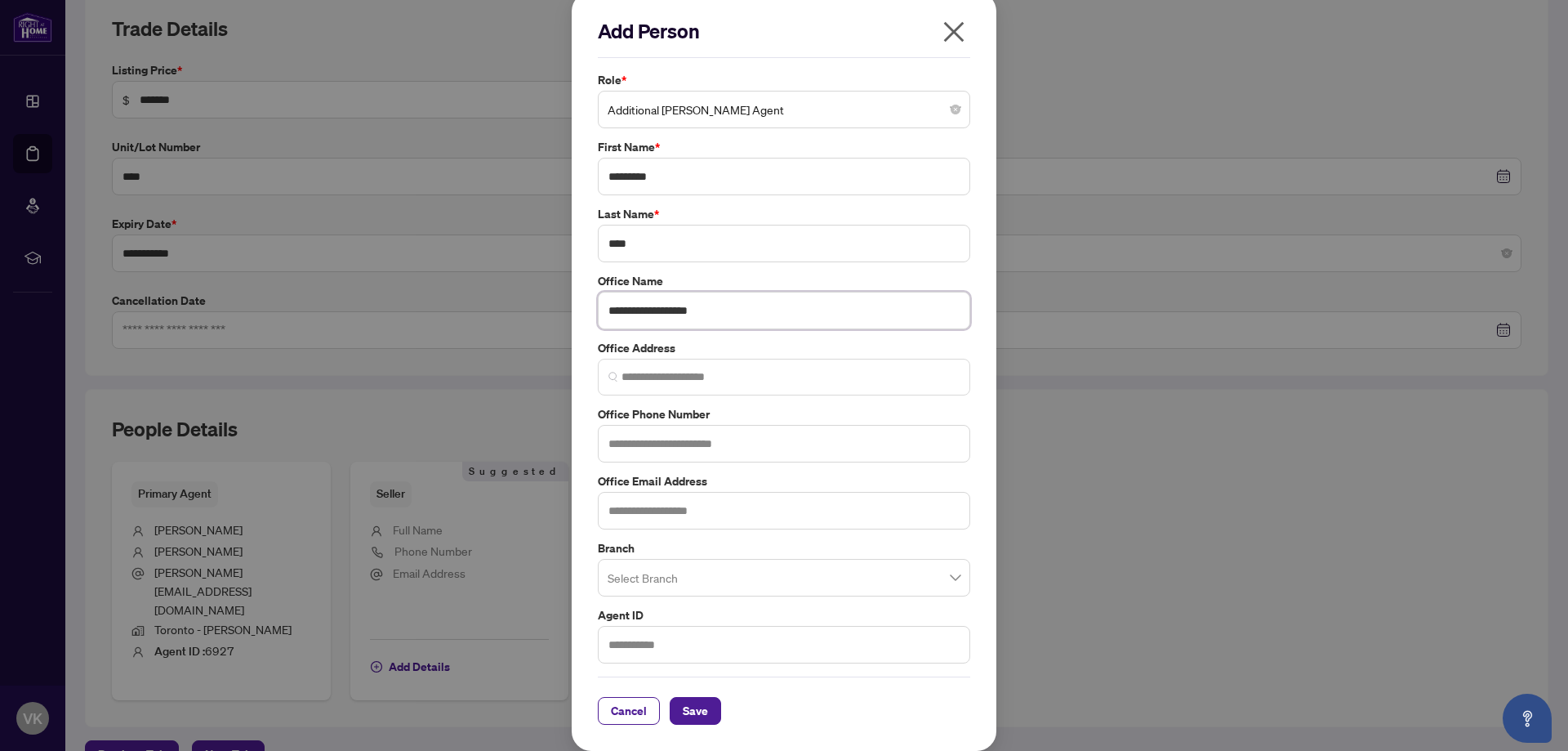
drag, startPoint x: 725, startPoint y: 314, endPoint x: 303, endPoint y: 271, distance: 424.2
click at [303, 271] on div "**********" at bounding box center [784, 376] width 1568 height 751
click at [694, 567] on input "search" at bounding box center [776, 580] width 339 height 36
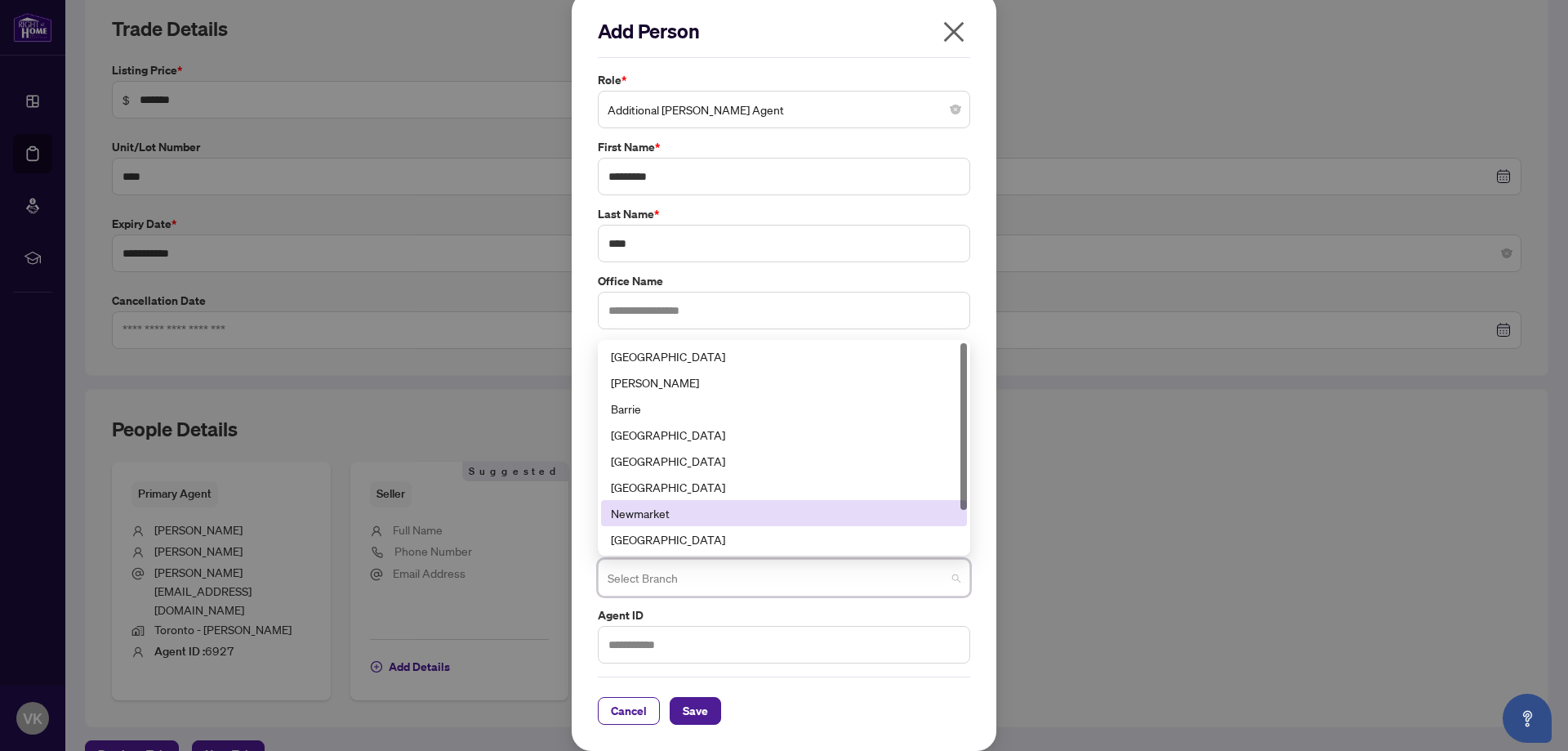
scroll to position [53, 0]
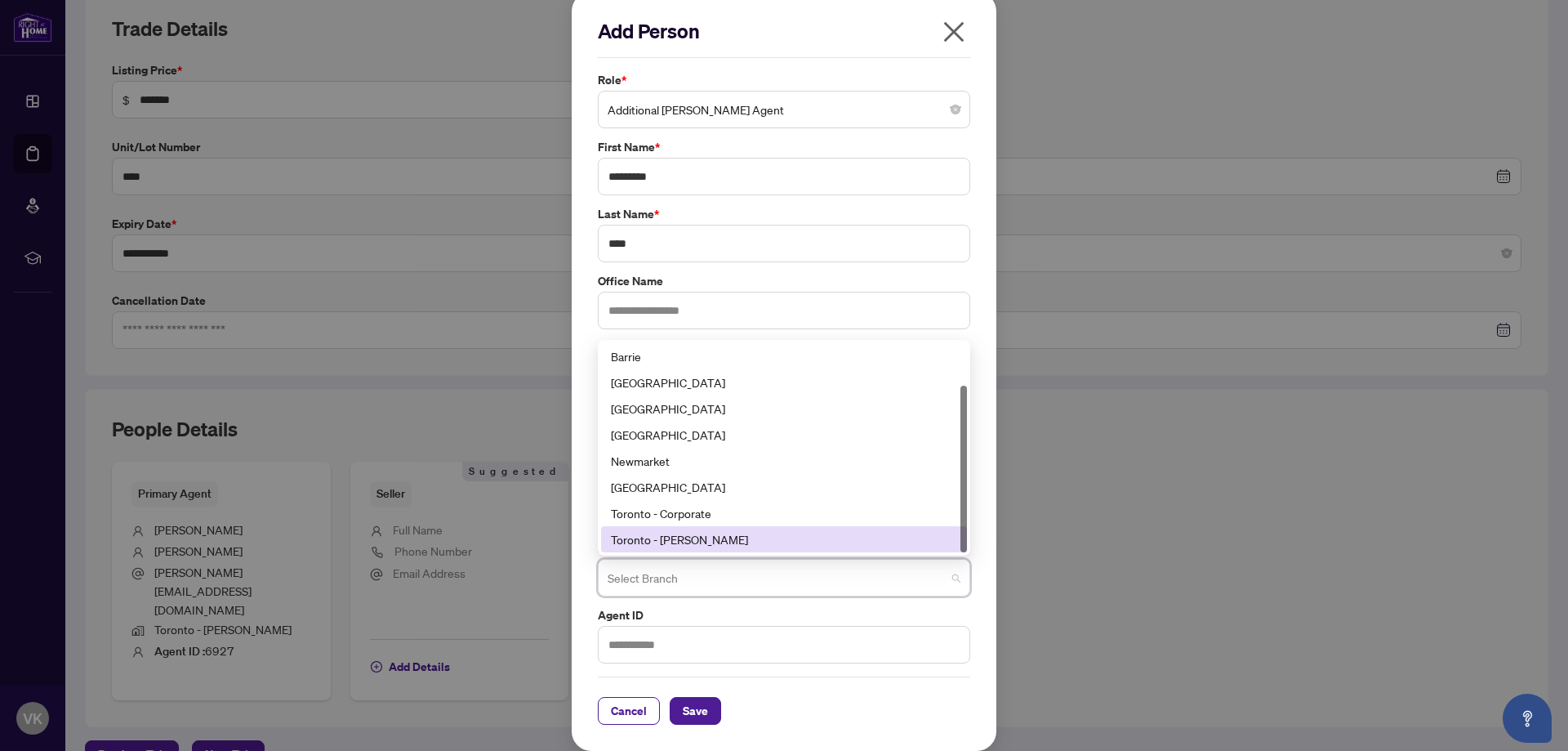
click at [715, 537] on div "Toronto - [PERSON_NAME]" at bounding box center [784, 539] width 346 height 18
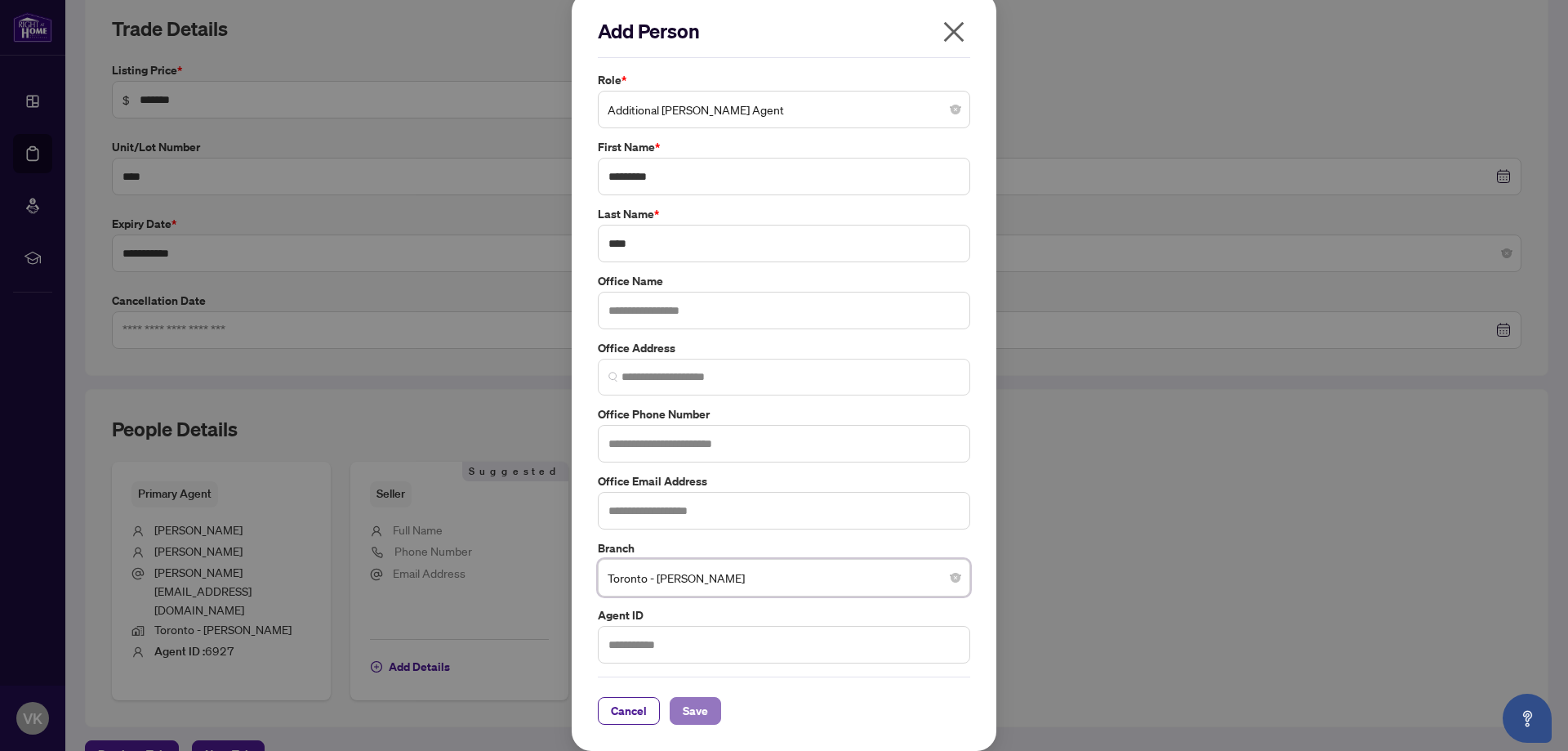
click at [694, 712] on span "Save" at bounding box center [695, 710] width 25 height 26
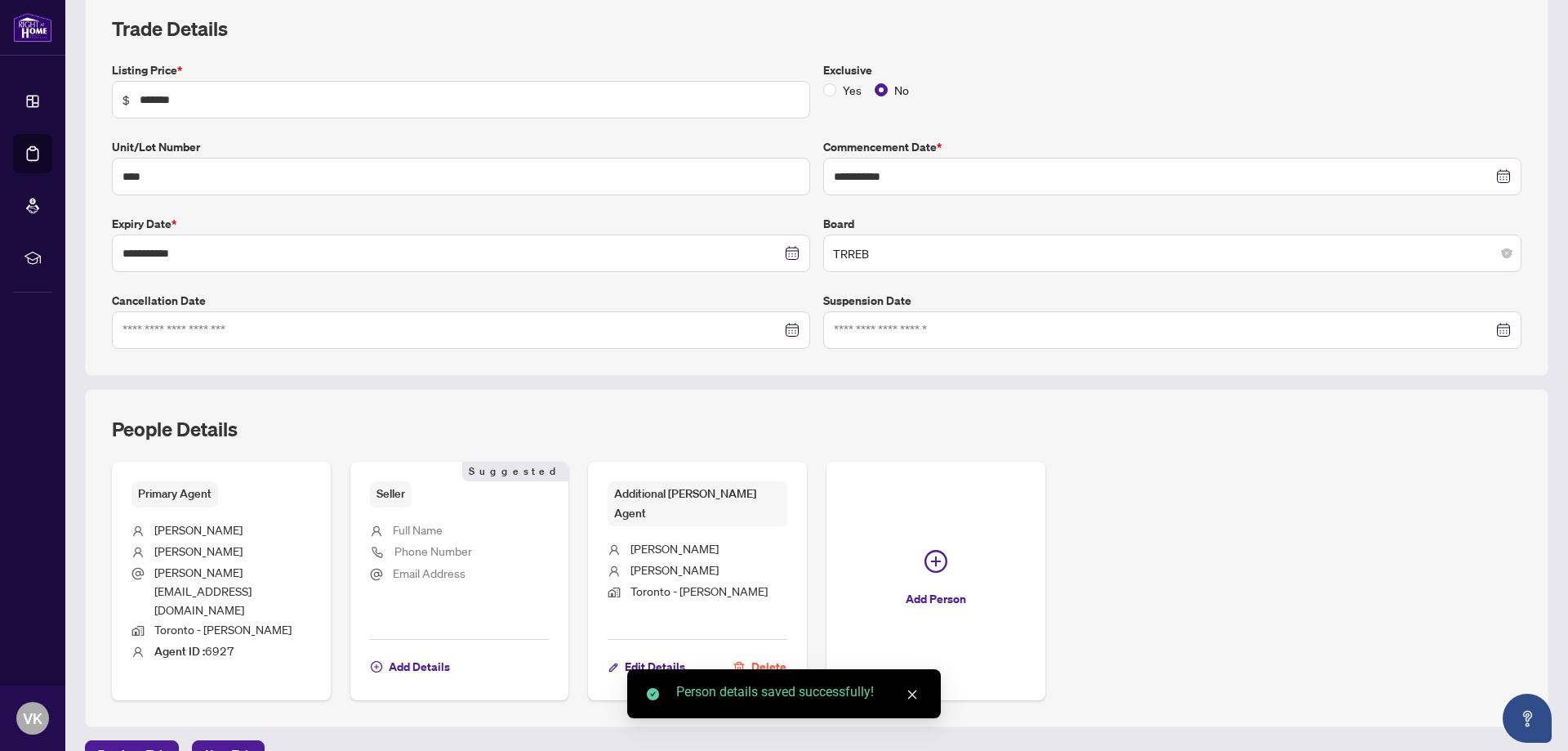
click at [427, 689] on div "People Details Primary Agent [PERSON_NAME] [PERSON_NAME][EMAIL_ADDRESS][DOMAIN_…" at bounding box center [817, 558] width 1464 height 339
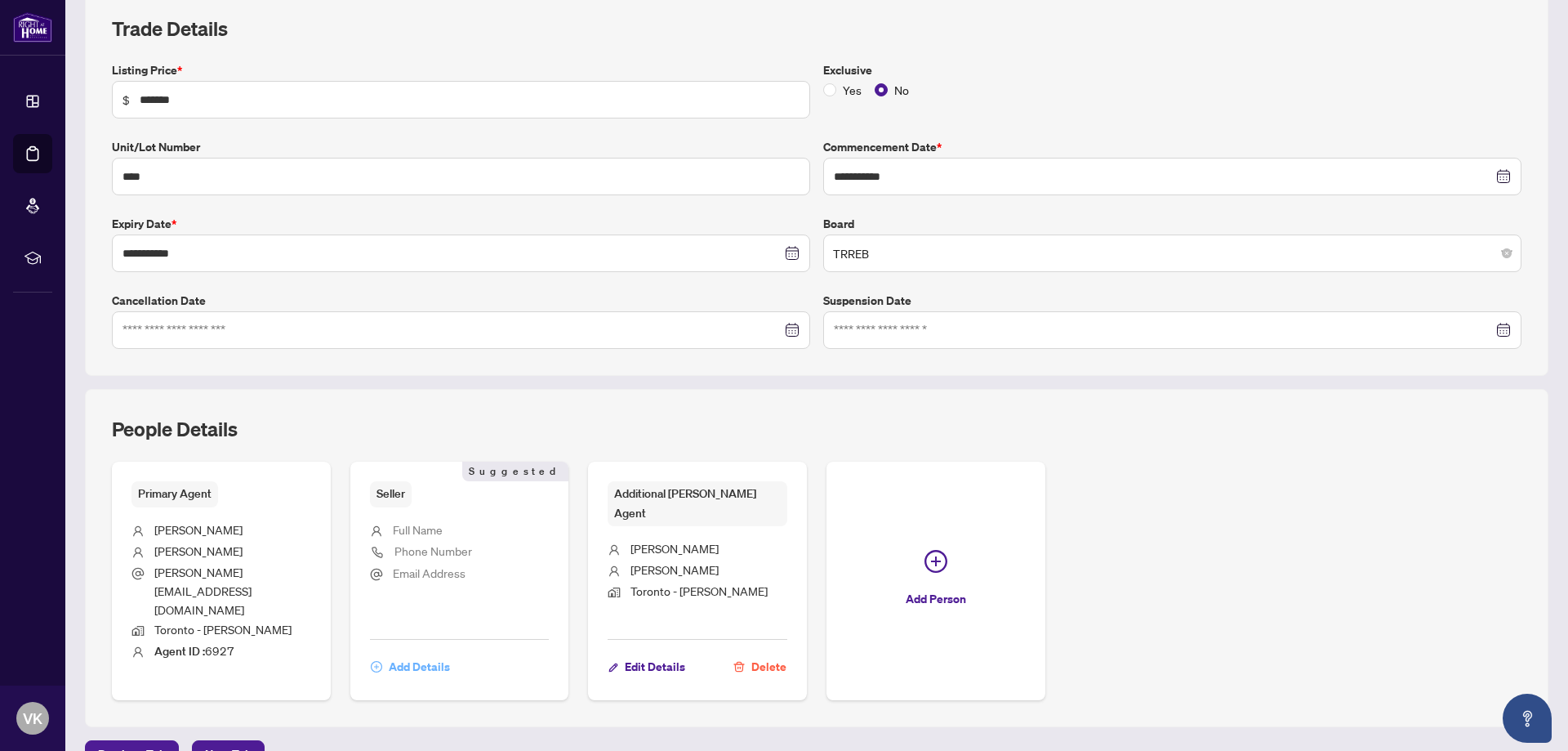
click at [415, 654] on span "Add Details" at bounding box center [419, 667] width 61 height 26
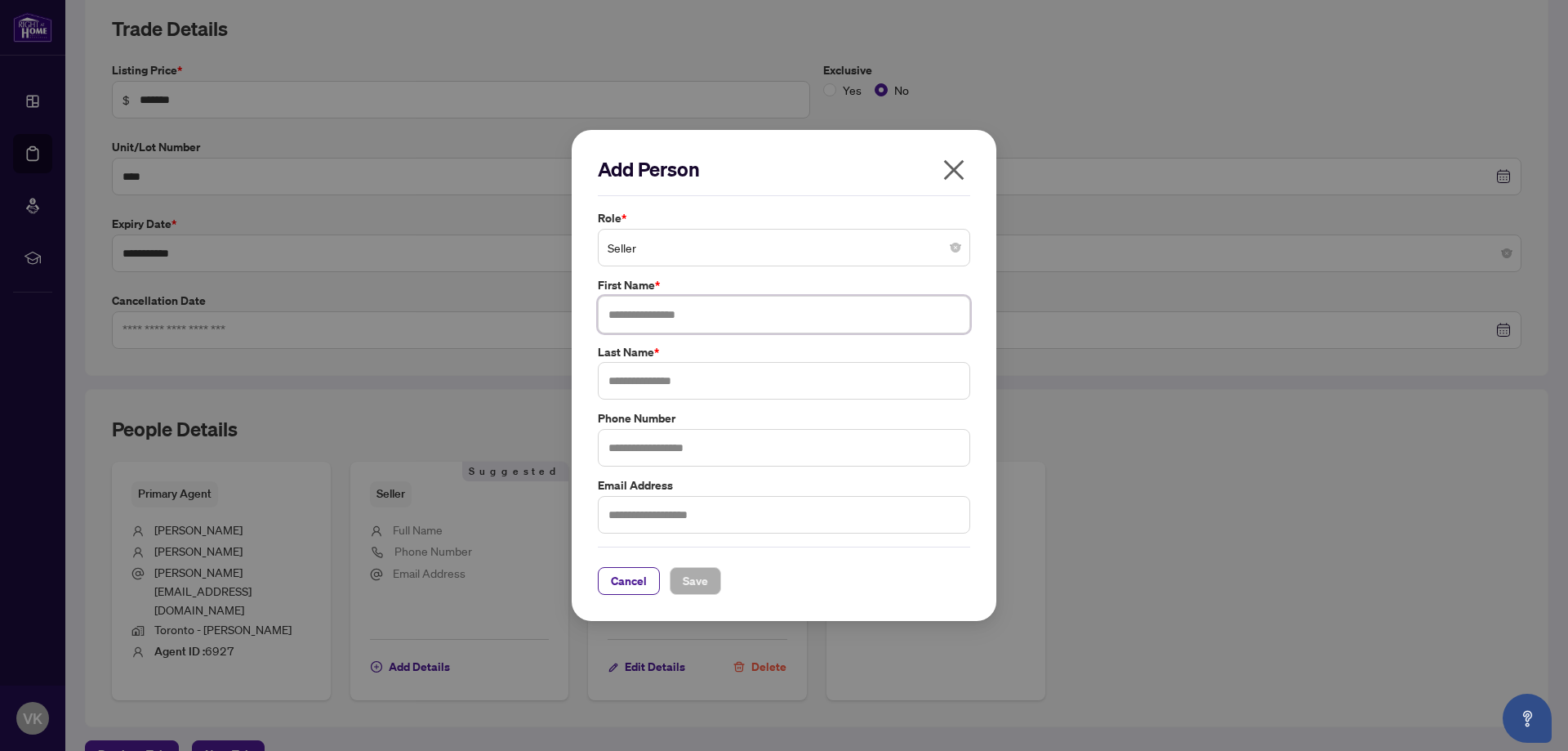
click at [710, 307] on input "text" at bounding box center [784, 314] width 373 height 38
type input "**********"
click at [762, 386] on input "text" at bounding box center [784, 381] width 373 height 38
type input "****"
click at [728, 446] on input "text" at bounding box center [784, 447] width 373 height 38
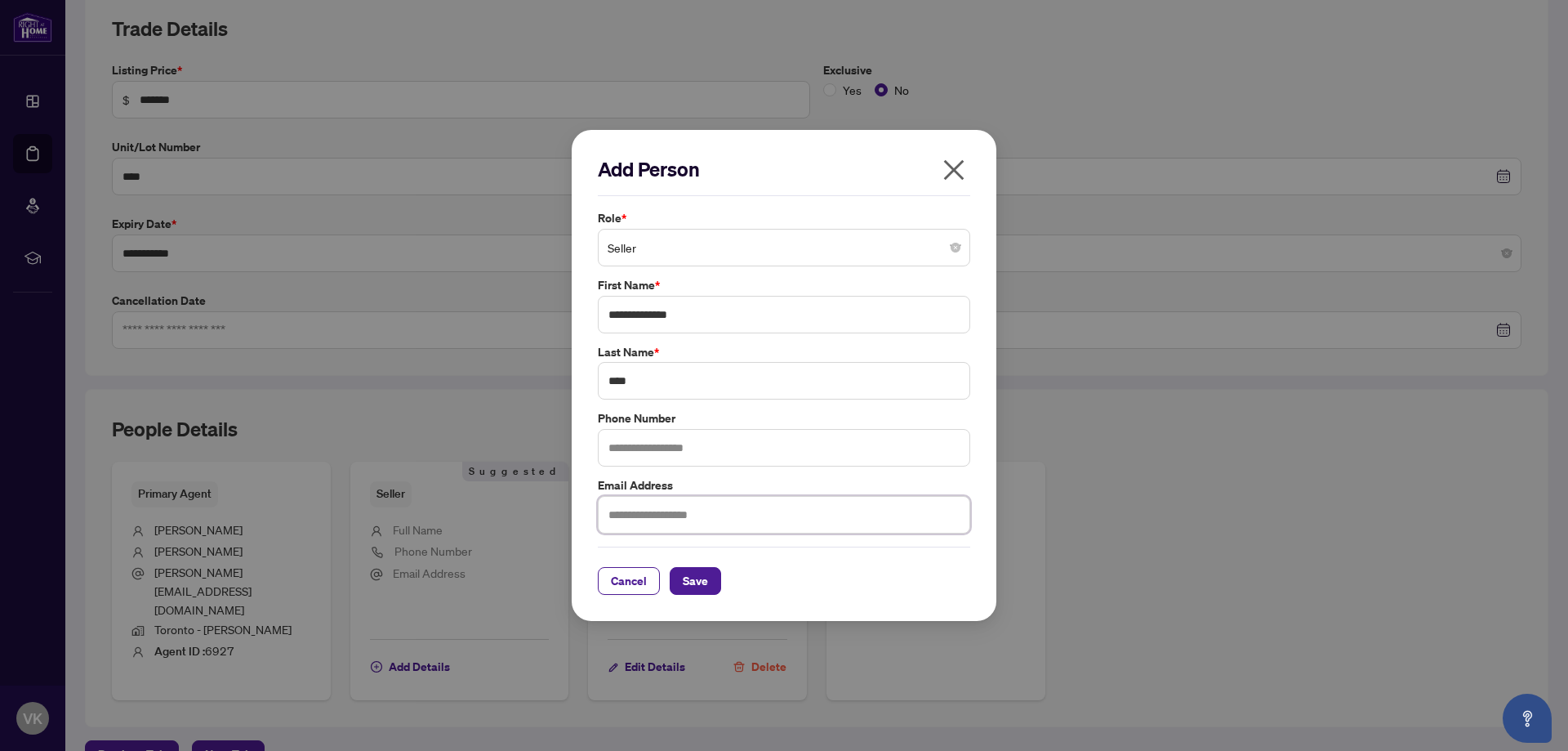
click at [697, 531] on input "text" at bounding box center [784, 514] width 373 height 38
click at [994, 406] on div "**********" at bounding box center [784, 376] width 425 height 492
click at [692, 583] on span "Save" at bounding box center [695, 580] width 25 height 26
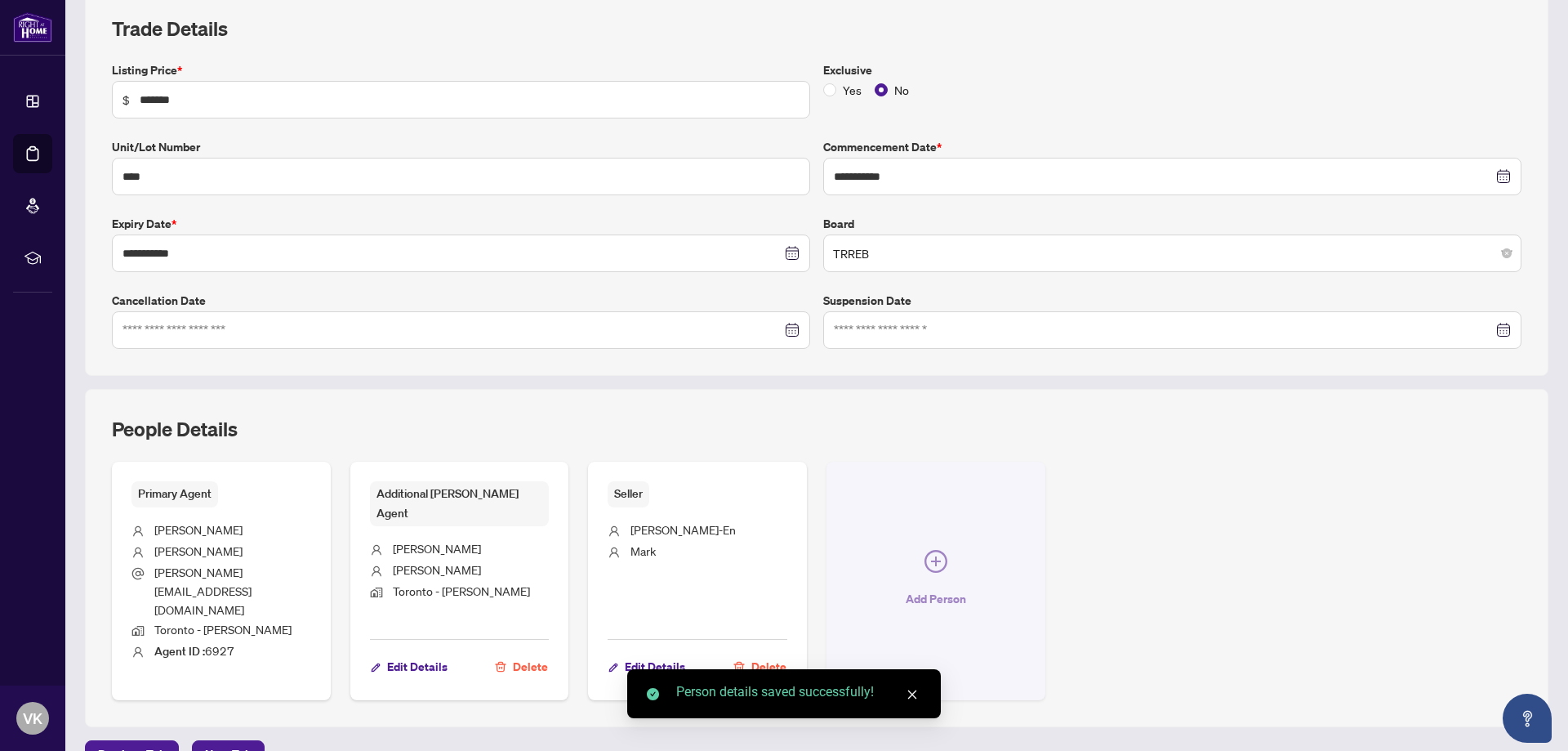
click at [930, 550] on icon "plus-circle" at bounding box center [935, 561] width 23 height 23
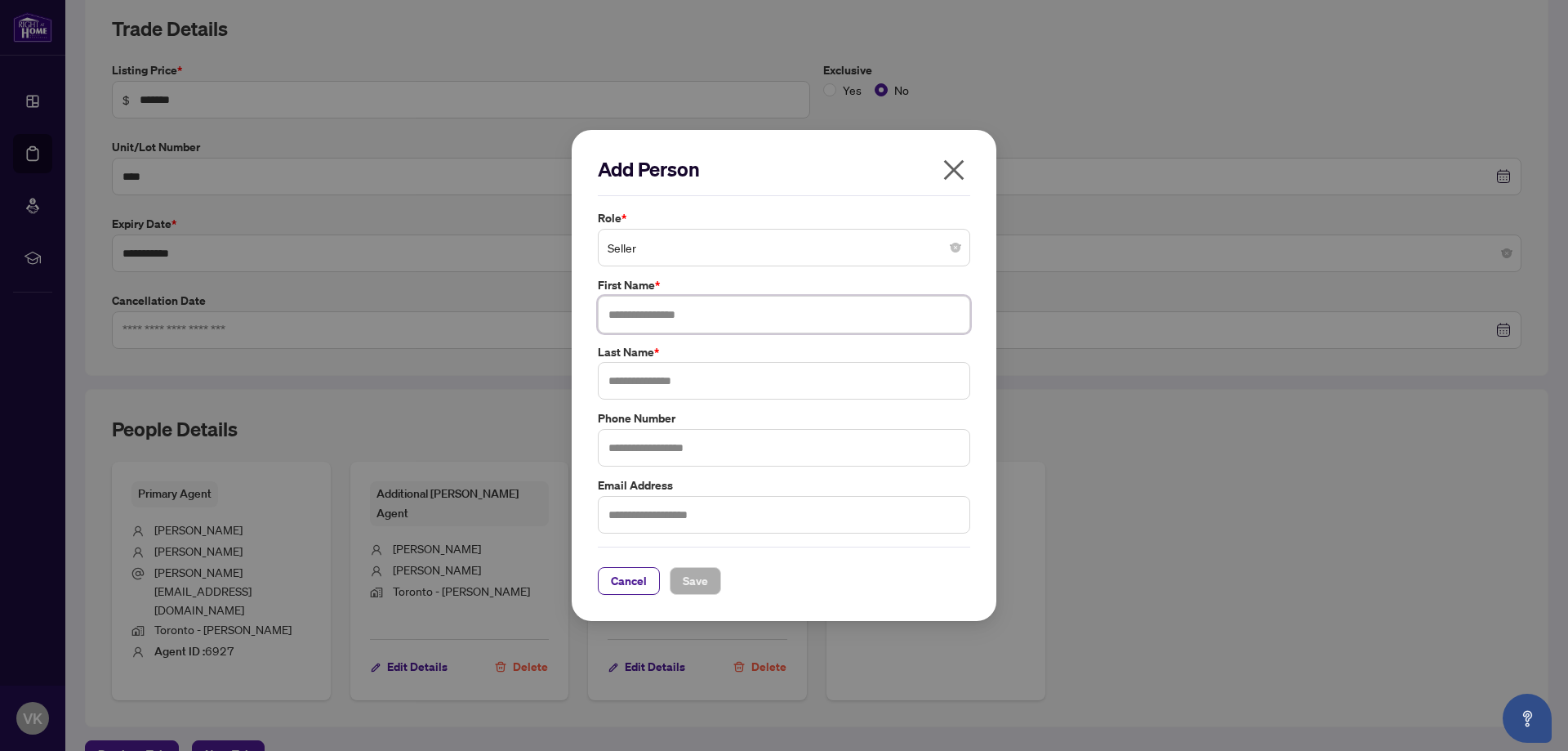
click at [769, 319] on input "text" at bounding box center [784, 314] width 373 height 38
type input "*"
type input "**********"
type input "*"
type input "****"
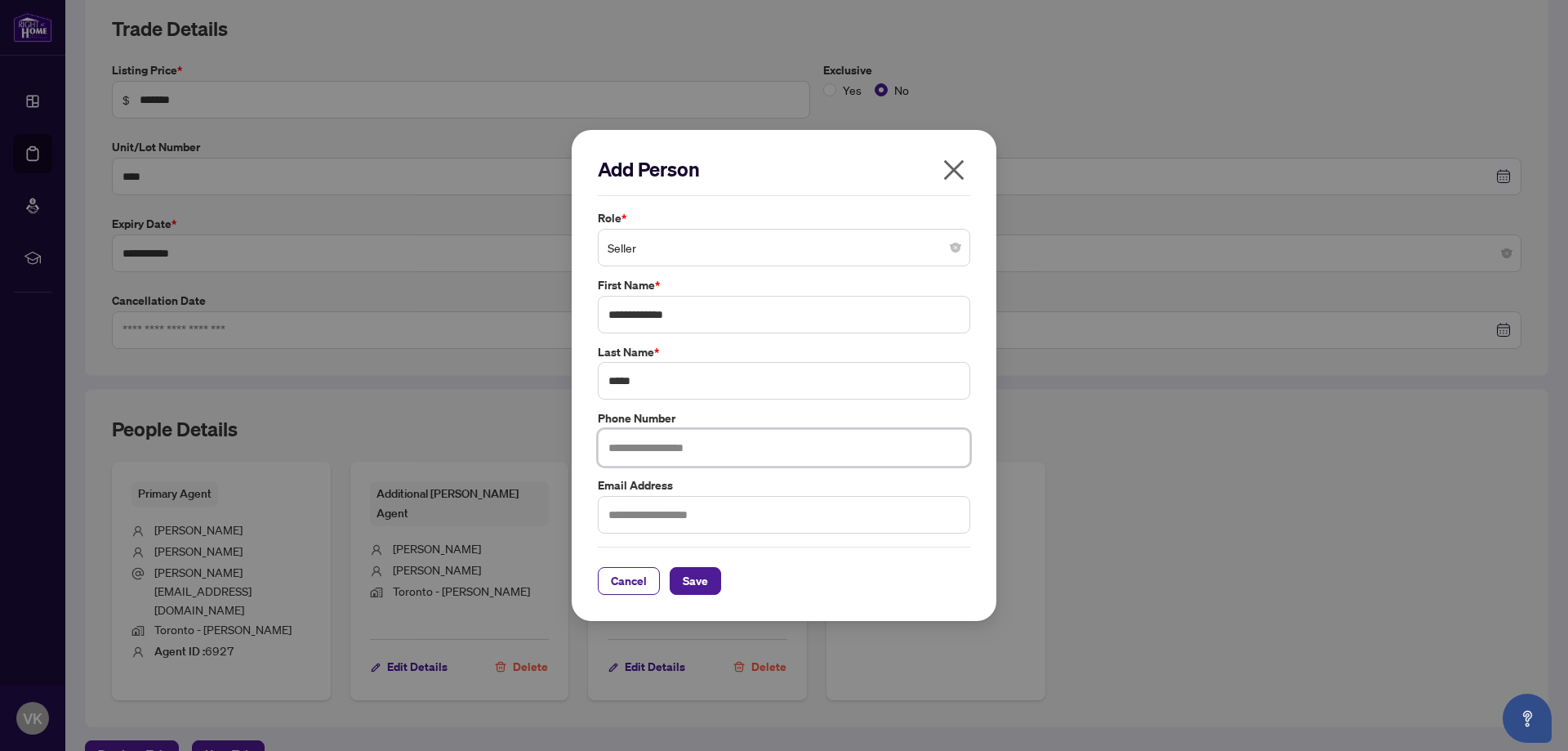
click at [723, 455] on input "text" at bounding box center [784, 447] width 373 height 38
click at [695, 580] on span "Save" at bounding box center [695, 580] width 25 height 26
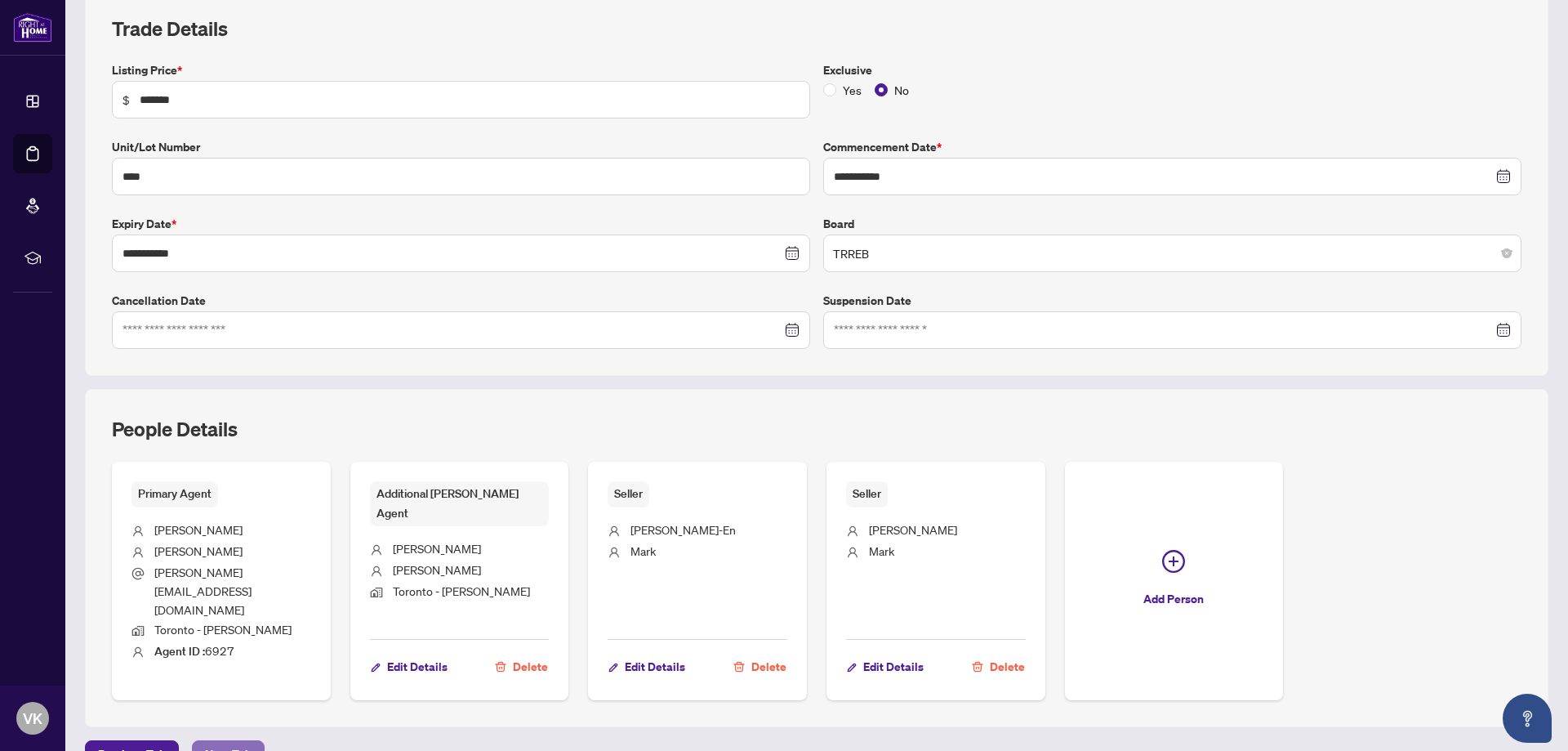
click at [216, 741] on span "Next Tab" at bounding box center [228, 754] width 47 height 26
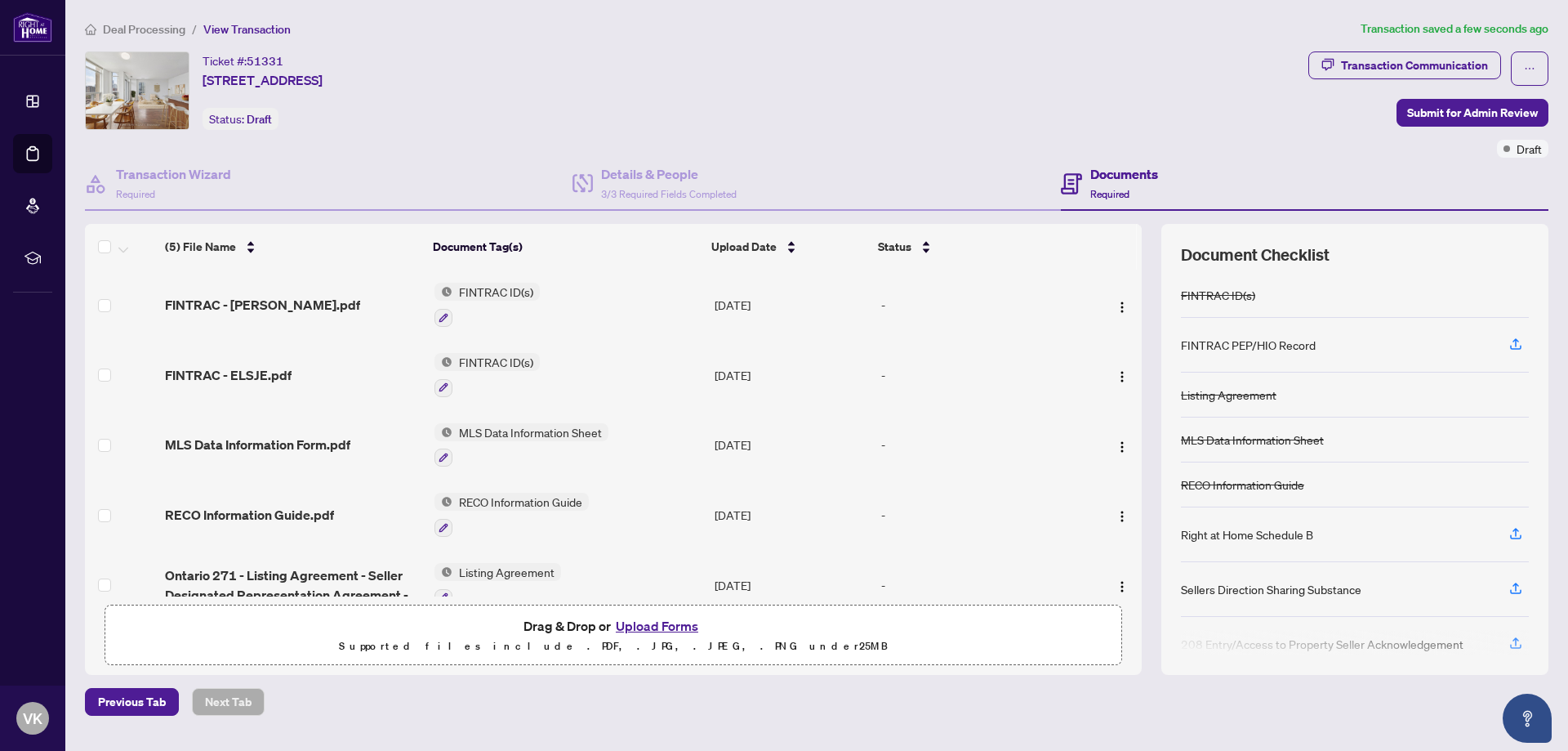
click at [1464, 102] on span "Submit for Admin Review" at bounding box center [1473, 112] width 130 height 26
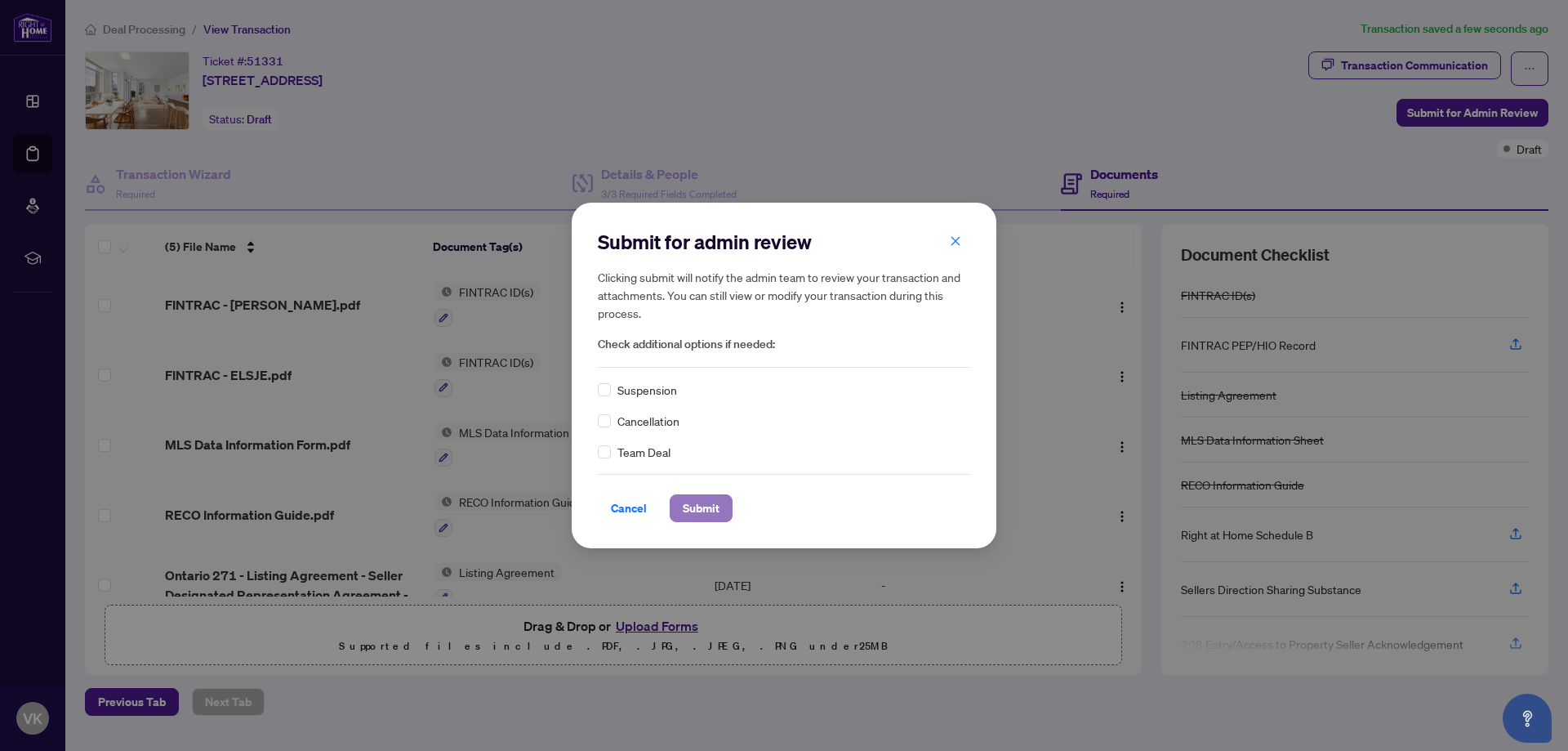
click at [716, 507] on span "Submit" at bounding box center [701, 508] width 37 height 26
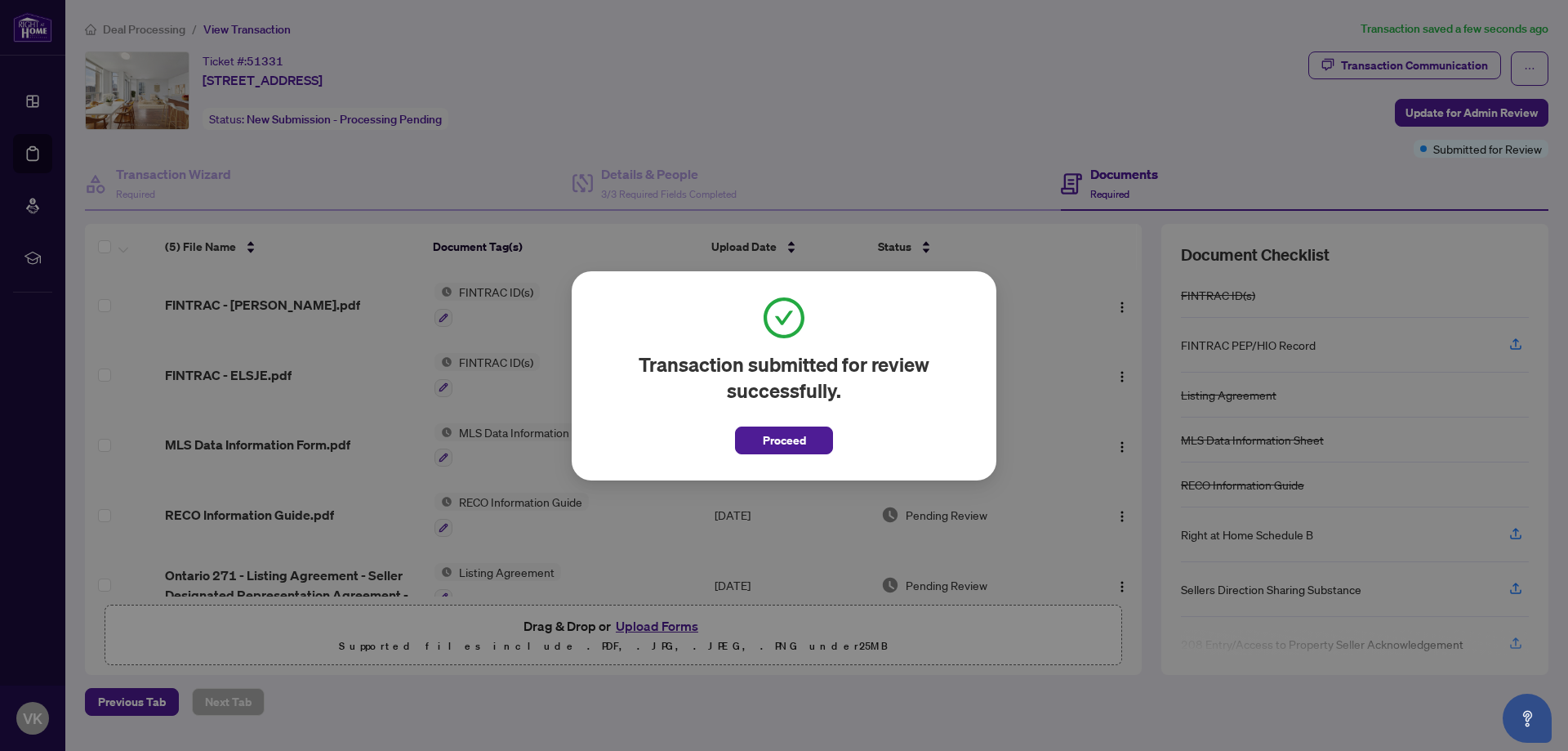
click at [782, 442] on span "Proceed" at bounding box center [785, 440] width 43 height 26
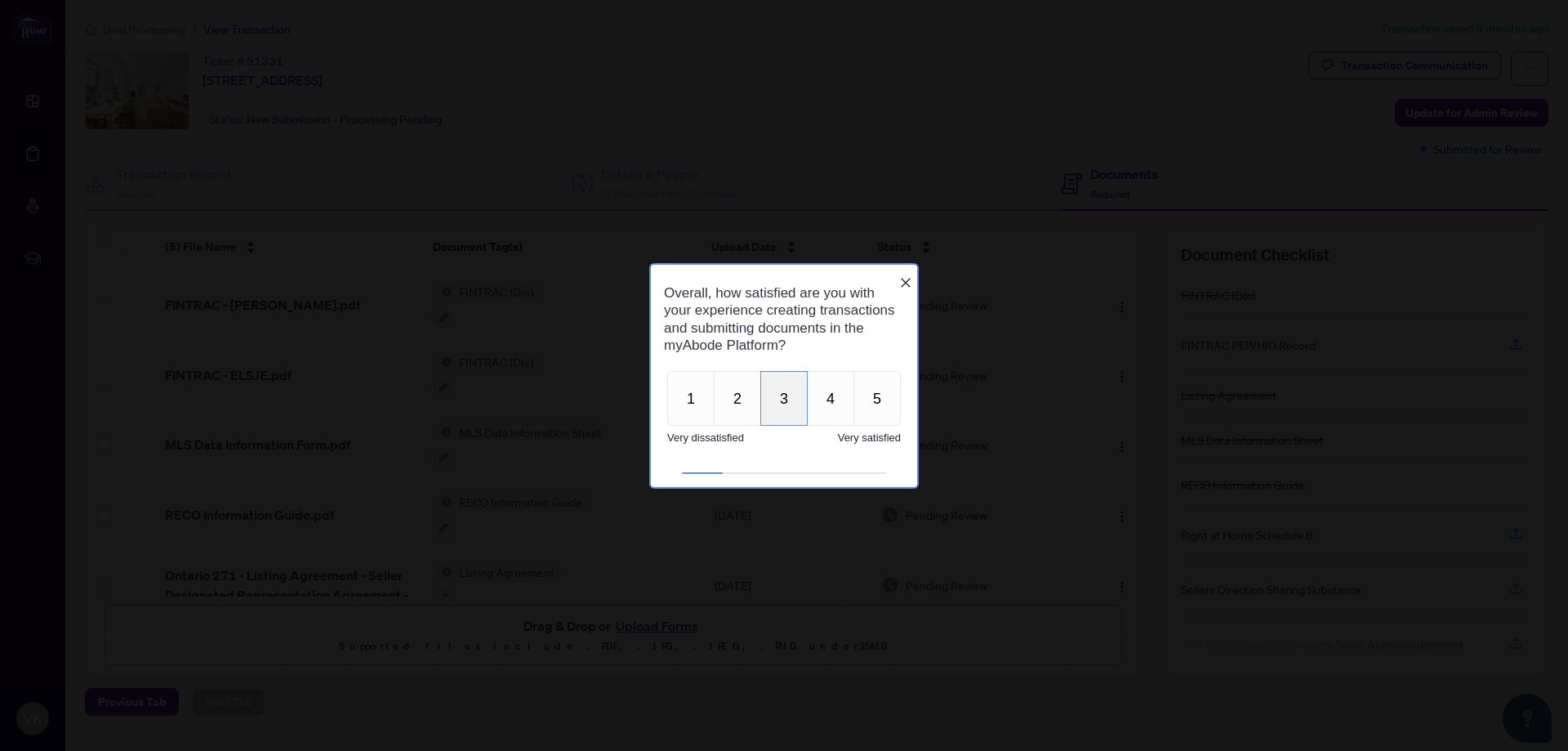
click at [785, 413] on button "3" at bounding box center [784, 398] width 48 height 54
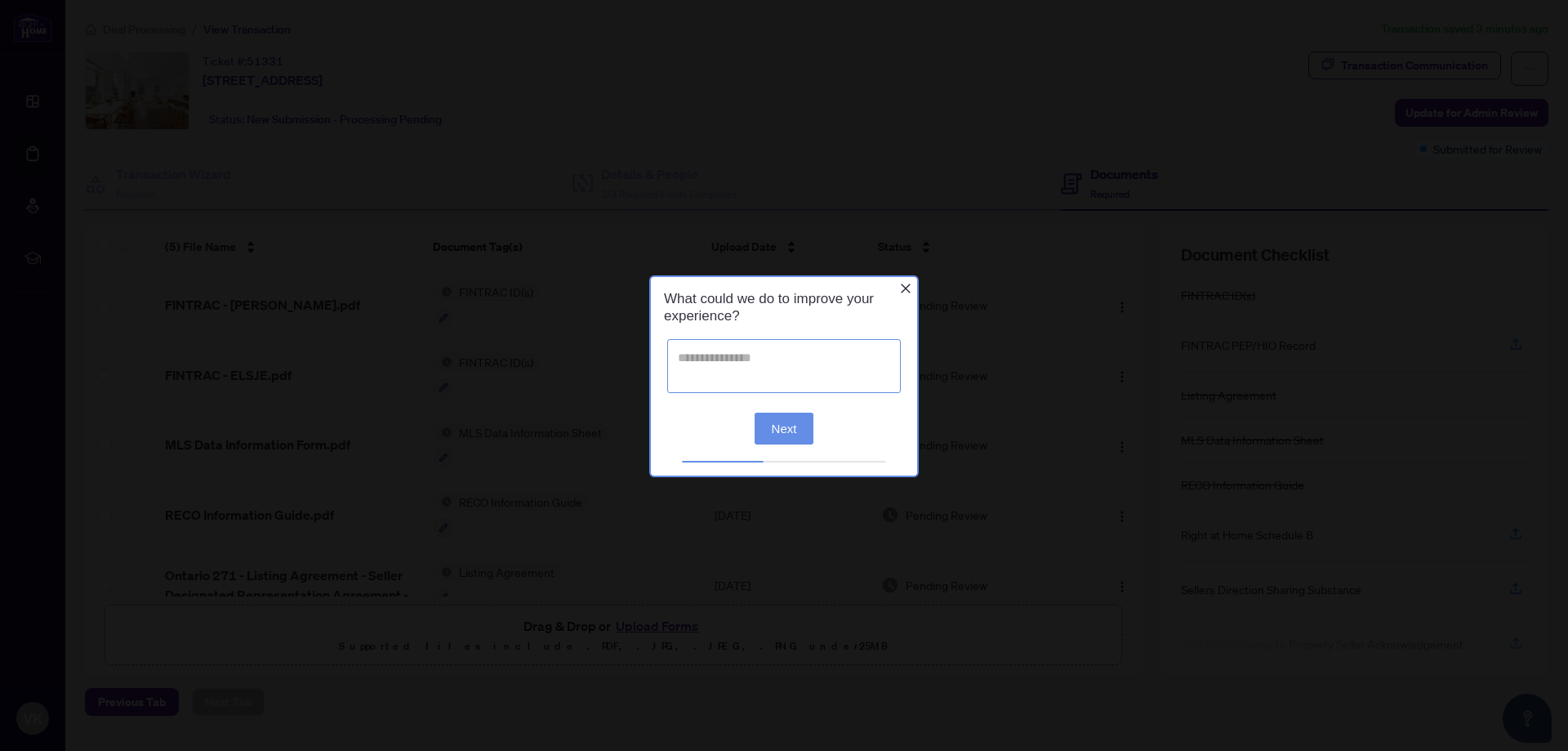
click at [853, 360] on textarea at bounding box center [783, 365] width 233 height 54
click at [908, 286] on icon "Close button" at bounding box center [906, 288] width 10 height 10
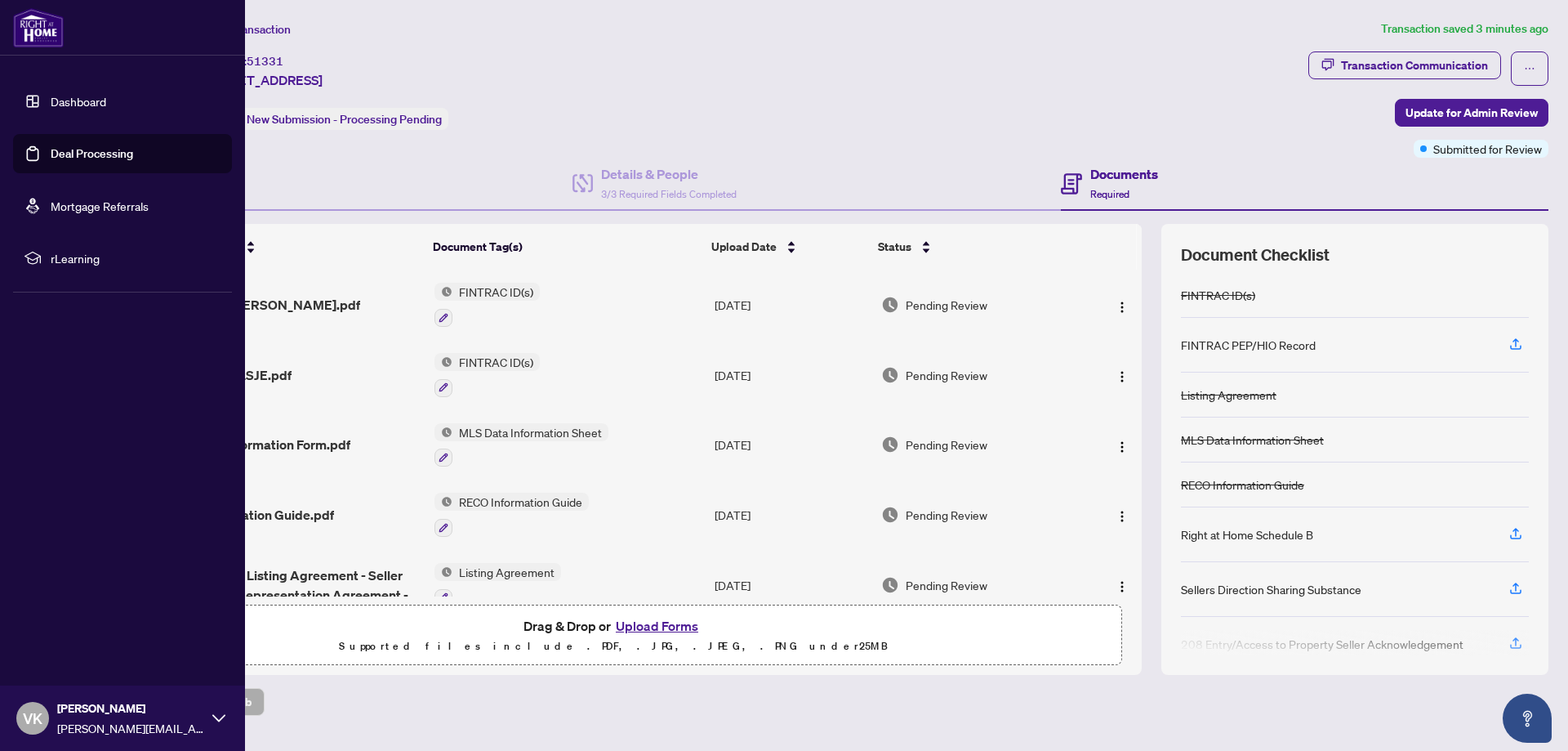
click at [51, 96] on link "Dashboard" at bounding box center [79, 101] width 55 height 15
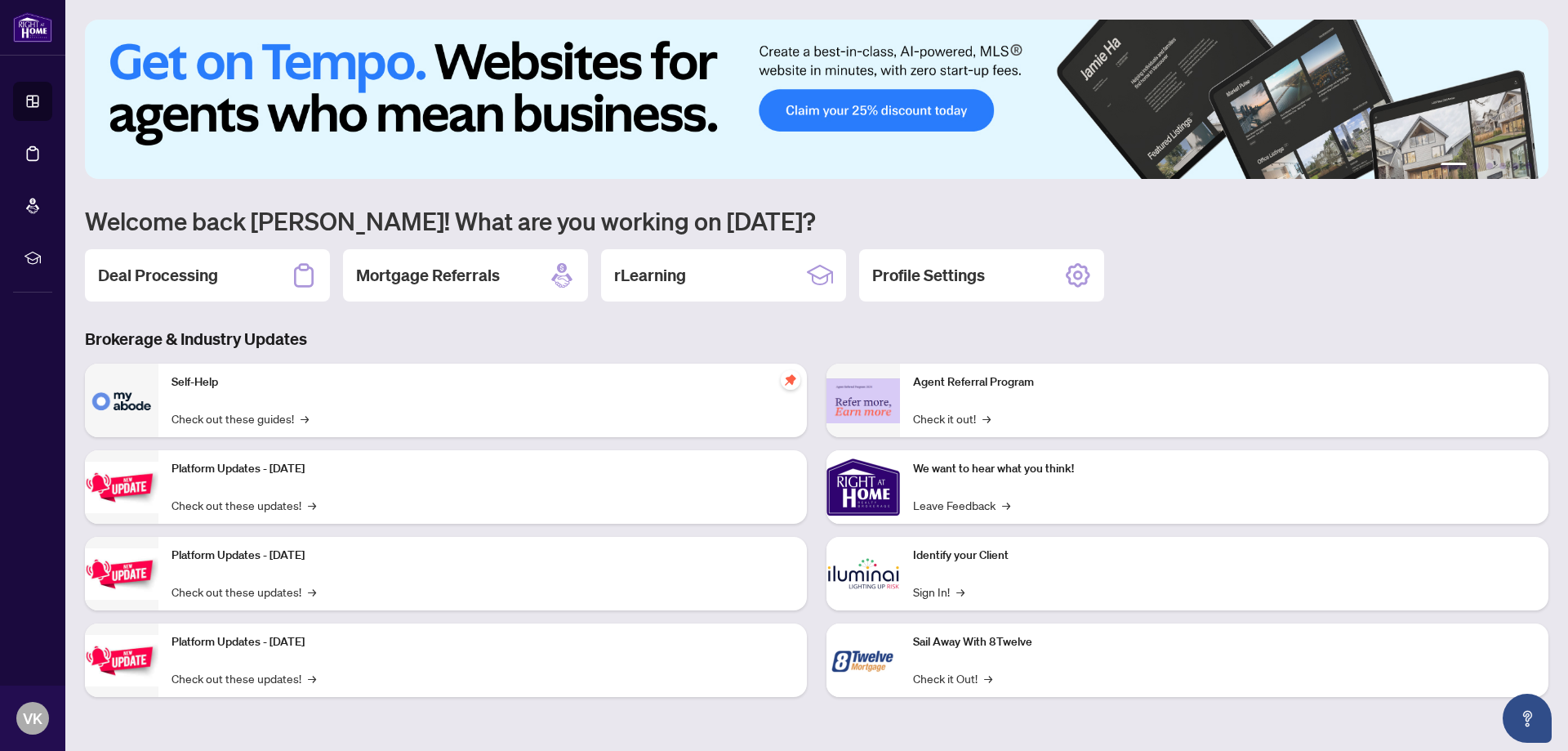
click at [647, 398] on div "Self-Help Check out these guides! →" at bounding box center [483, 401] width 649 height 74
click at [267, 420] on link "Check out these guides! →" at bounding box center [240, 418] width 137 height 18
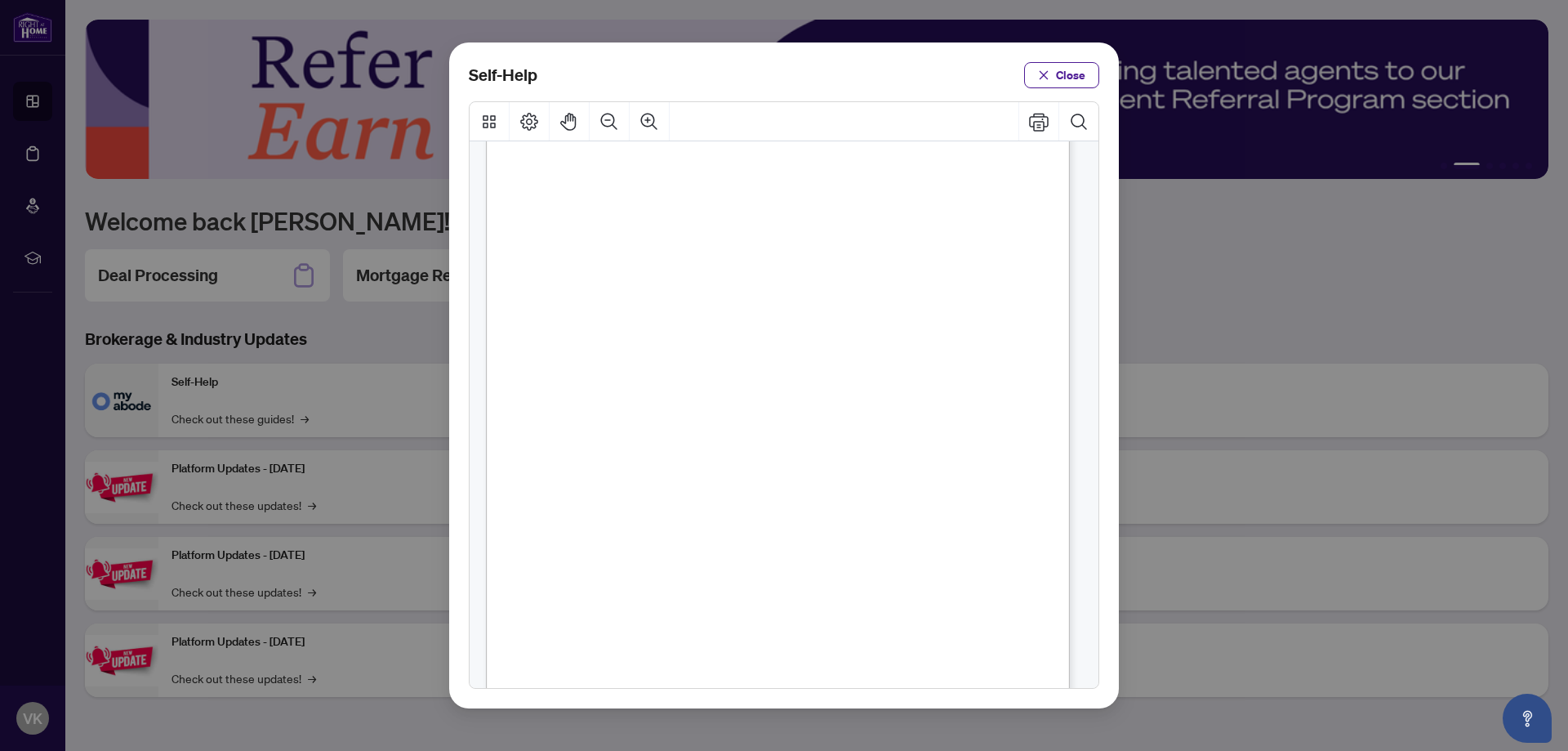
scroll to position [772, 0]
click at [813, 250] on span "PDF" at bounding box center [818, 252] width 22 height 17
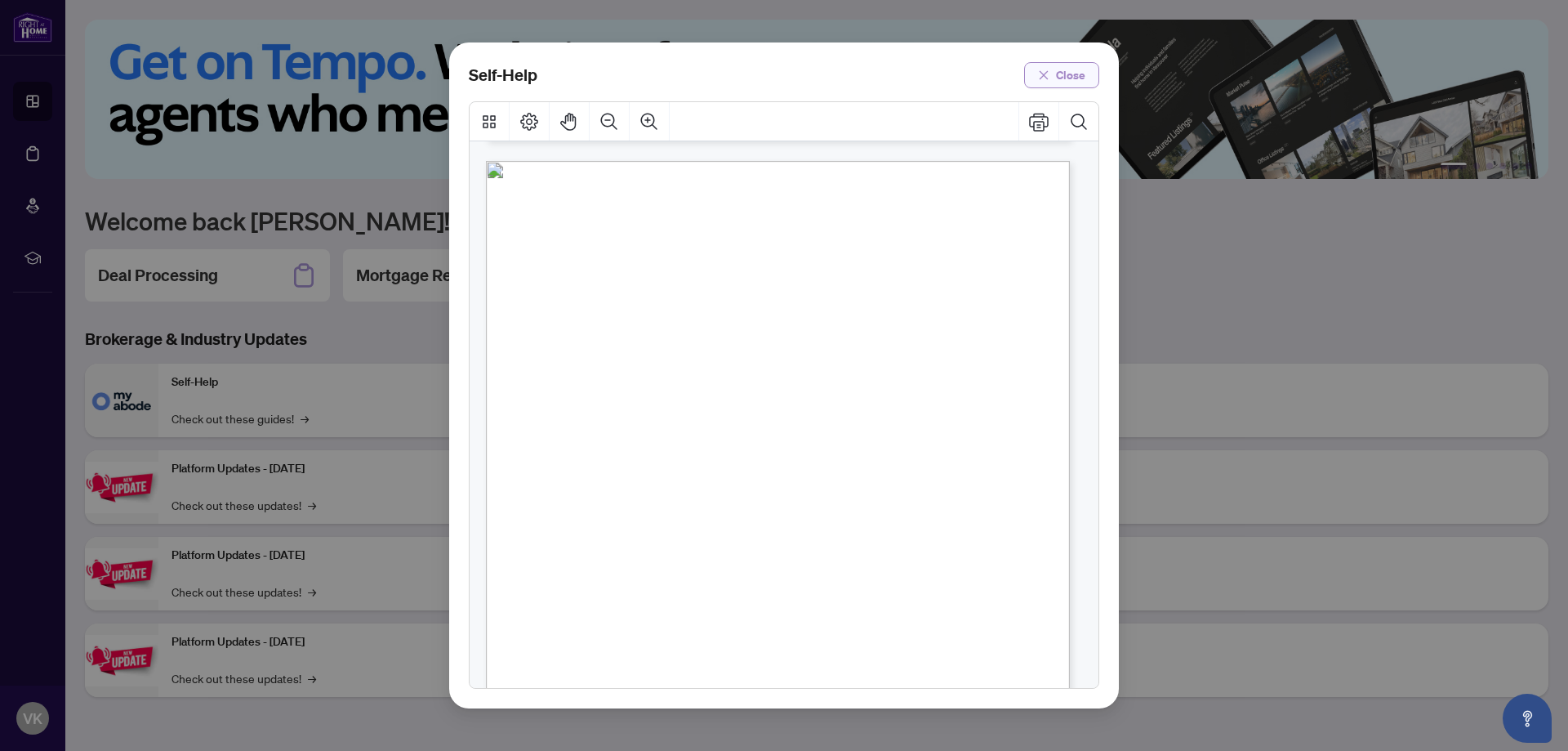
click at [1070, 71] on span "Close" at bounding box center [1070, 74] width 29 height 26
